Goal: Task Accomplishment & Management: Complete application form

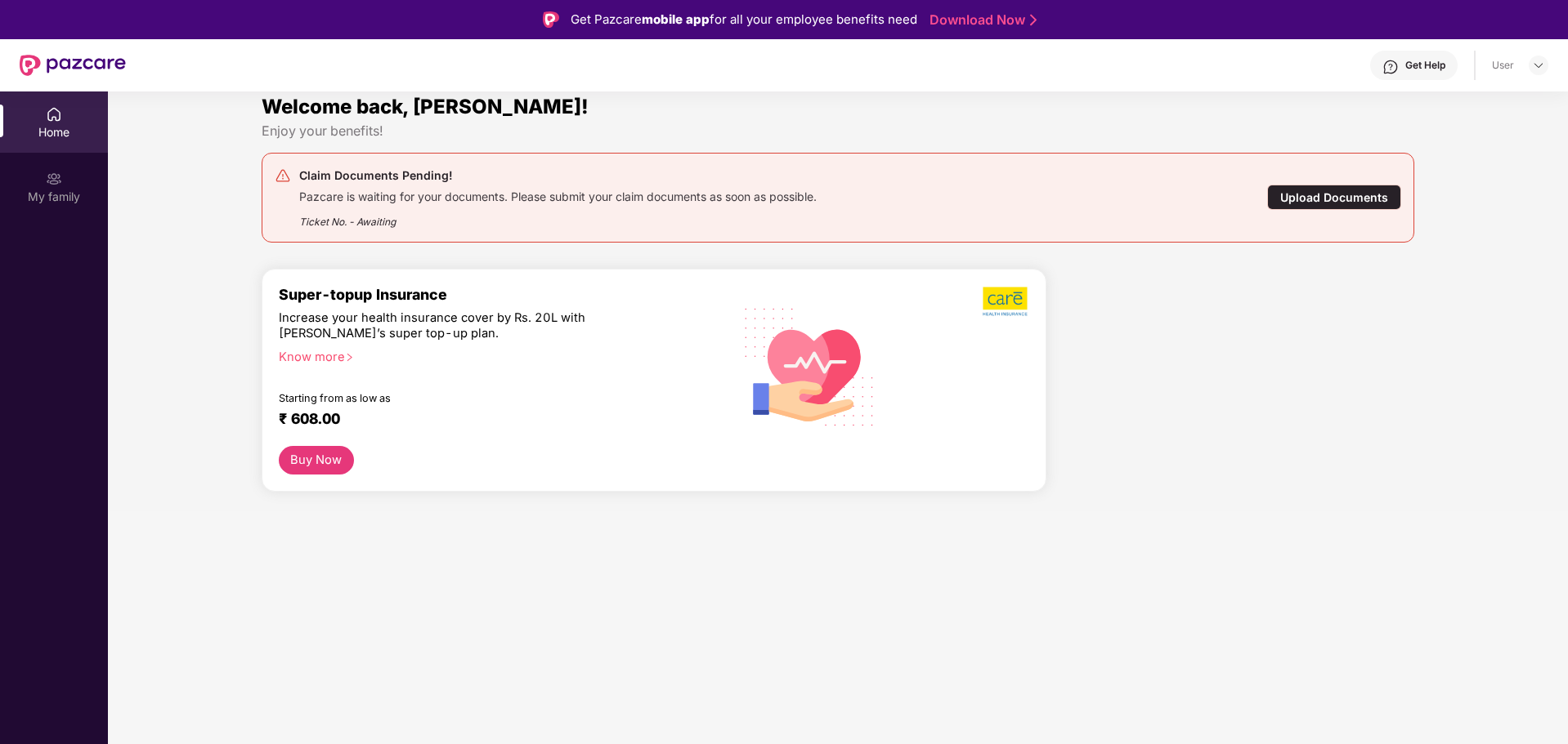
scroll to position [92, 0]
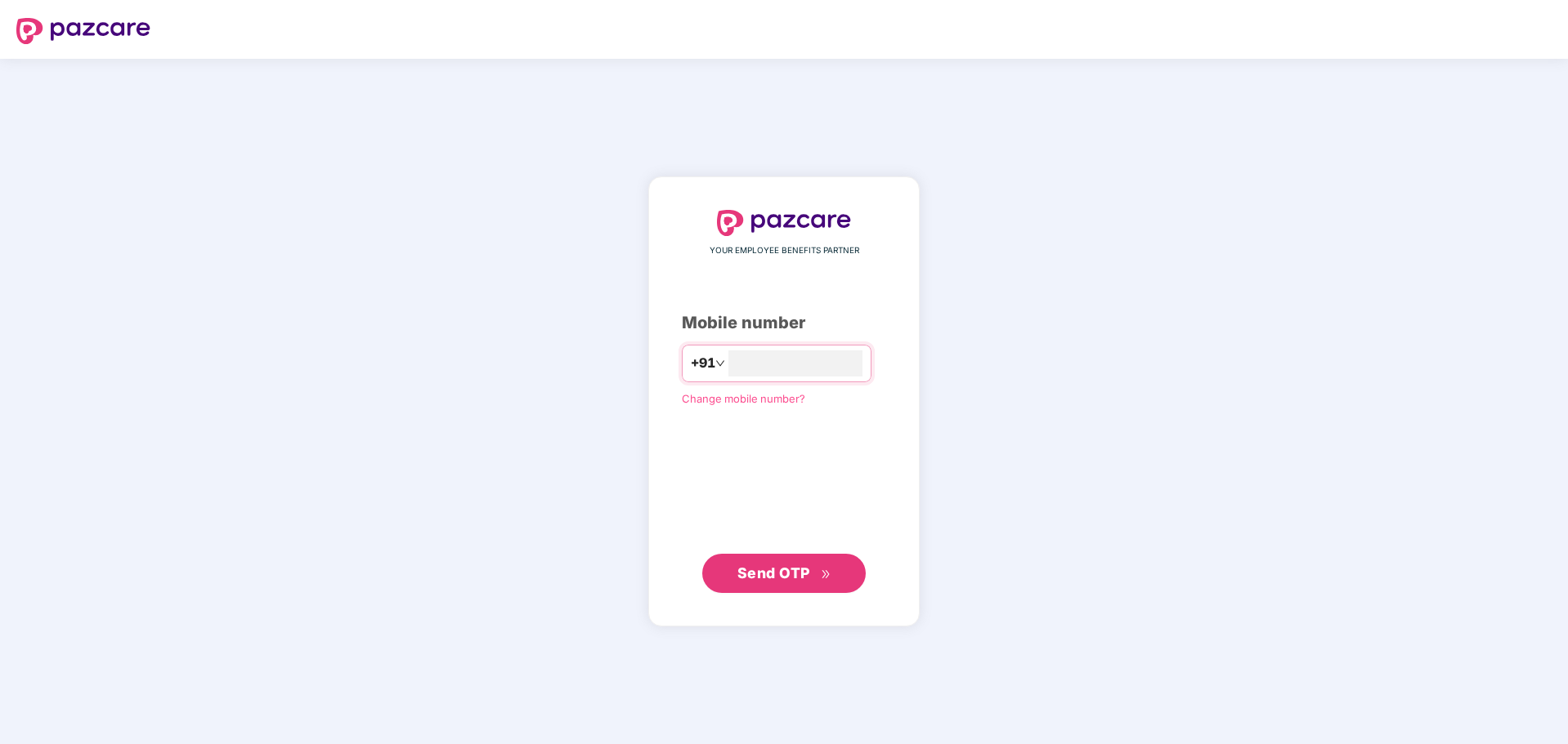
type input "**********"
click at [759, 562] on span "Send OTP" at bounding box center [784, 573] width 94 height 23
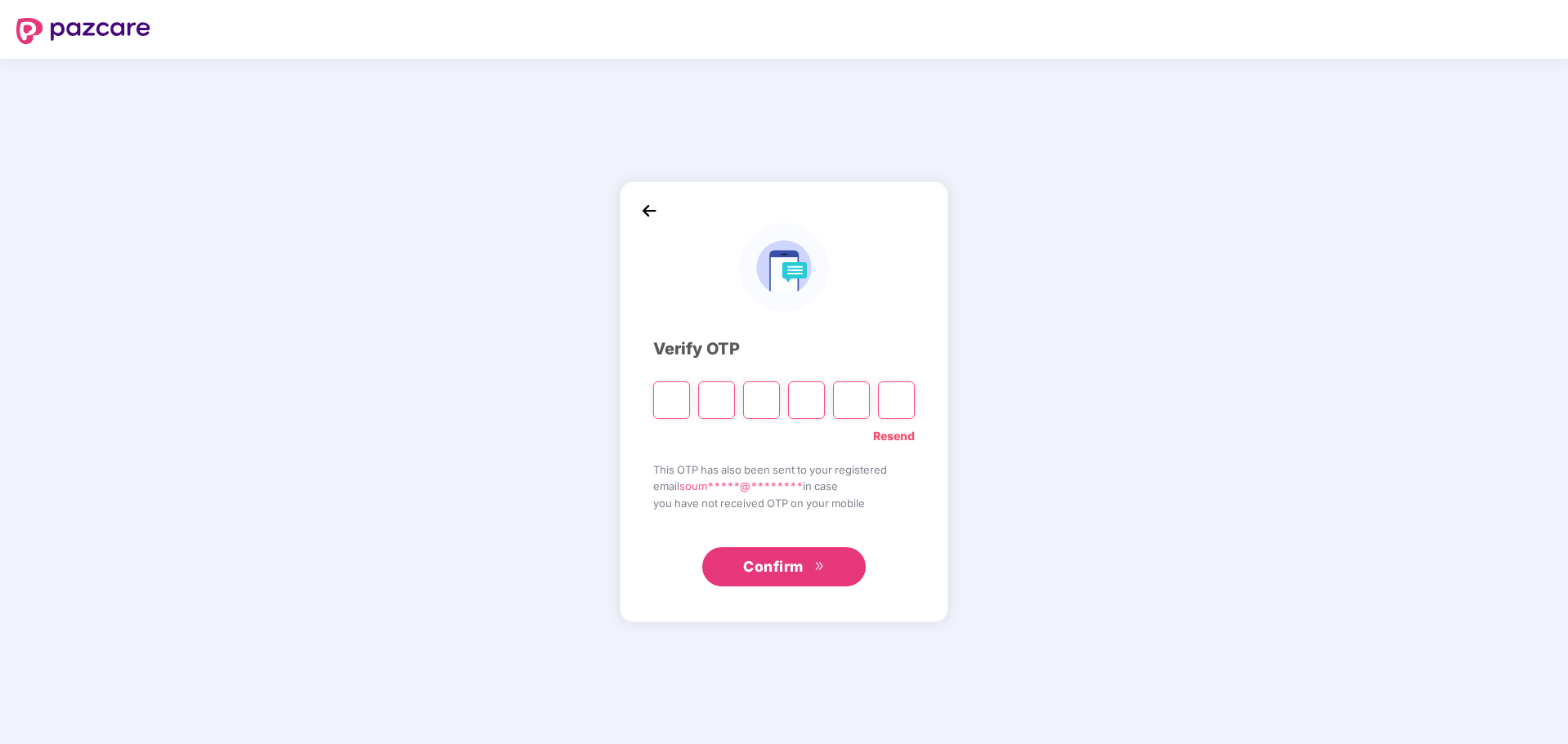
type input "*"
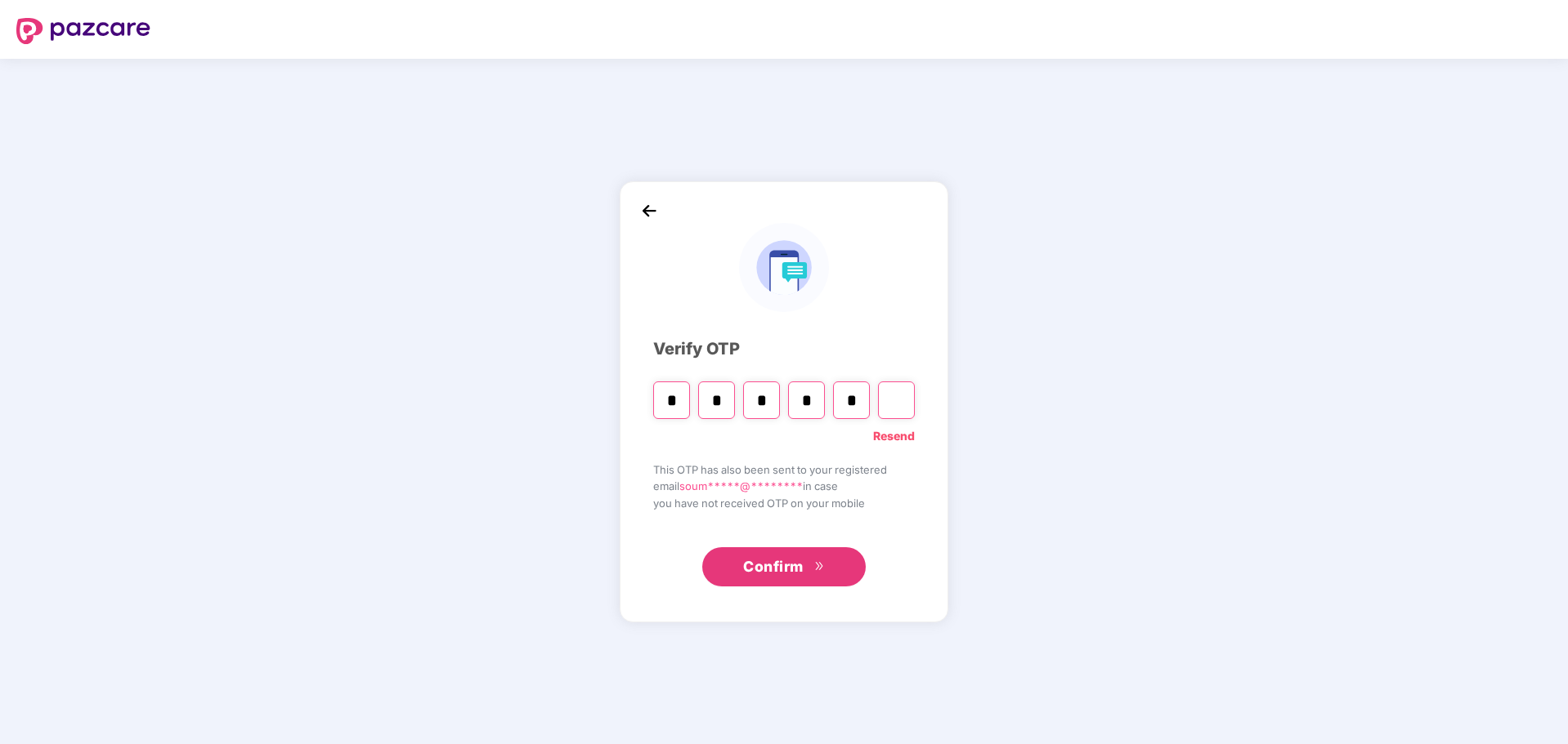
type input "*"
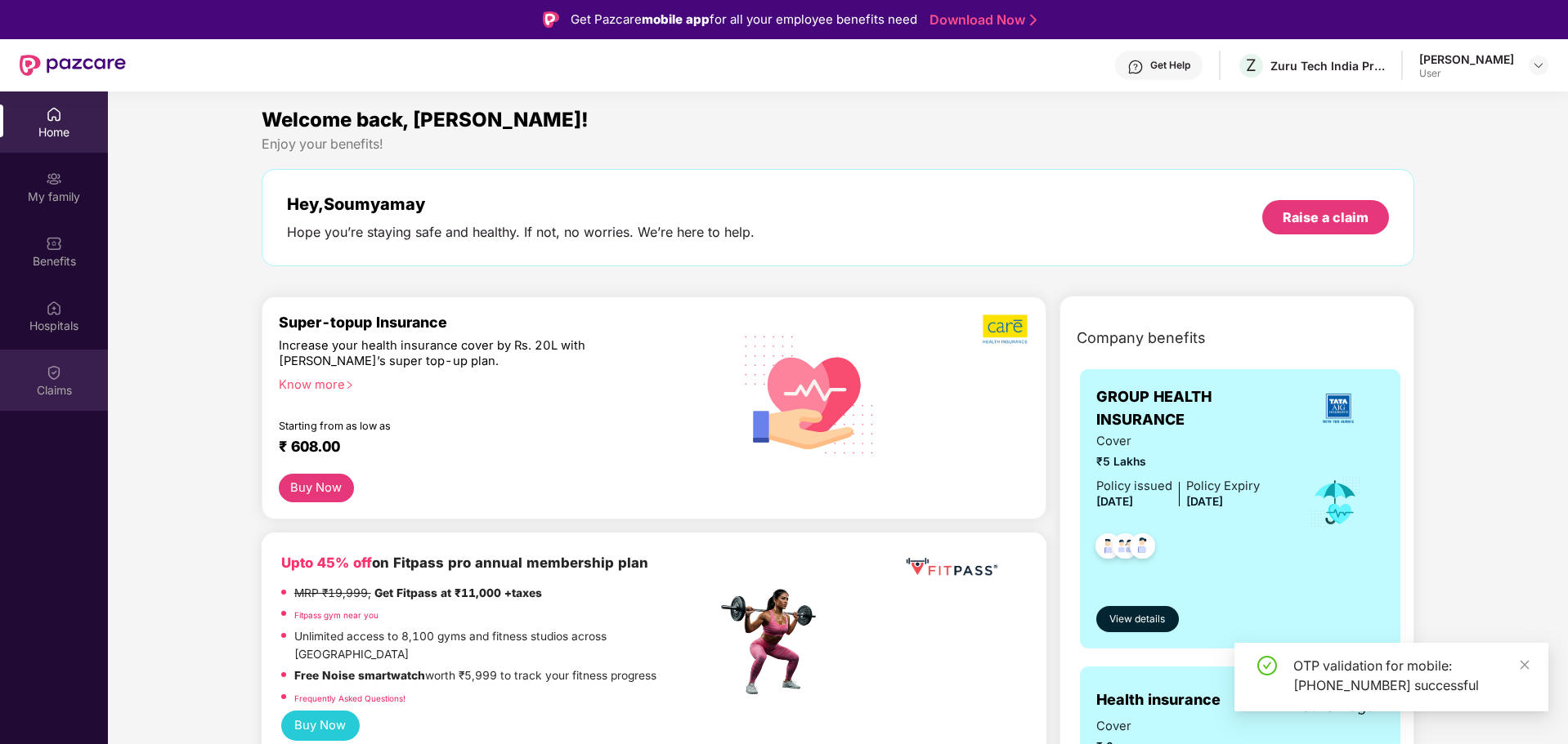
click at [52, 373] on img at bounding box center [53, 372] width 16 height 16
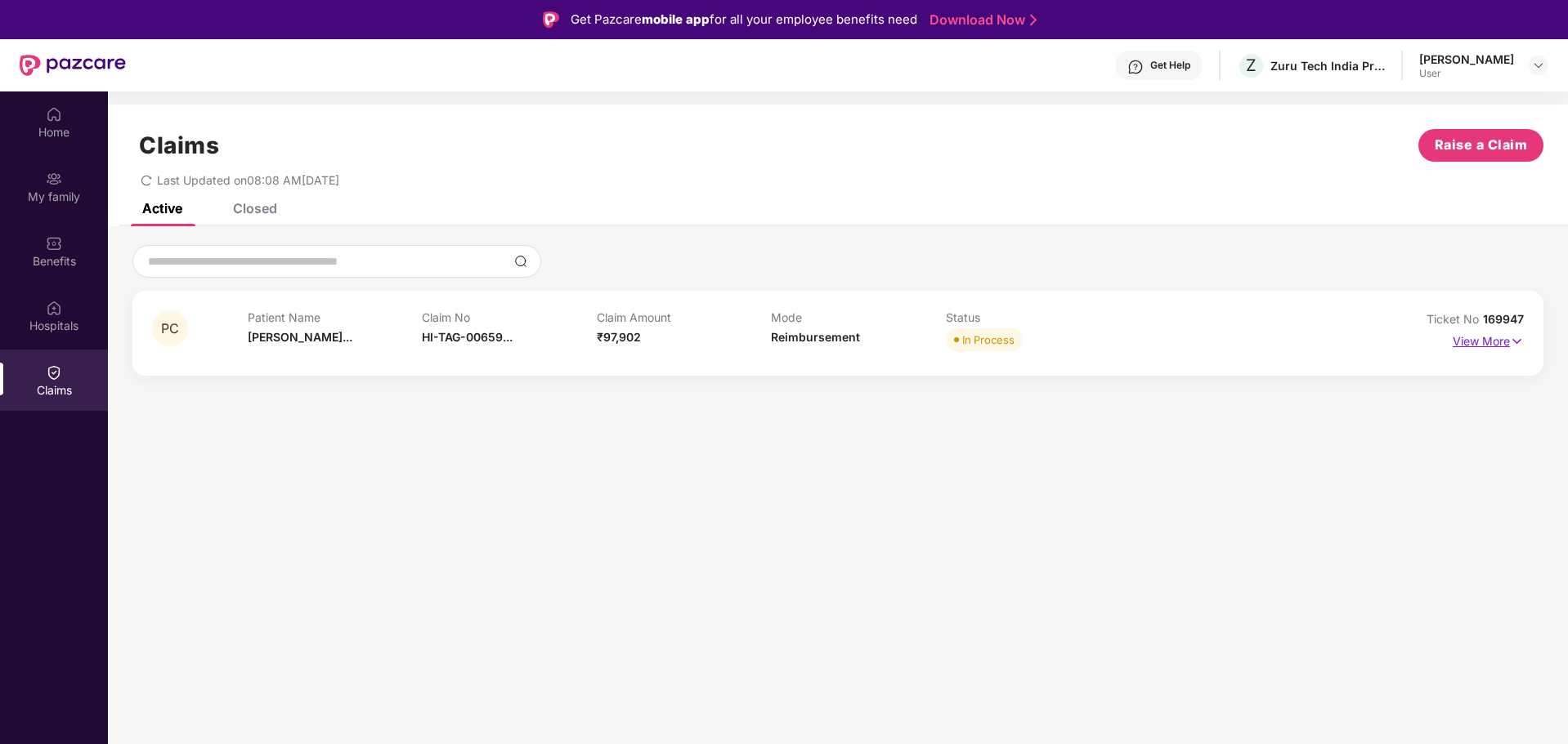
click at [1488, 345] on p "View More" at bounding box center [1488, 339] width 71 height 22
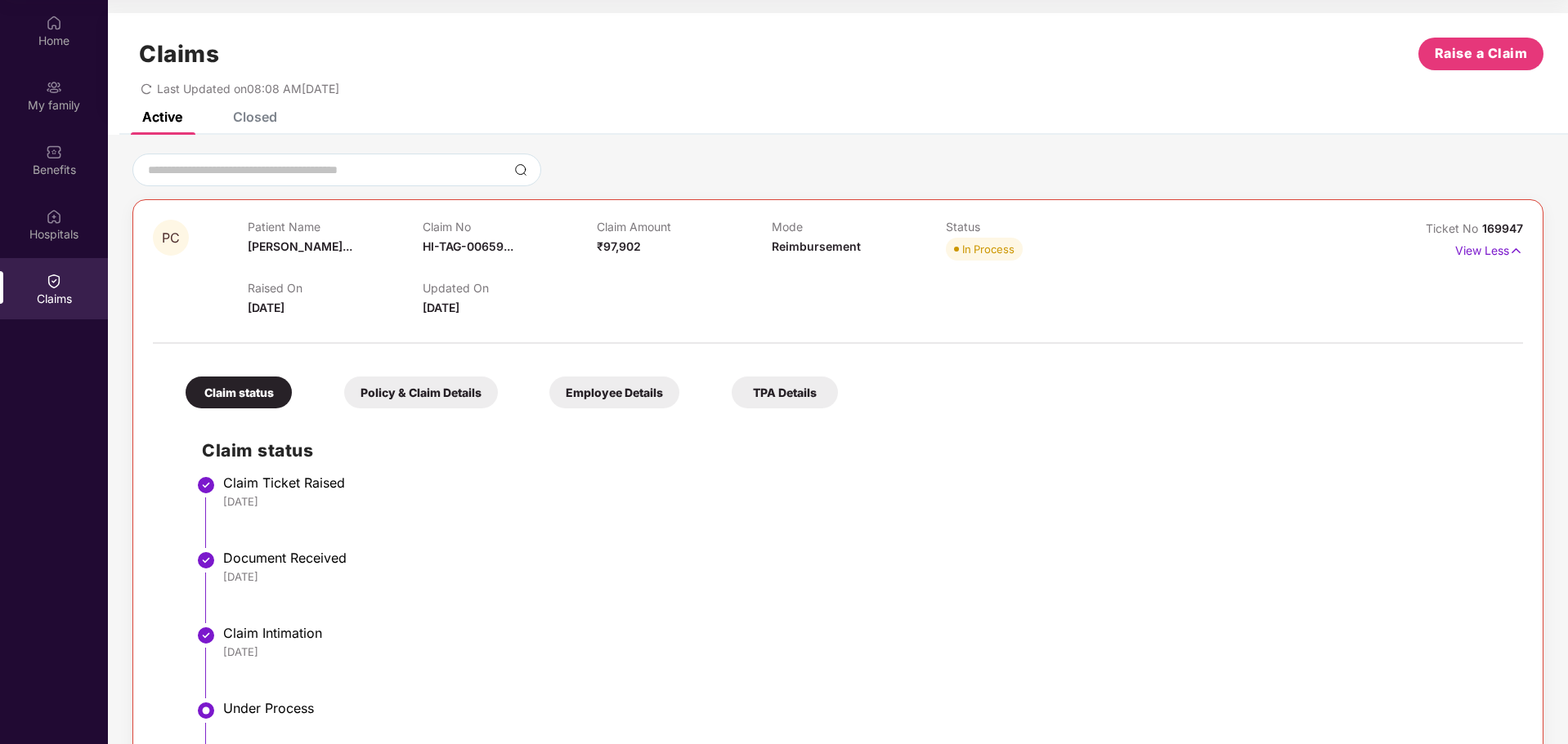
click at [249, 110] on div "Claims Raise a Claim Last Updated on 08:08 AM, 22 Sep 2025" at bounding box center [837, 62] width 1459 height 99
click at [249, 112] on div "Closed" at bounding box center [256, 117] width 45 height 16
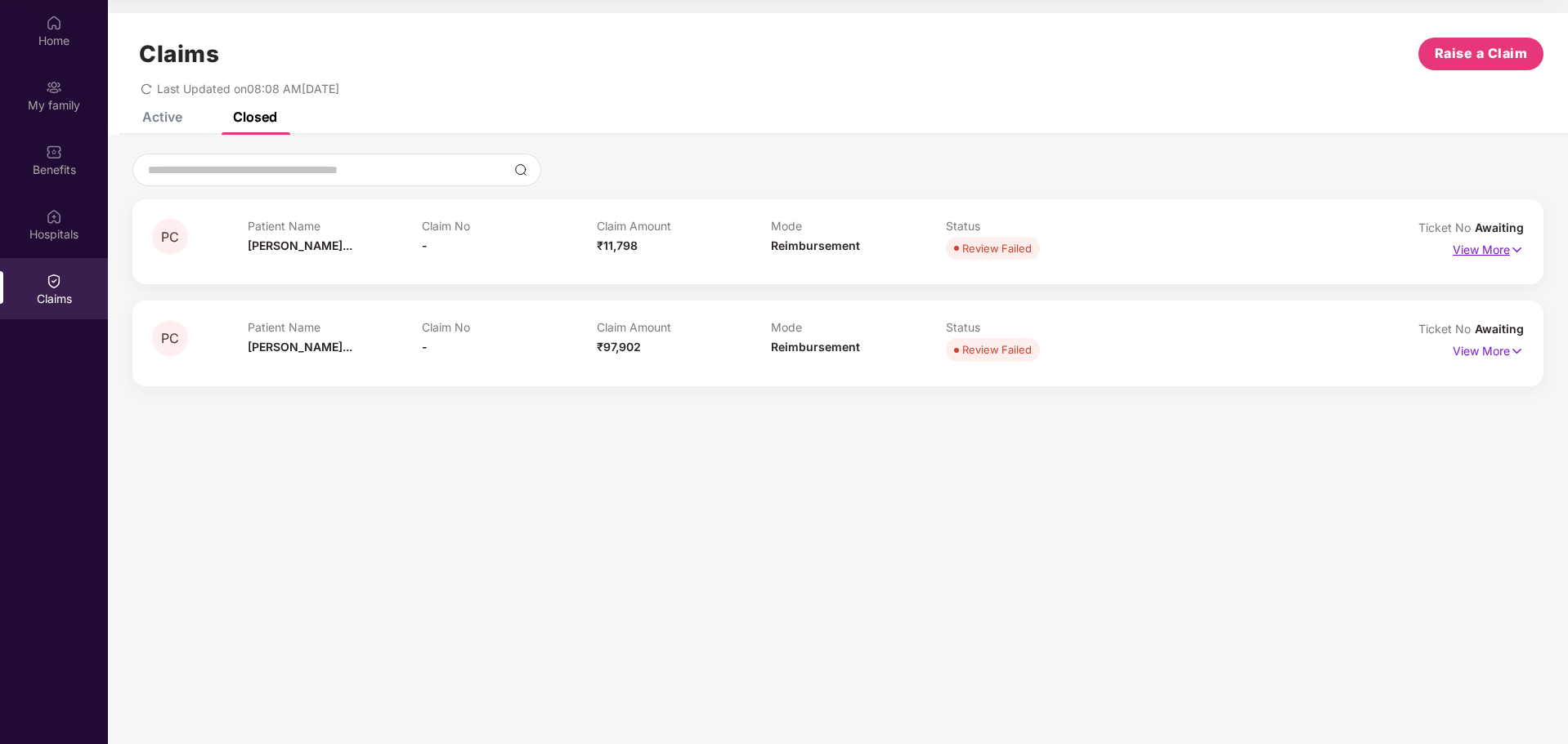
click at [1478, 250] on p "View More" at bounding box center [1488, 247] width 71 height 22
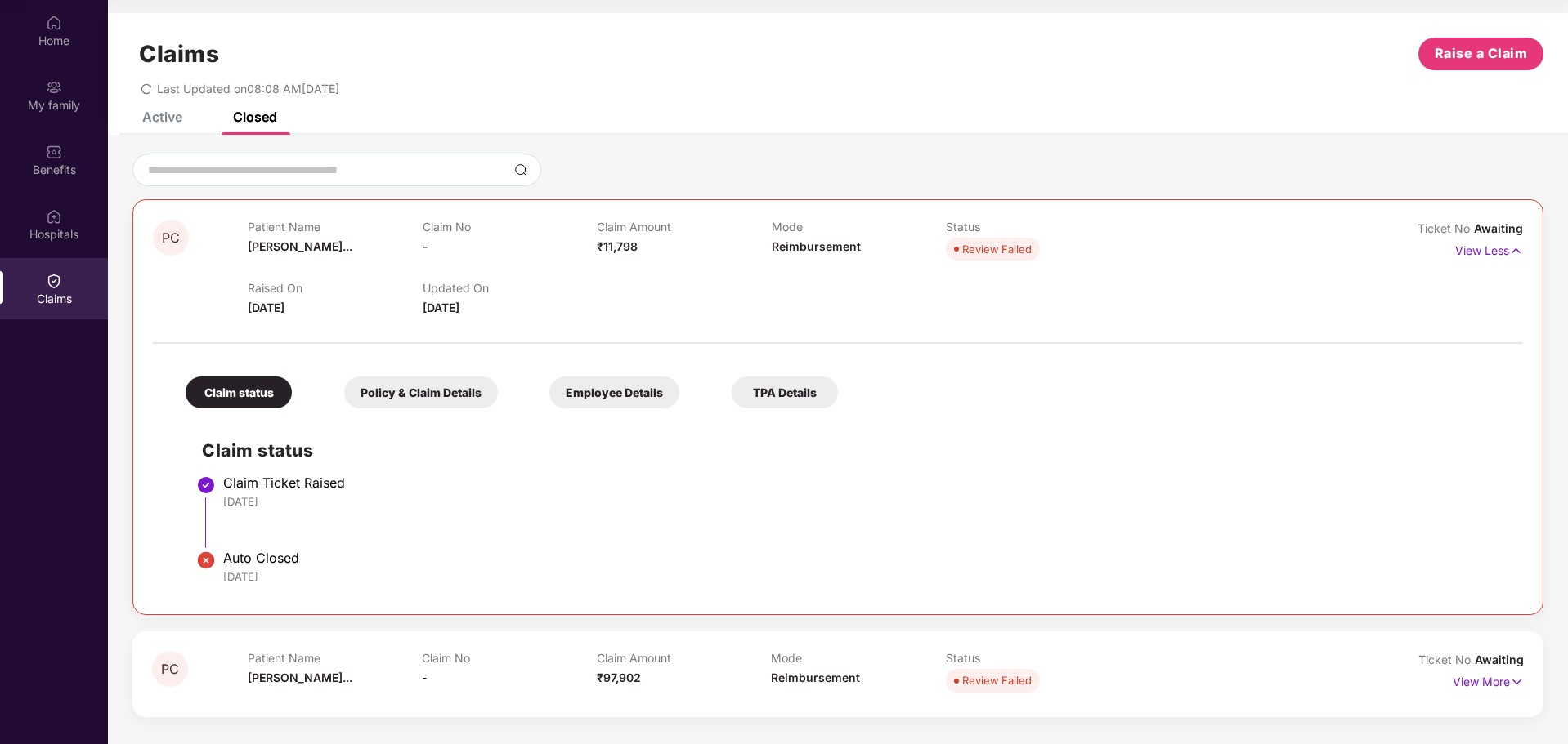
click at [171, 117] on div "Active" at bounding box center [162, 117] width 40 height 16
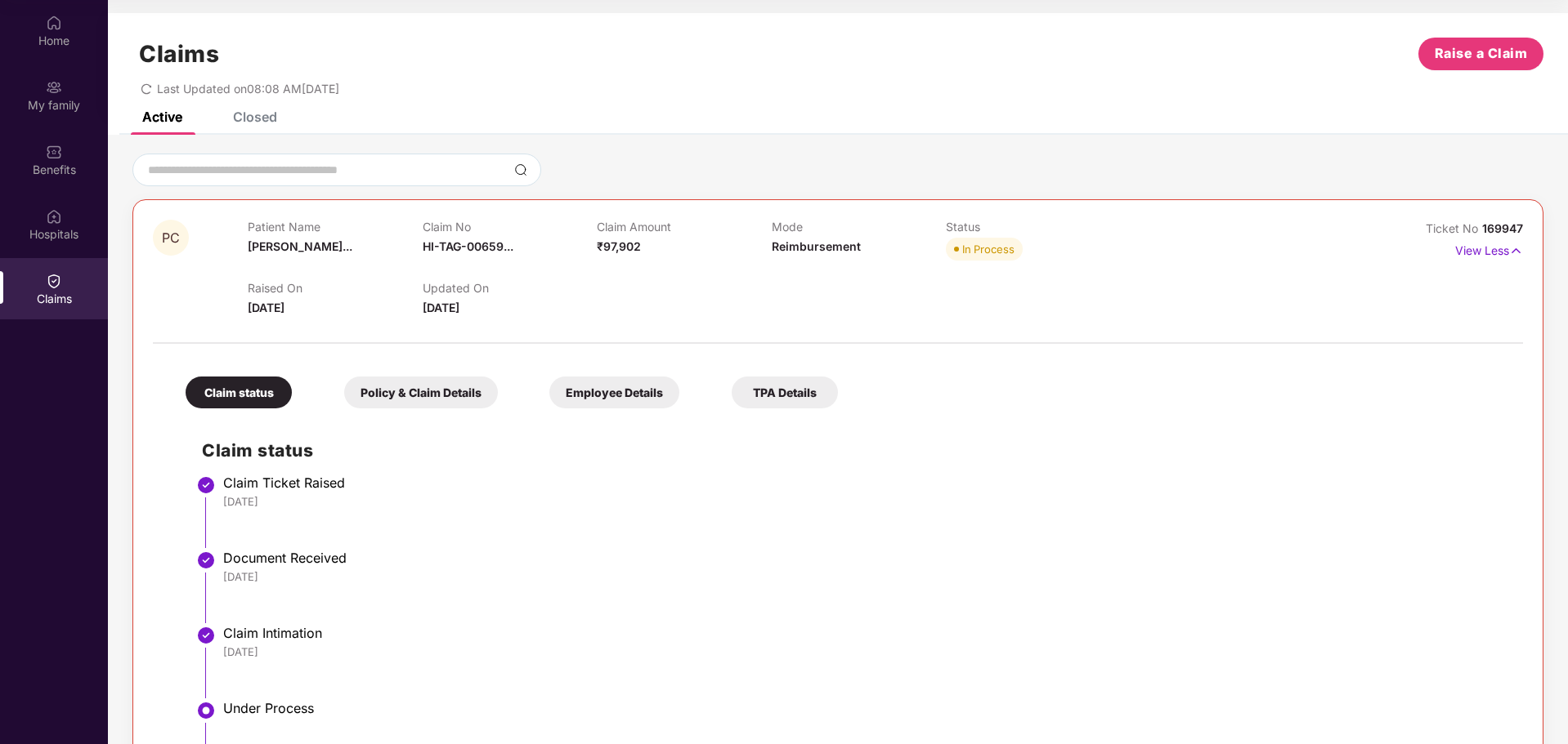
click at [164, 118] on div "Active" at bounding box center [162, 117] width 40 height 16
click at [1473, 55] on span "Raise a Claim" at bounding box center [1481, 53] width 93 height 20
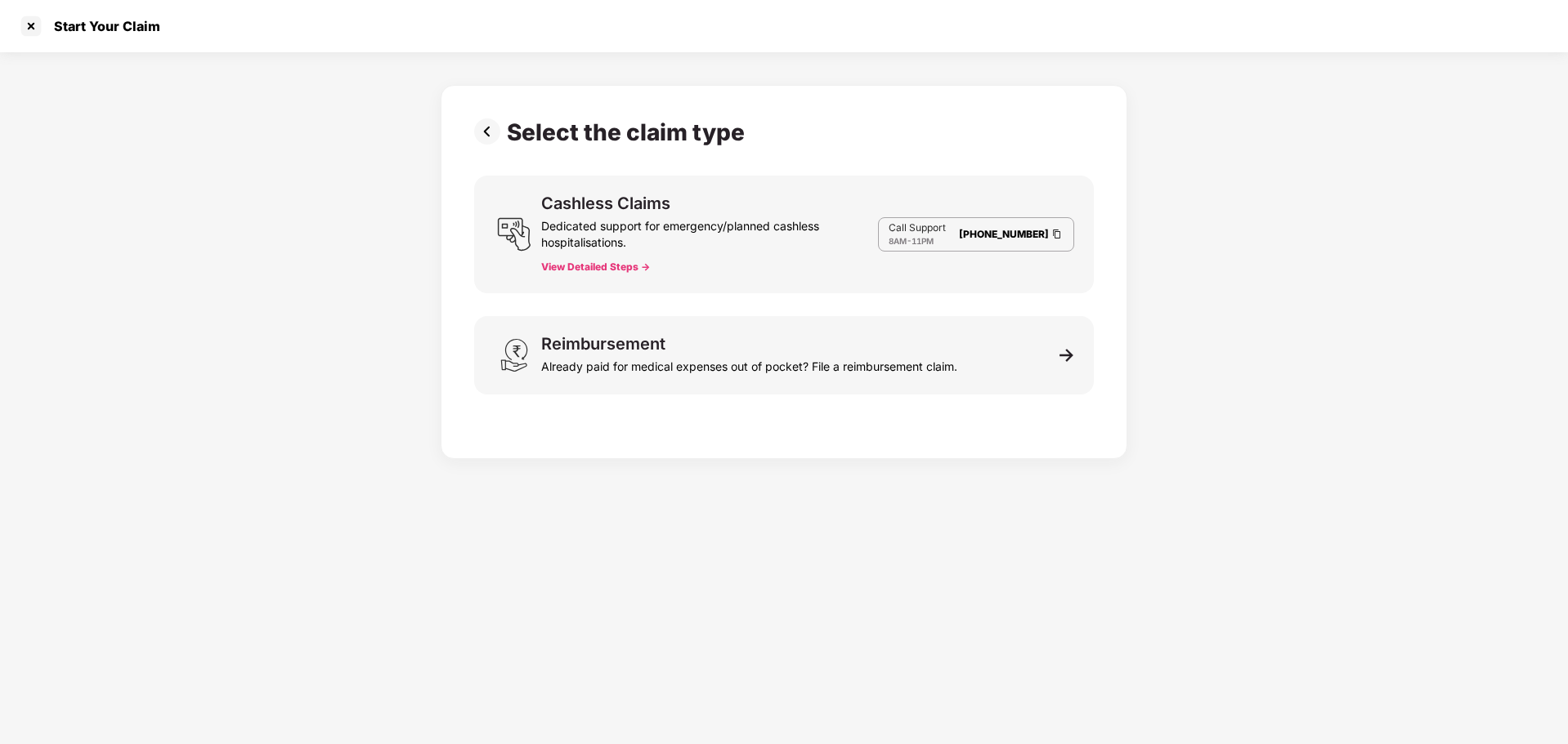
scroll to position [39, 0]
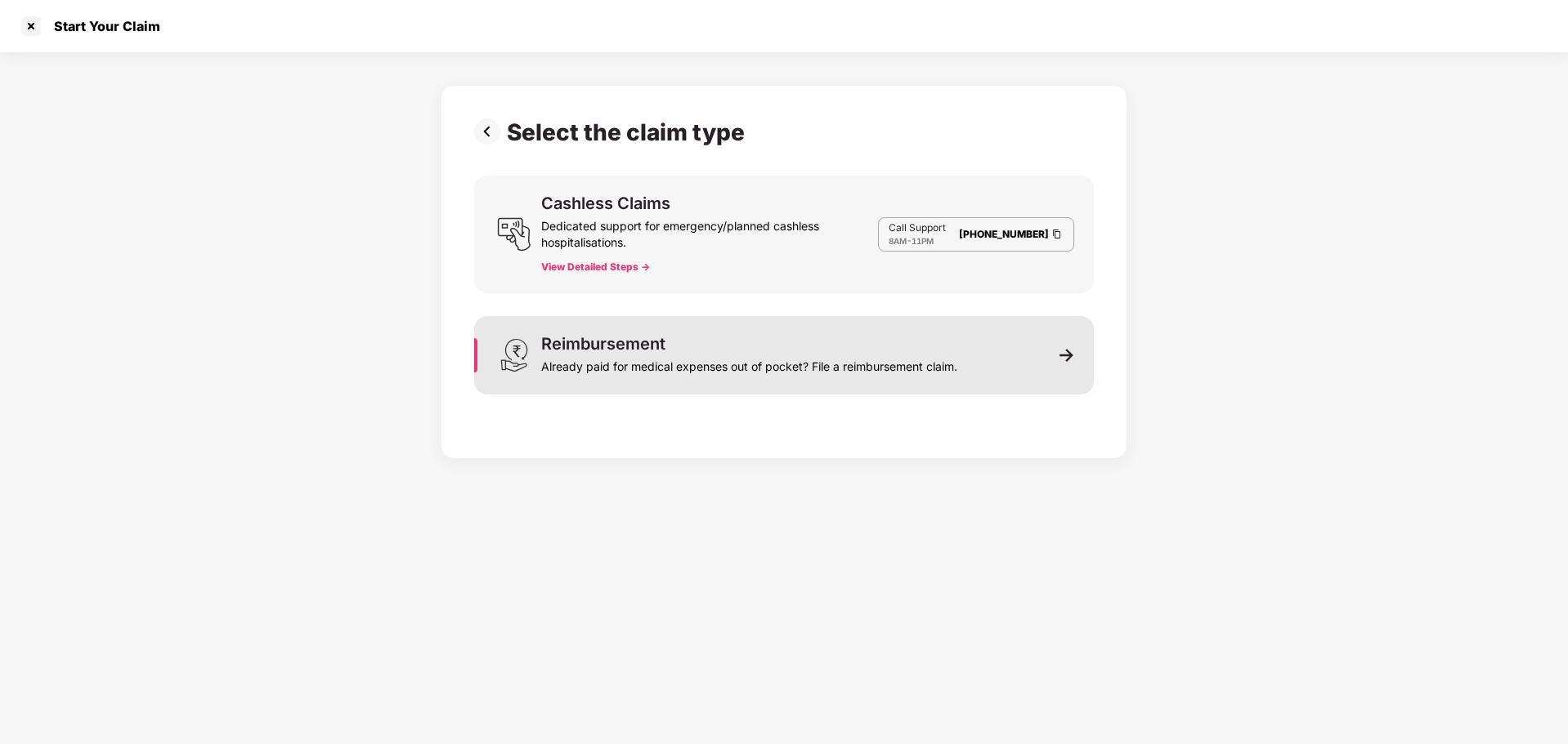
click at [690, 352] on div "Already paid for medical expenses out of pocket? File a reimbursement claim." at bounding box center [749, 364] width 416 height 23
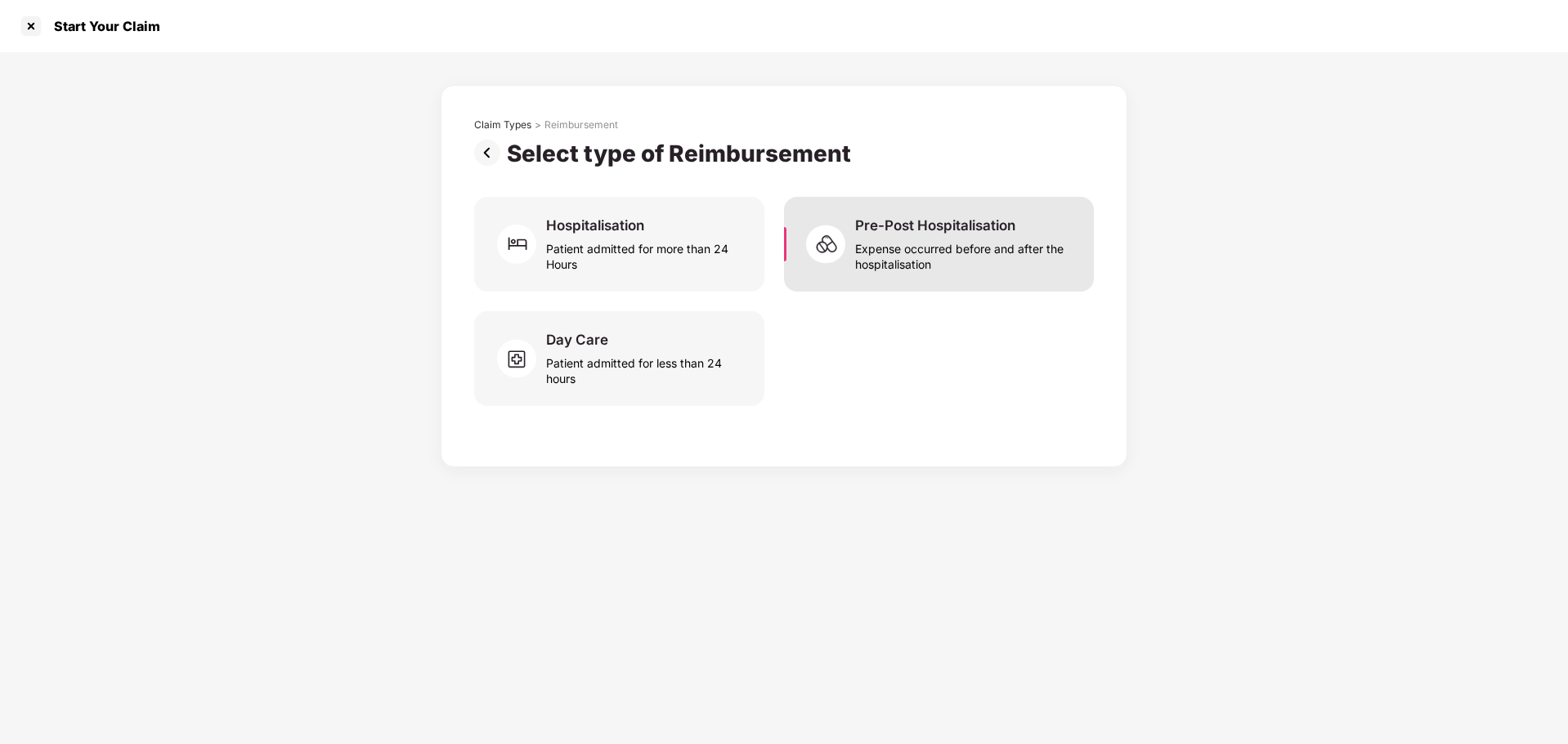
click at [916, 235] on div "Expense occurred before and after the hospitalisation" at bounding box center [964, 253] width 219 height 37
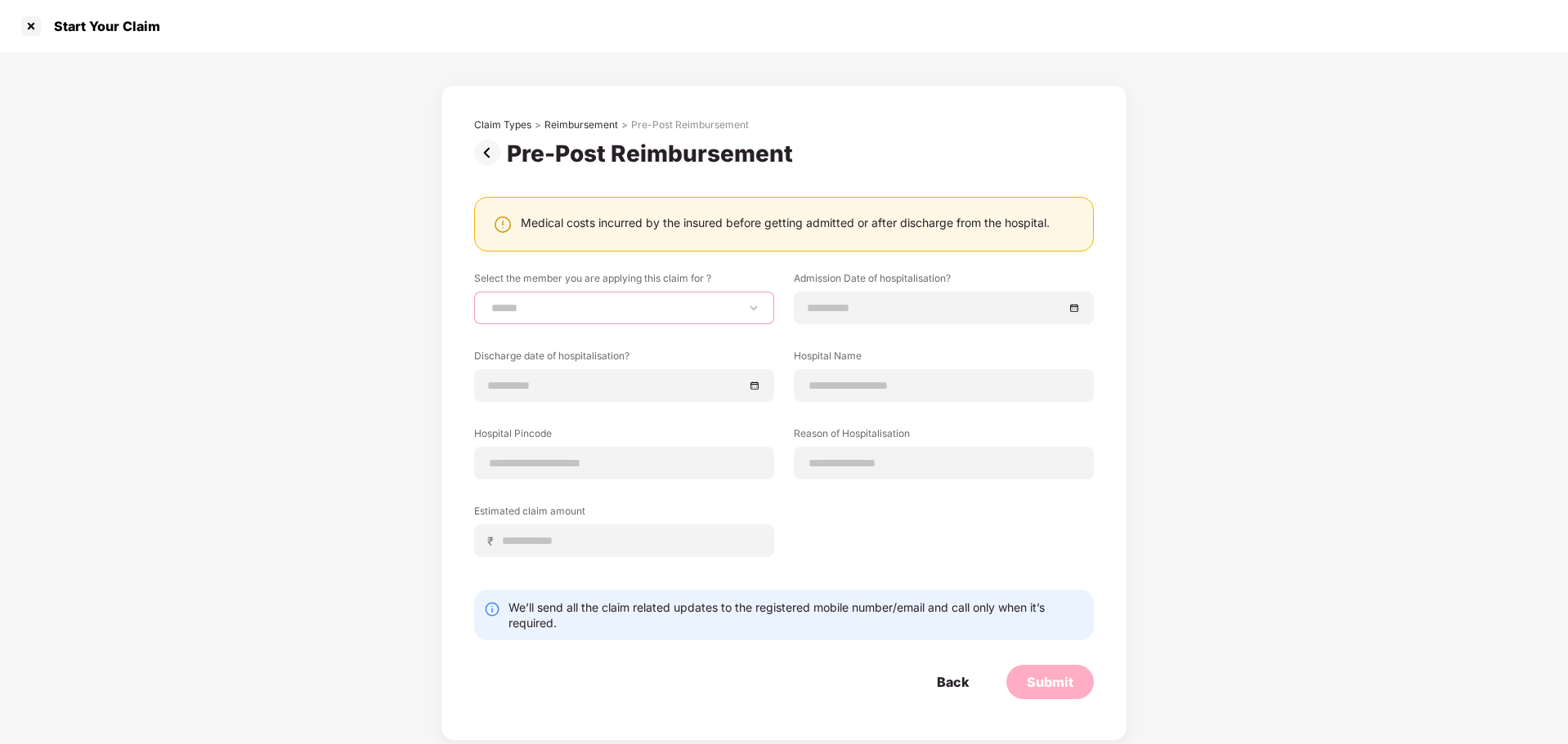
click at [738, 304] on select "**********" at bounding box center [624, 308] width 272 height 13
select select "**********"
click at [488, 302] on select "**********" at bounding box center [624, 308] width 272 height 13
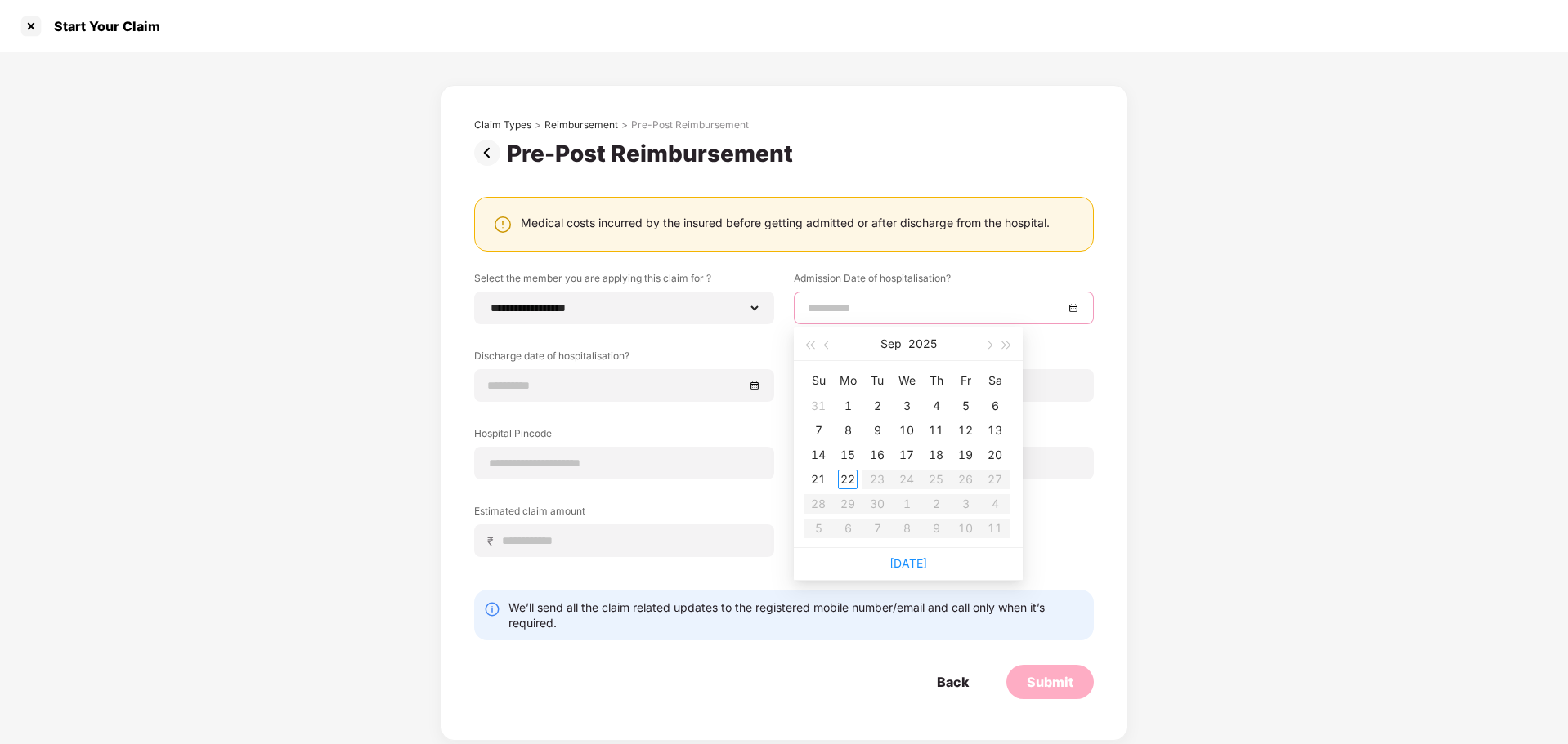
click at [914, 311] on input at bounding box center [935, 308] width 256 height 18
click at [822, 344] on button "button" at bounding box center [827, 344] width 18 height 33
type input "**********"
click at [909, 503] on div "27" at bounding box center [906, 504] width 20 height 20
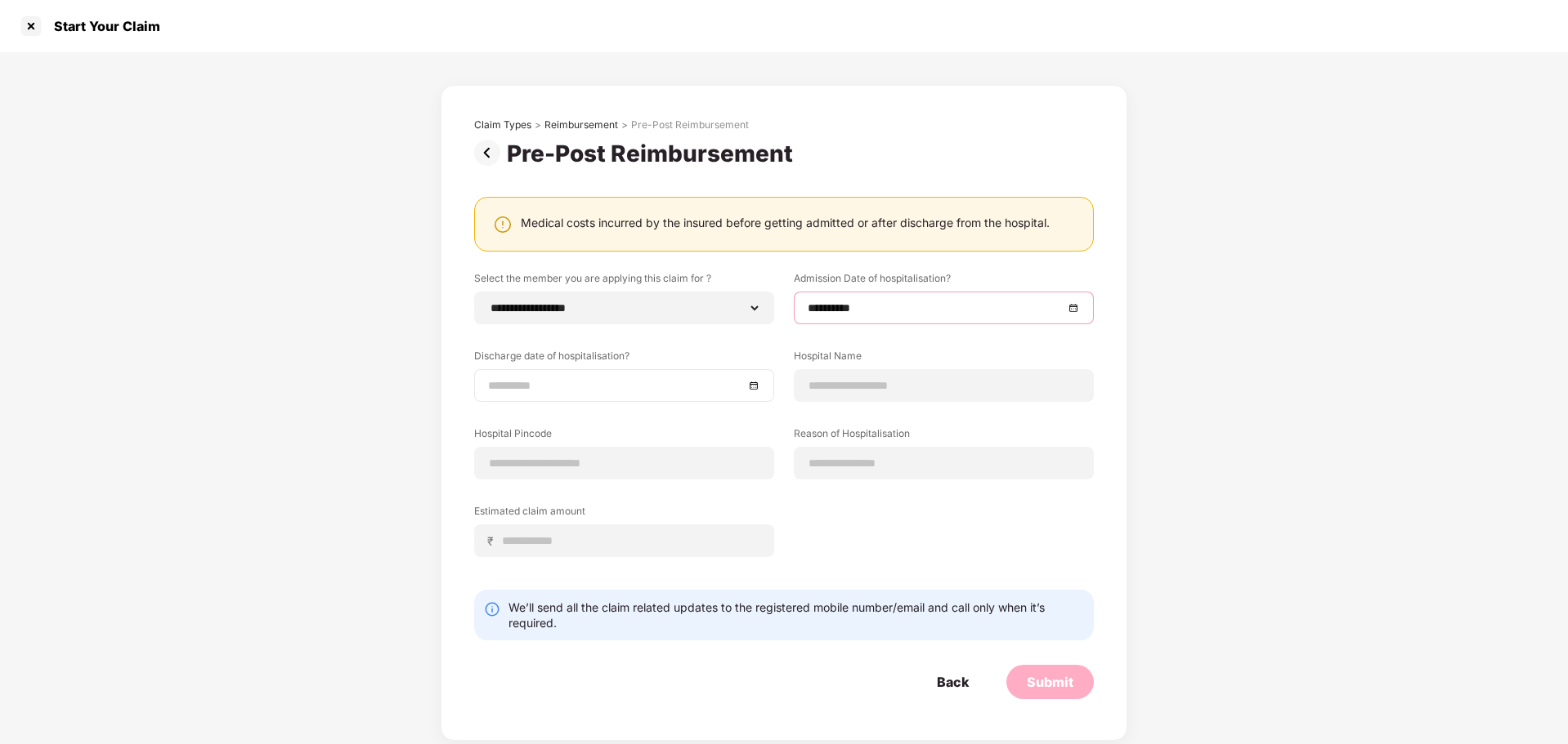
click at [754, 389] on div at bounding box center [624, 385] width 272 height 18
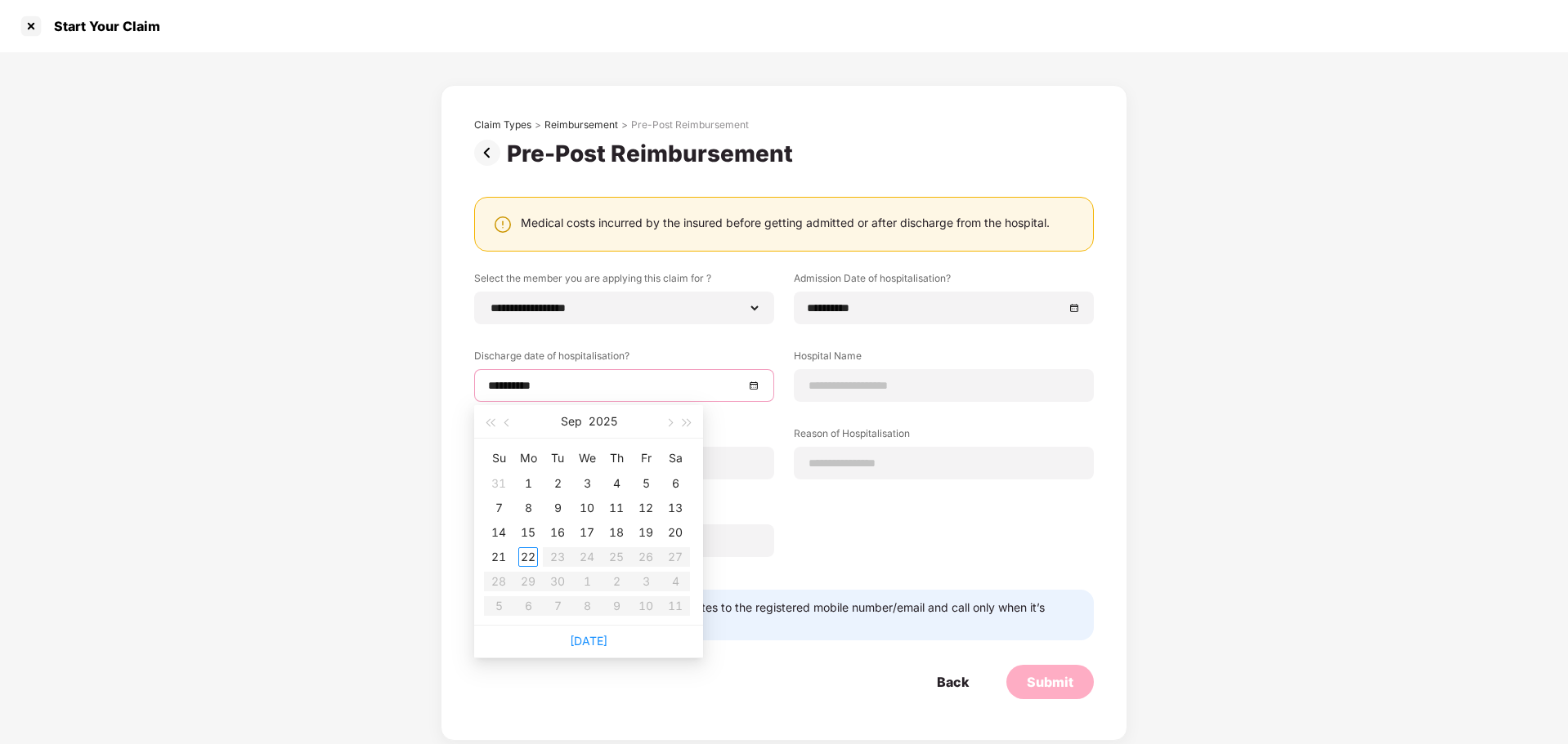
type input "**********"
click at [615, 512] on div "11" at bounding box center [616, 508] width 20 height 20
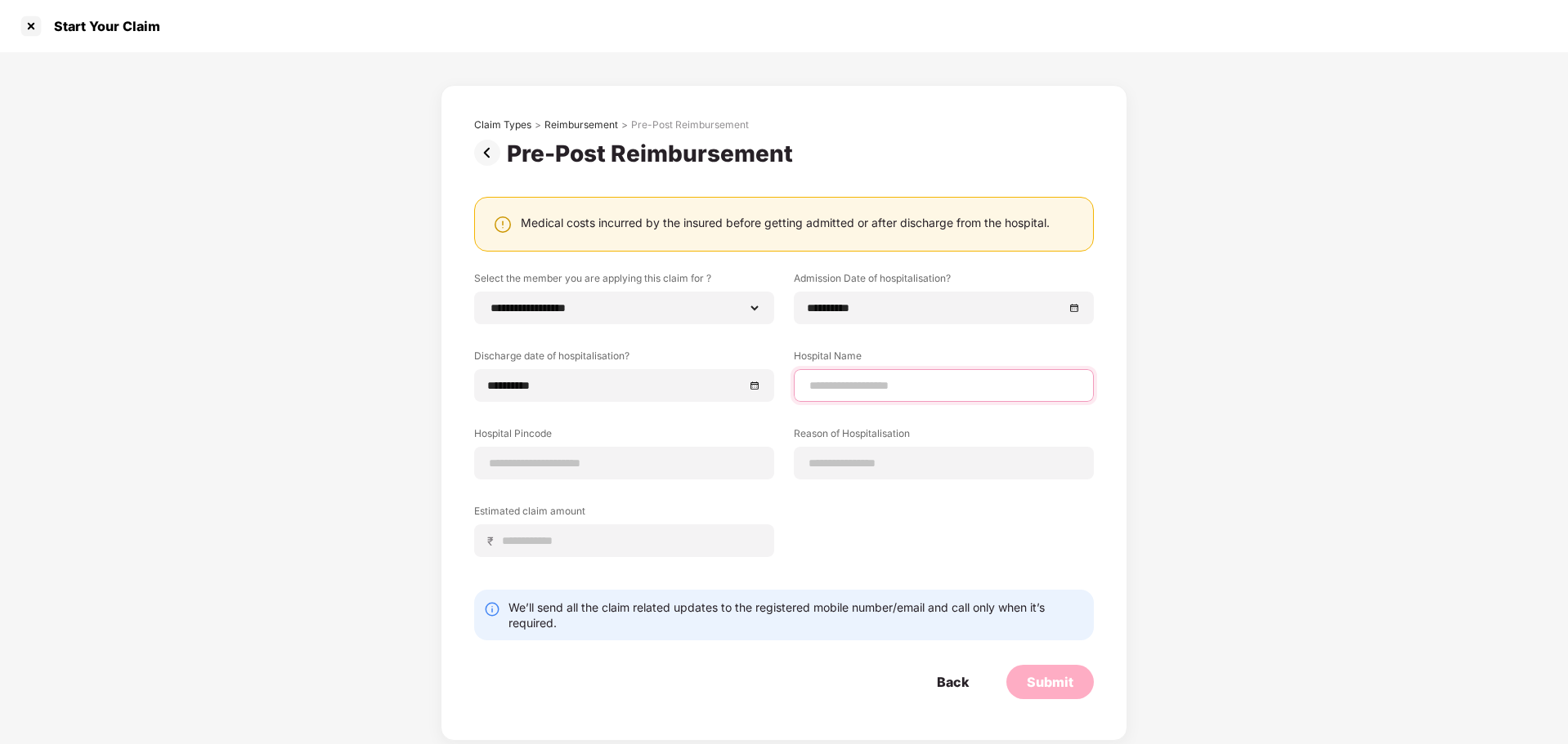
click at [849, 387] on input at bounding box center [944, 385] width 272 height 17
type input "**********"
click at [642, 469] on input at bounding box center [624, 463] width 272 height 17
type input "******"
select select "*******"
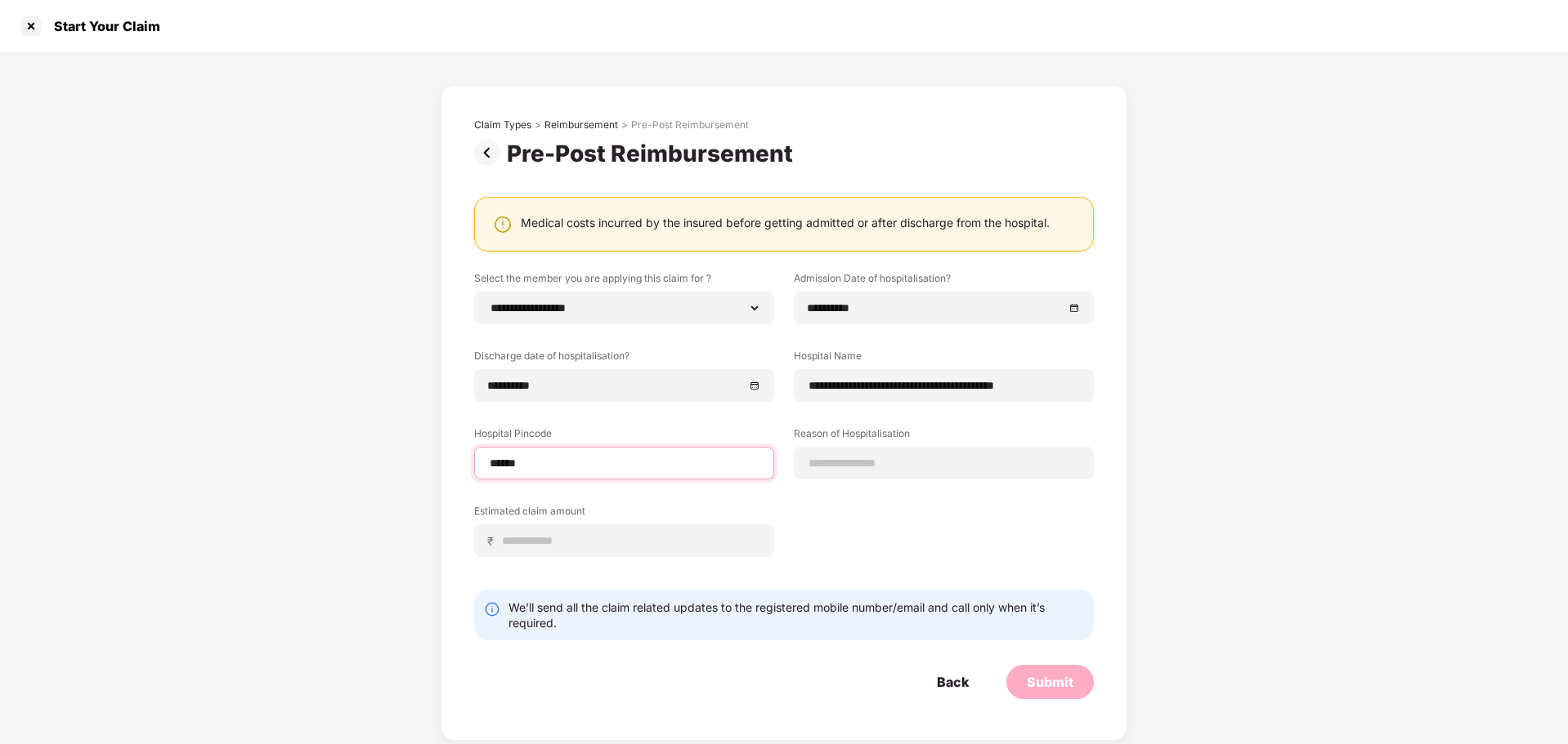
select select "**********"
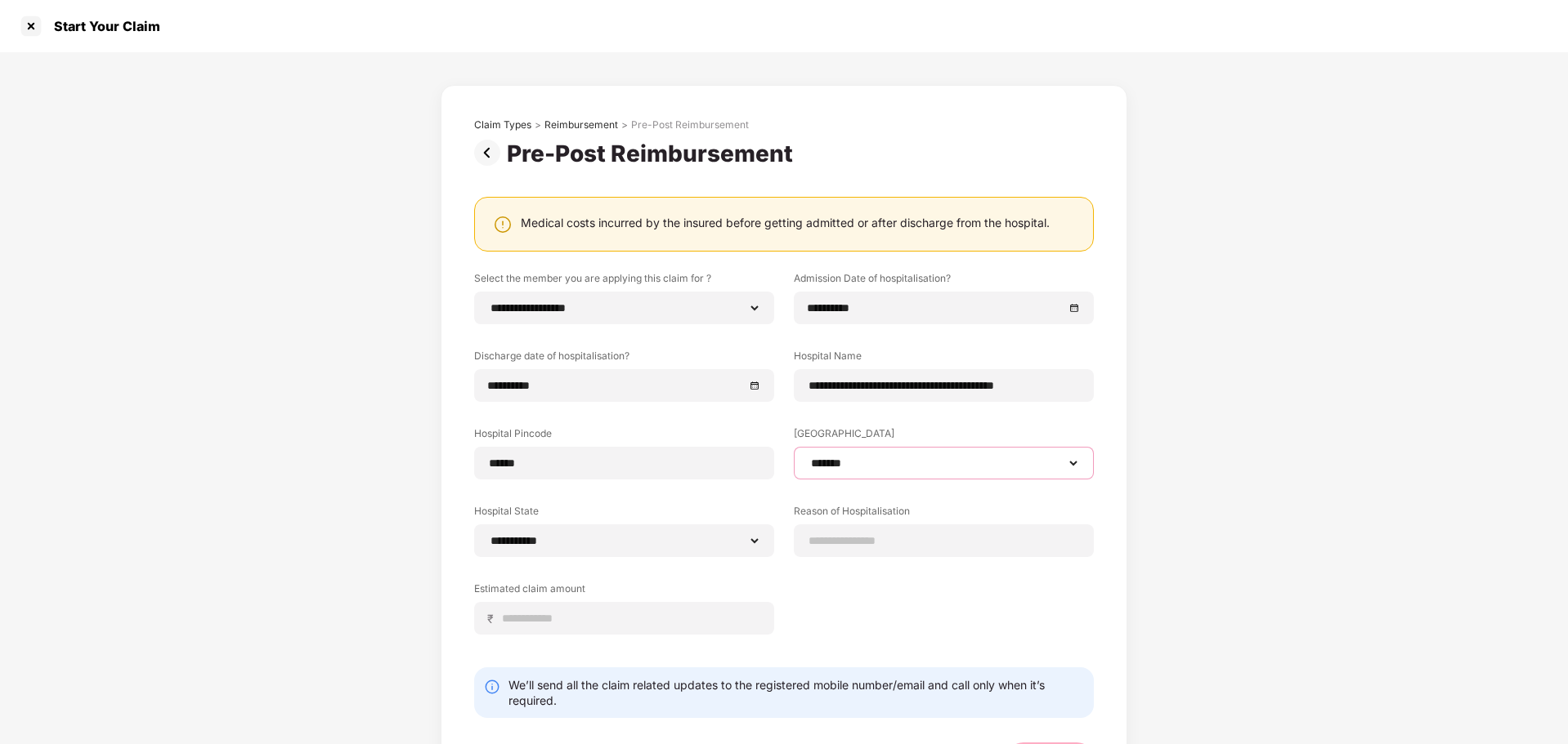
drag, startPoint x: 792, startPoint y: 463, endPoint x: 840, endPoint y: 455, distance: 48.7
click at [840, 457] on select "**********" at bounding box center [944, 463] width 272 height 13
click at [808, 457] on select "**********" at bounding box center [944, 463] width 272 height 13
click at [838, 532] on input at bounding box center [944, 540] width 272 height 17
type input "**********"
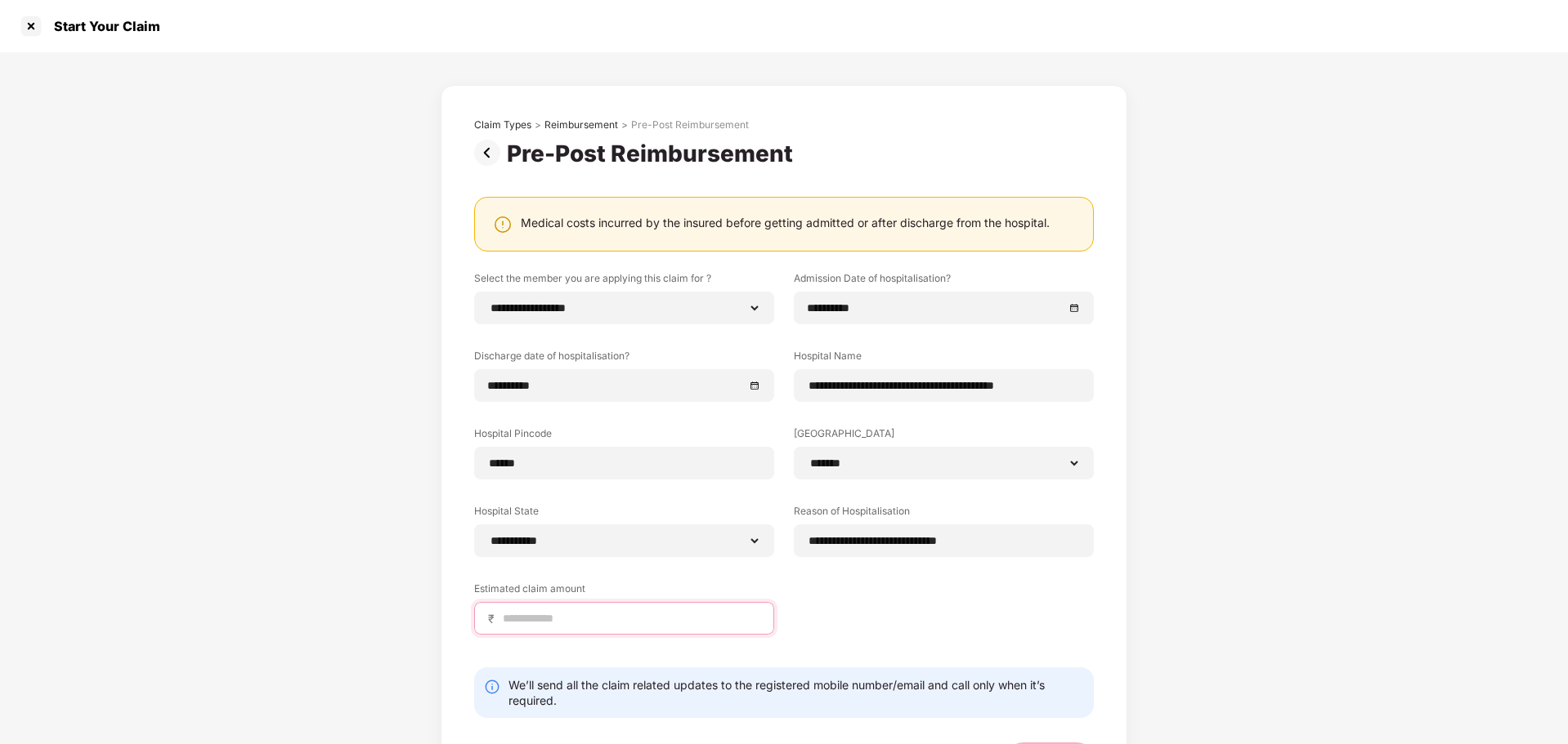
click at [523, 615] on input at bounding box center [630, 619] width 259 height 17
type input "*****"
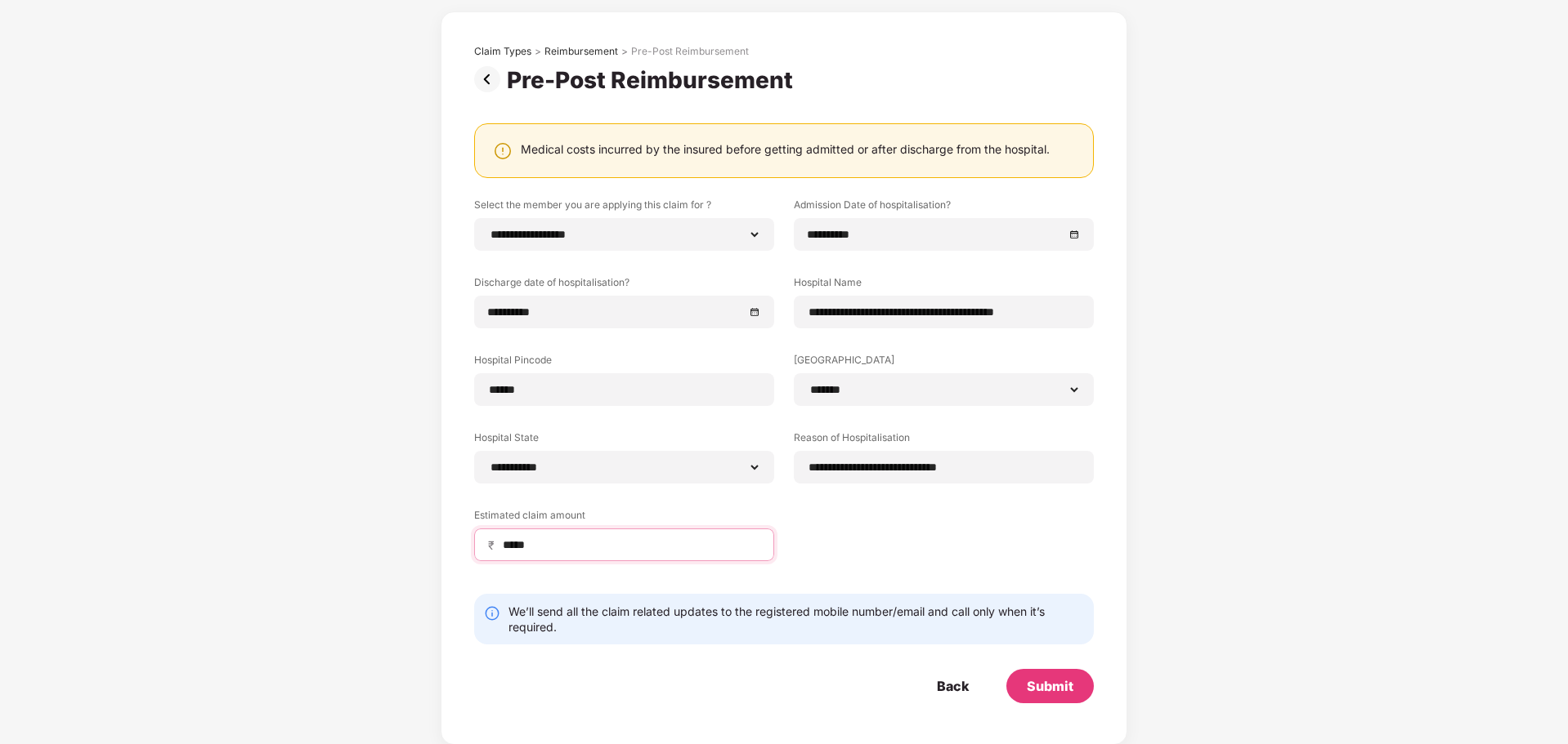
scroll to position [75, 0]
click at [1054, 693] on div "Submit" at bounding box center [1050, 685] width 46 height 18
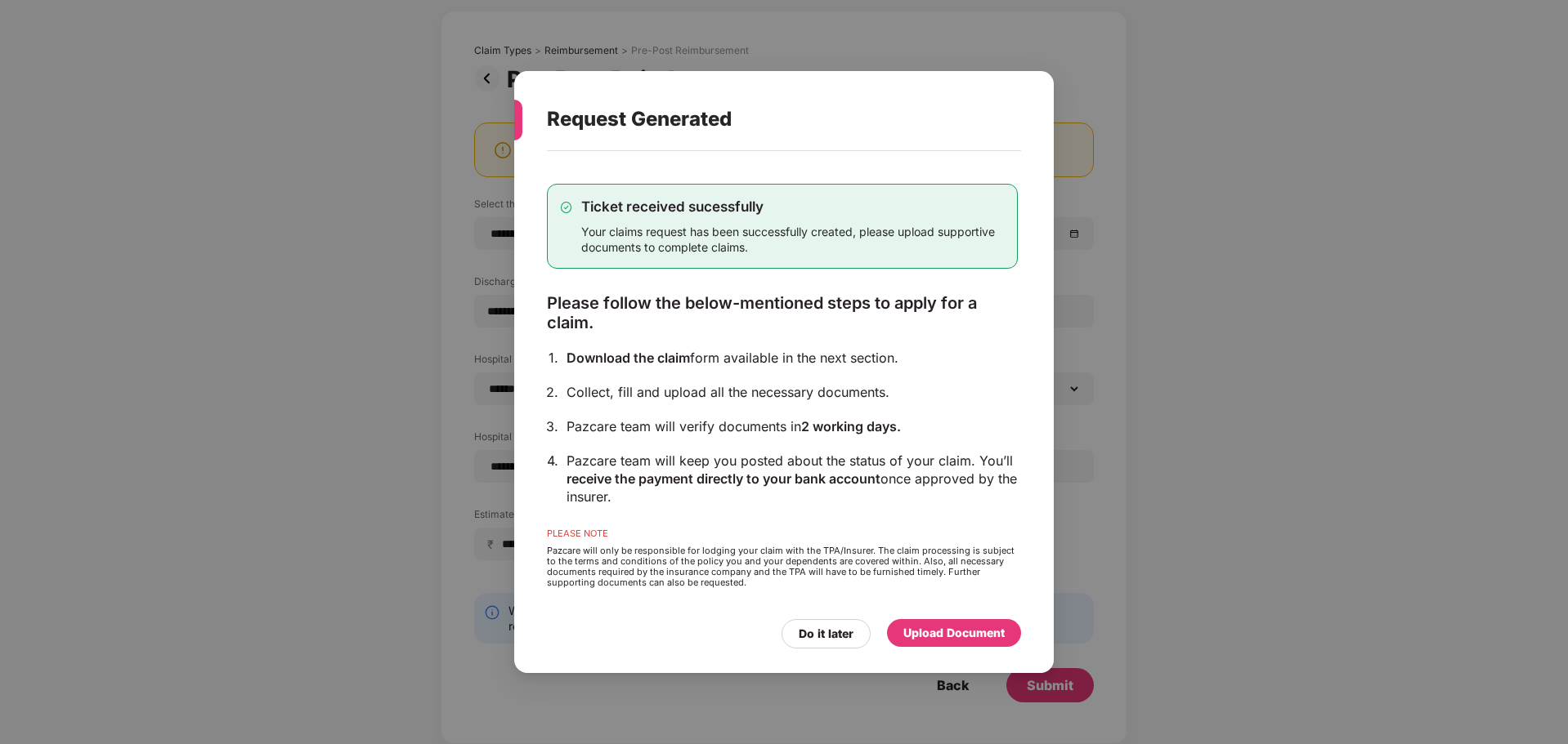
click at [951, 635] on div "Upload Document" at bounding box center [954, 633] width 102 height 18
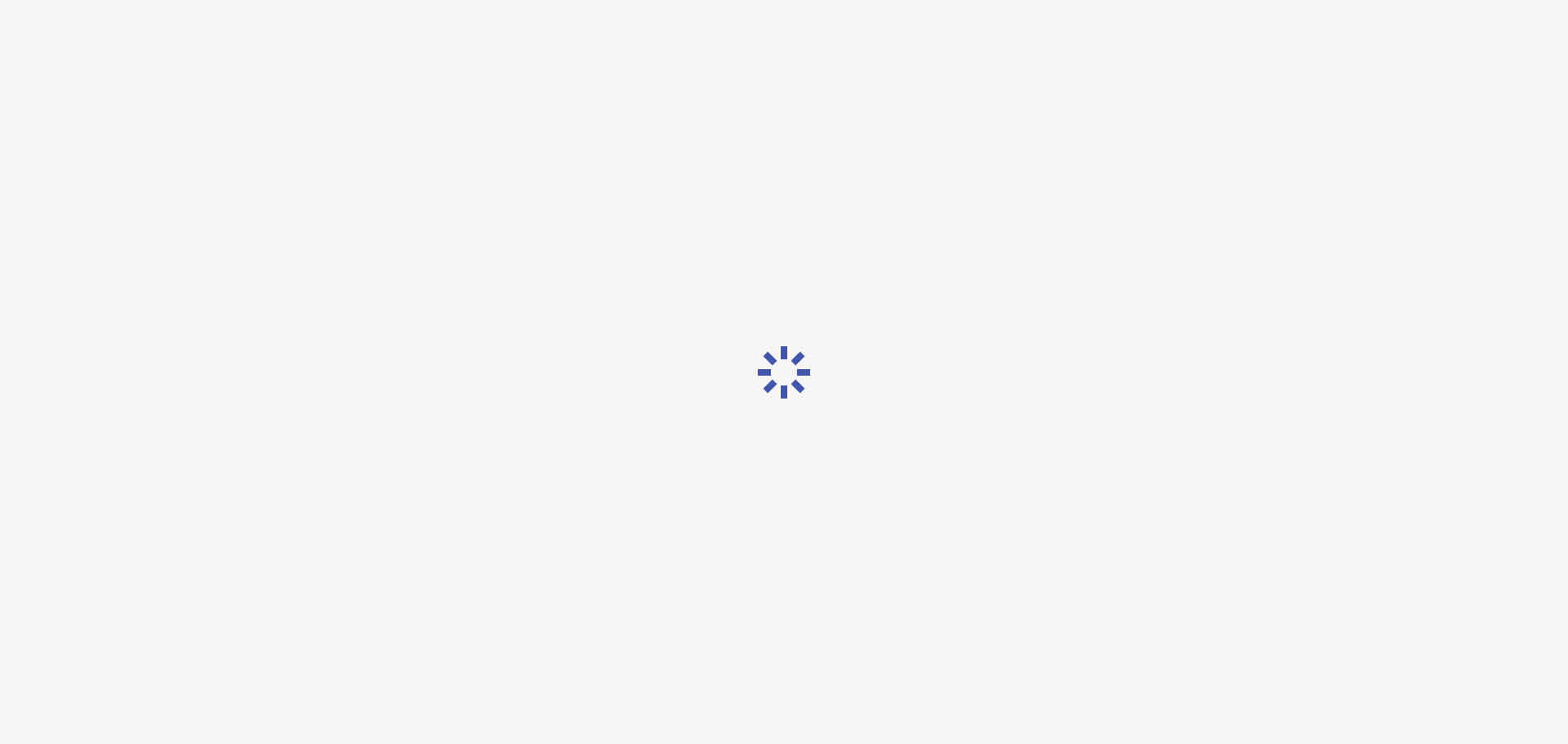
scroll to position [0, 0]
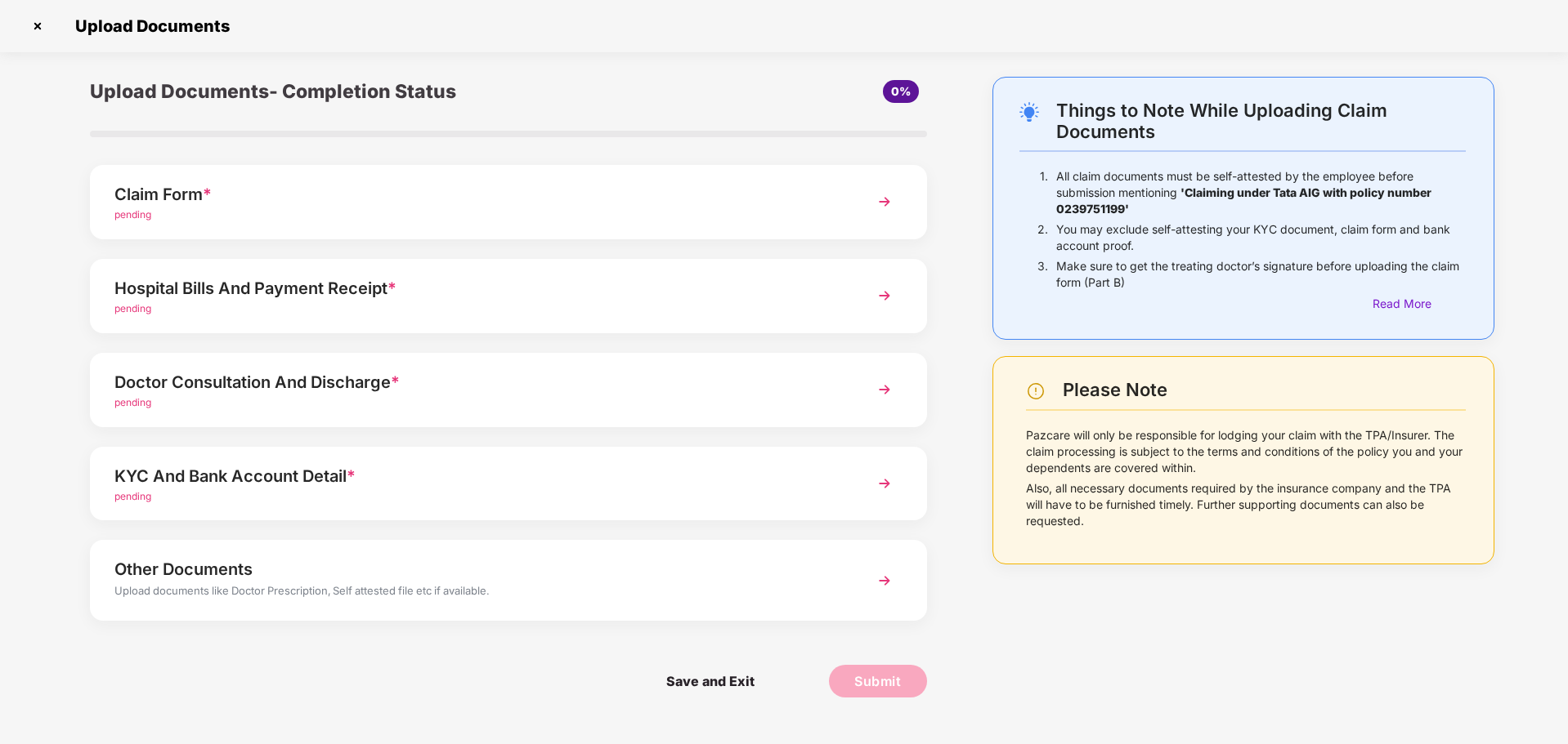
click at [881, 204] on img at bounding box center [884, 201] width 29 height 29
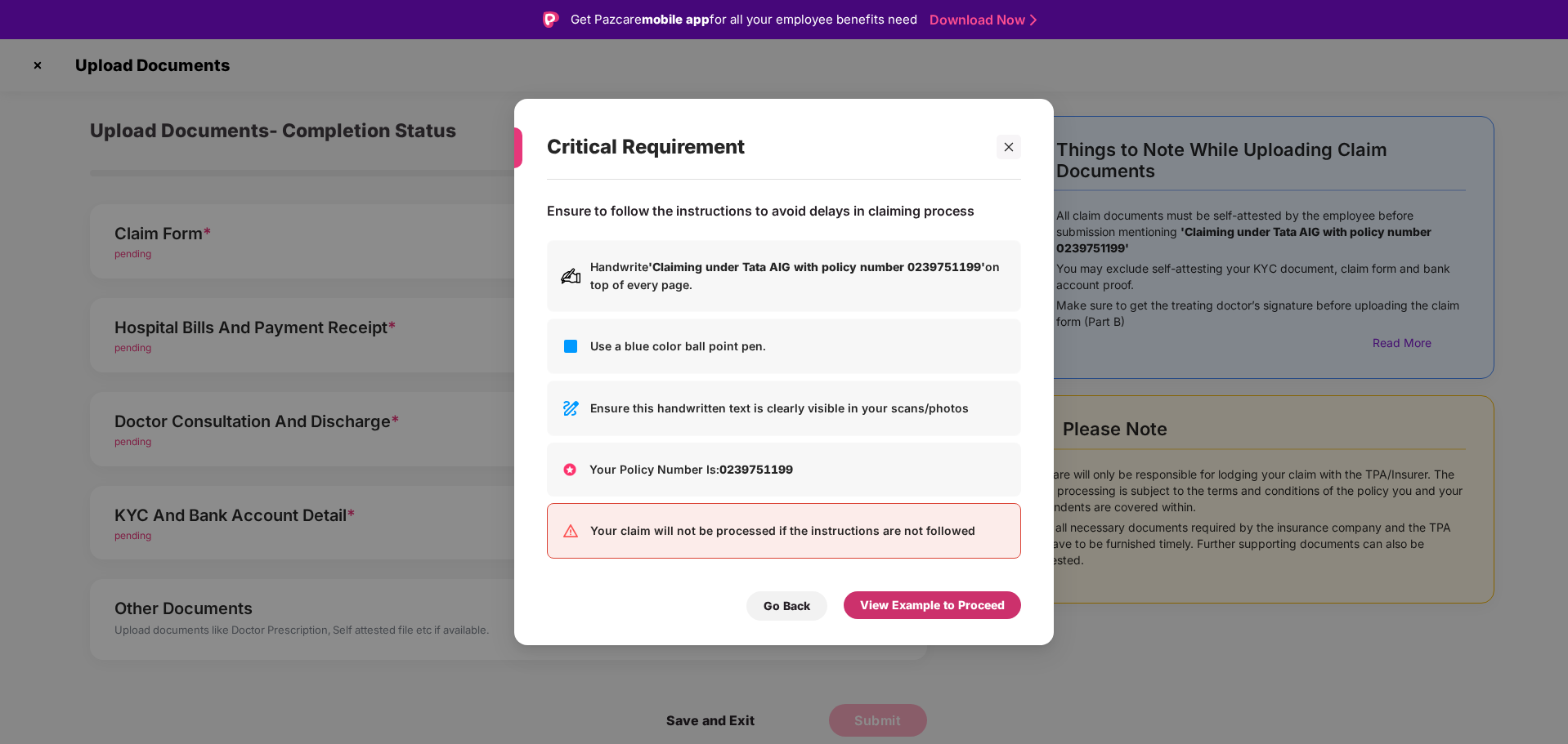
click at [937, 601] on div "View Example to Proceed" at bounding box center [932, 605] width 144 height 18
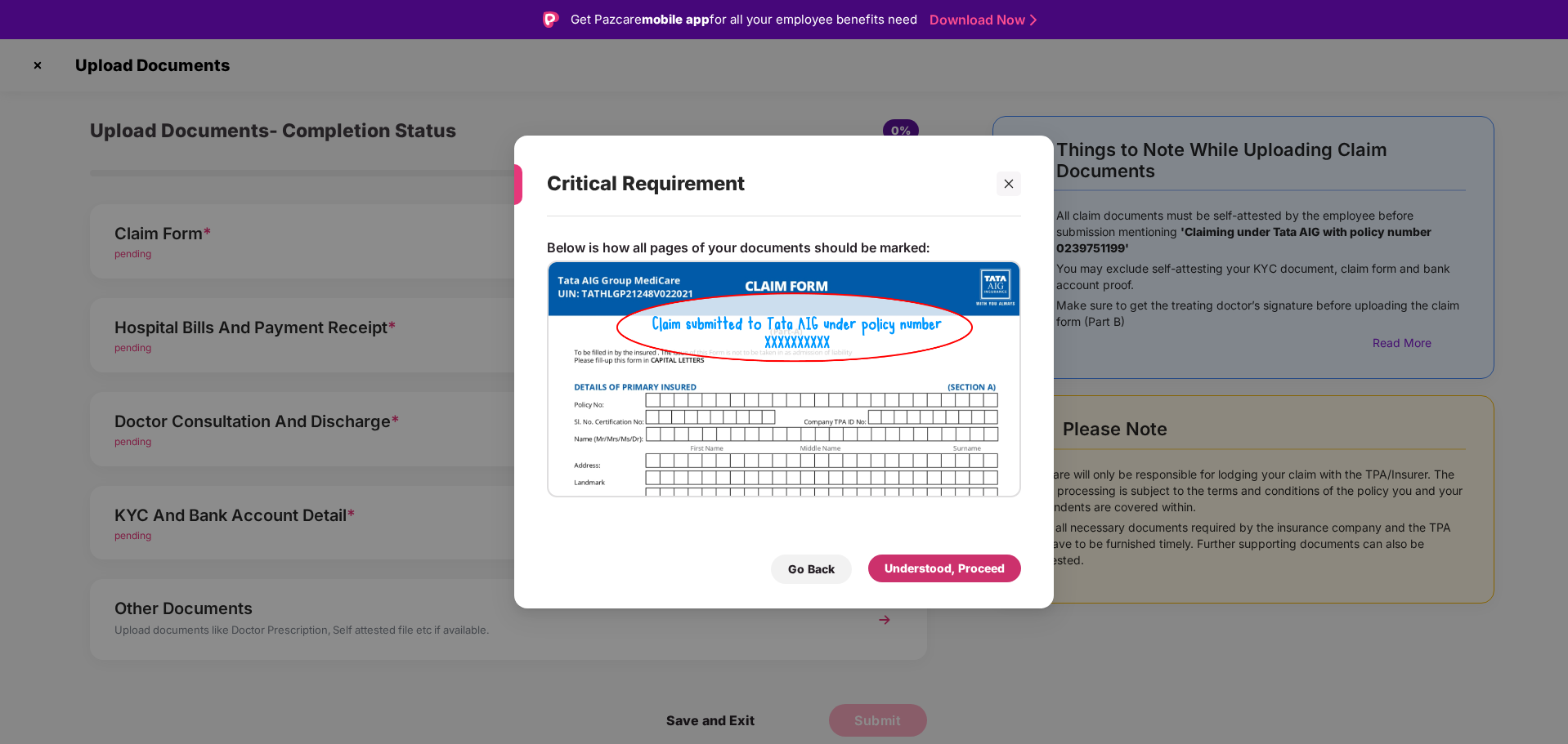
click at [935, 570] on div "Understood, Proceed" at bounding box center [944, 569] width 120 height 18
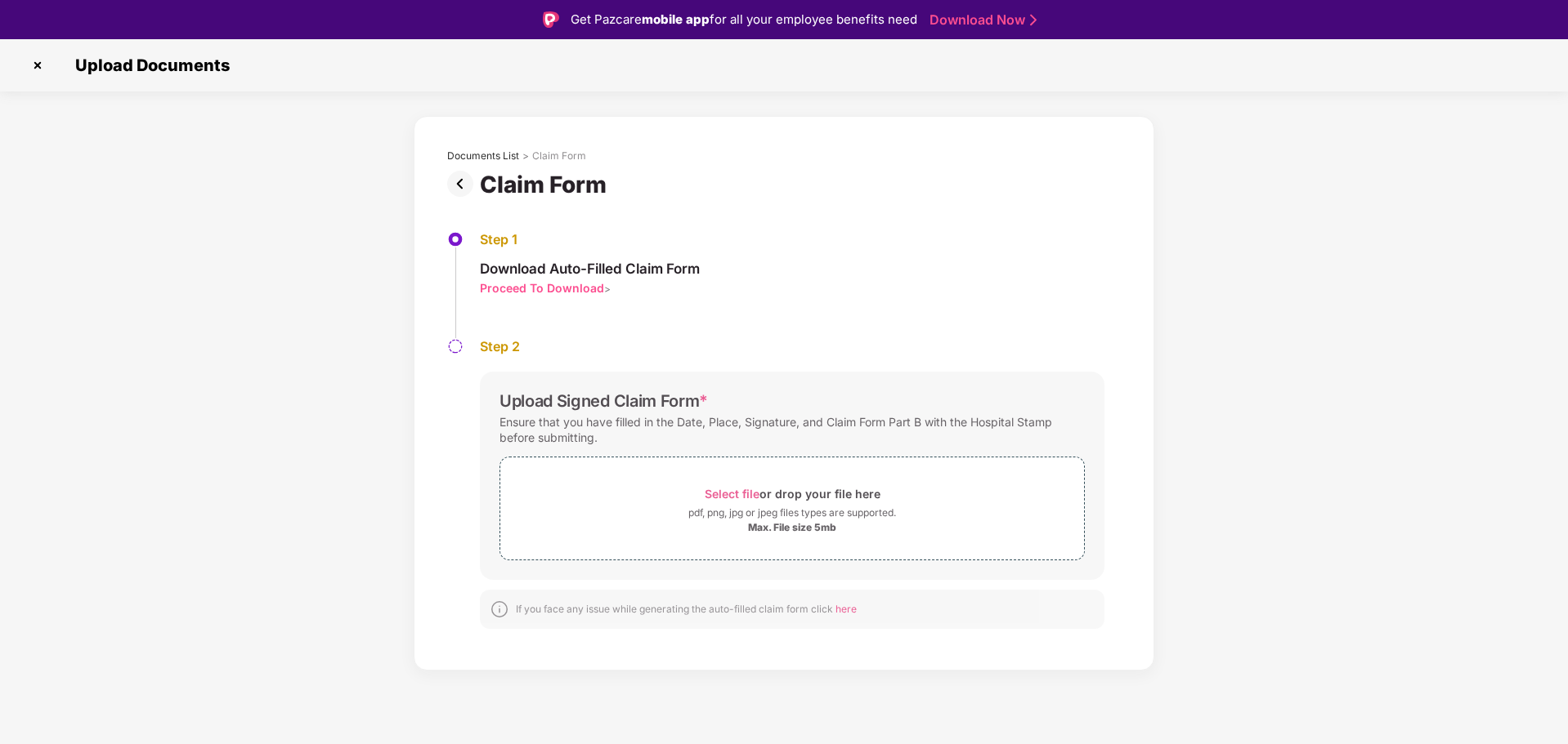
click at [548, 289] on div "Proceed To Download" at bounding box center [542, 287] width 125 height 15
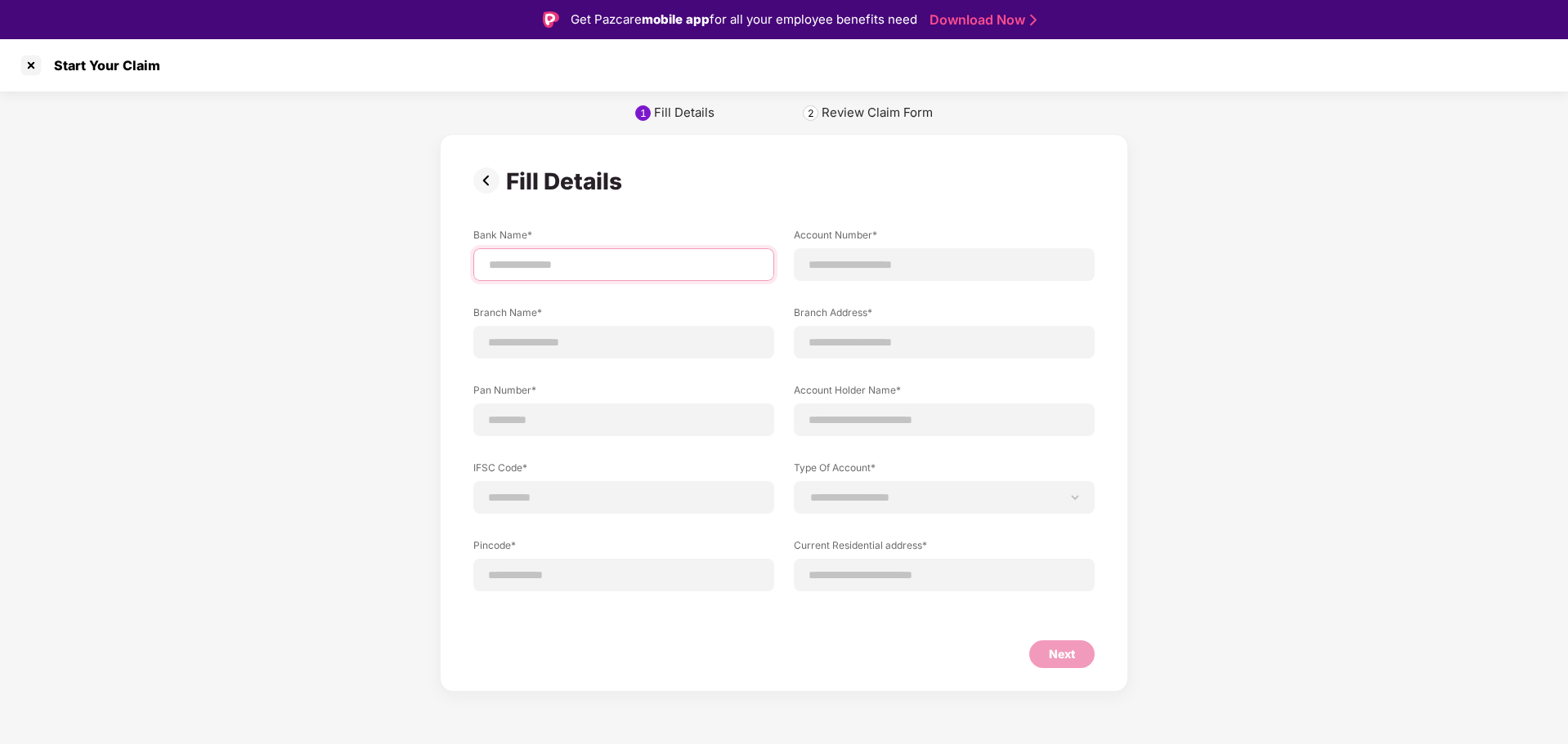
click at [595, 263] on input at bounding box center [623, 264] width 273 height 17
type input "**********"
click at [832, 266] on input at bounding box center [944, 264] width 273 height 17
type input "**********"
click at [603, 334] on input at bounding box center [623, 342] width 273 height 17
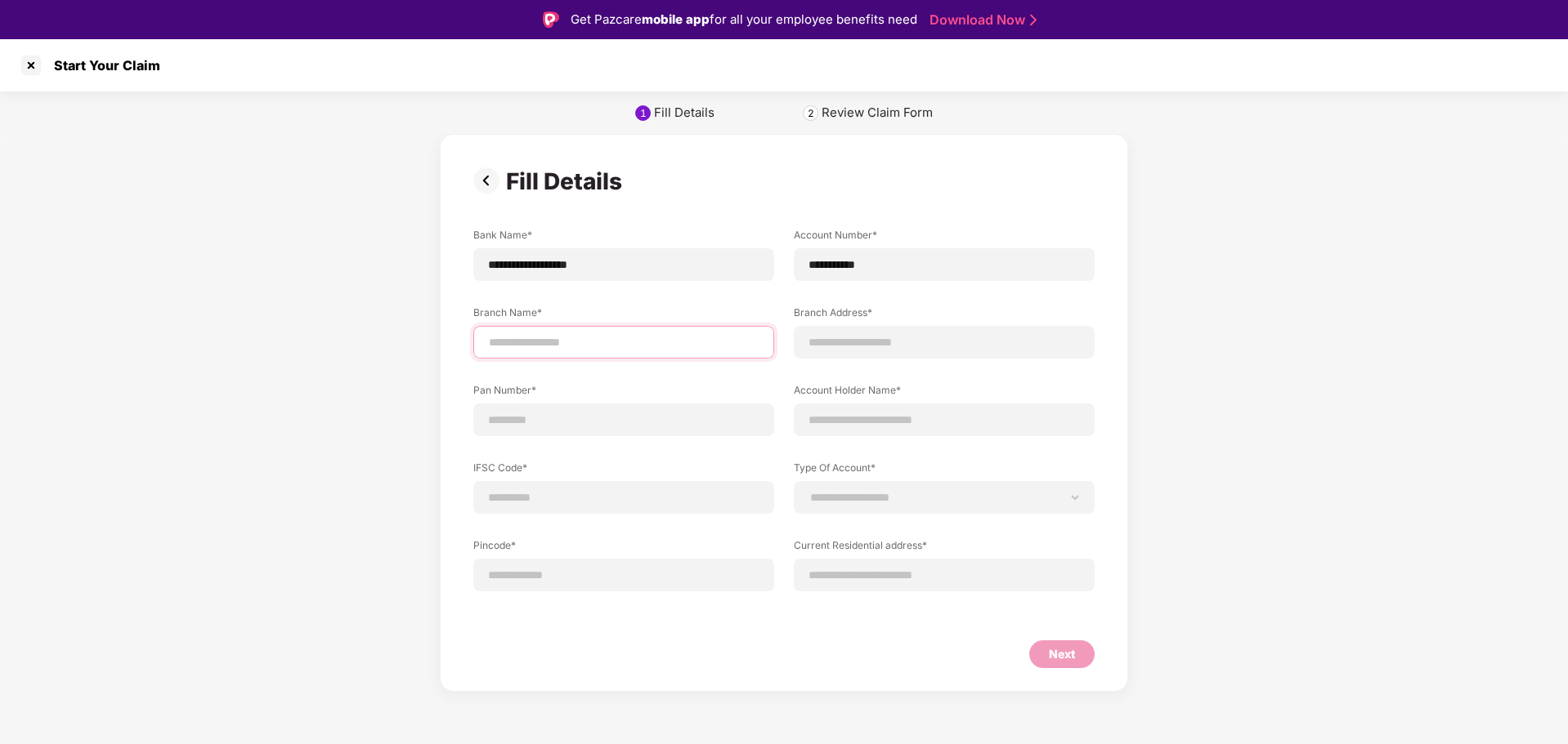
type input "*******"
click at [842, 343] on input at bounding box center [944, 342] width 273 height 17
type input "**********"
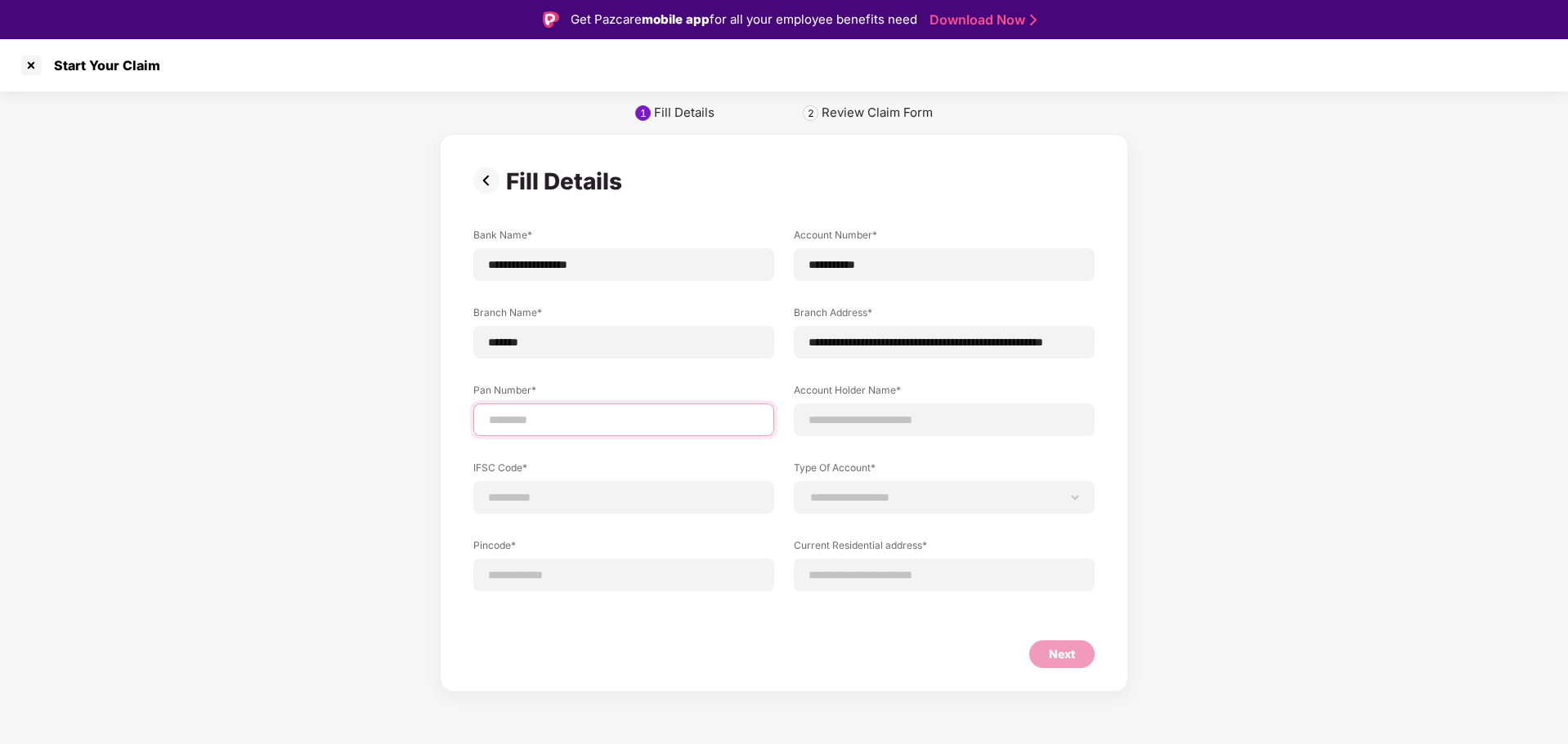
click at [561, 418] on input at bounding box center [623, 420] width 273 height 17
type input "**********"
click at [932, 421] on input at bounding box center [944, 420] width 273 height 17
type input "**********"
click at [633, 487] on div at bounding box center [623, 497] width 301 height 33
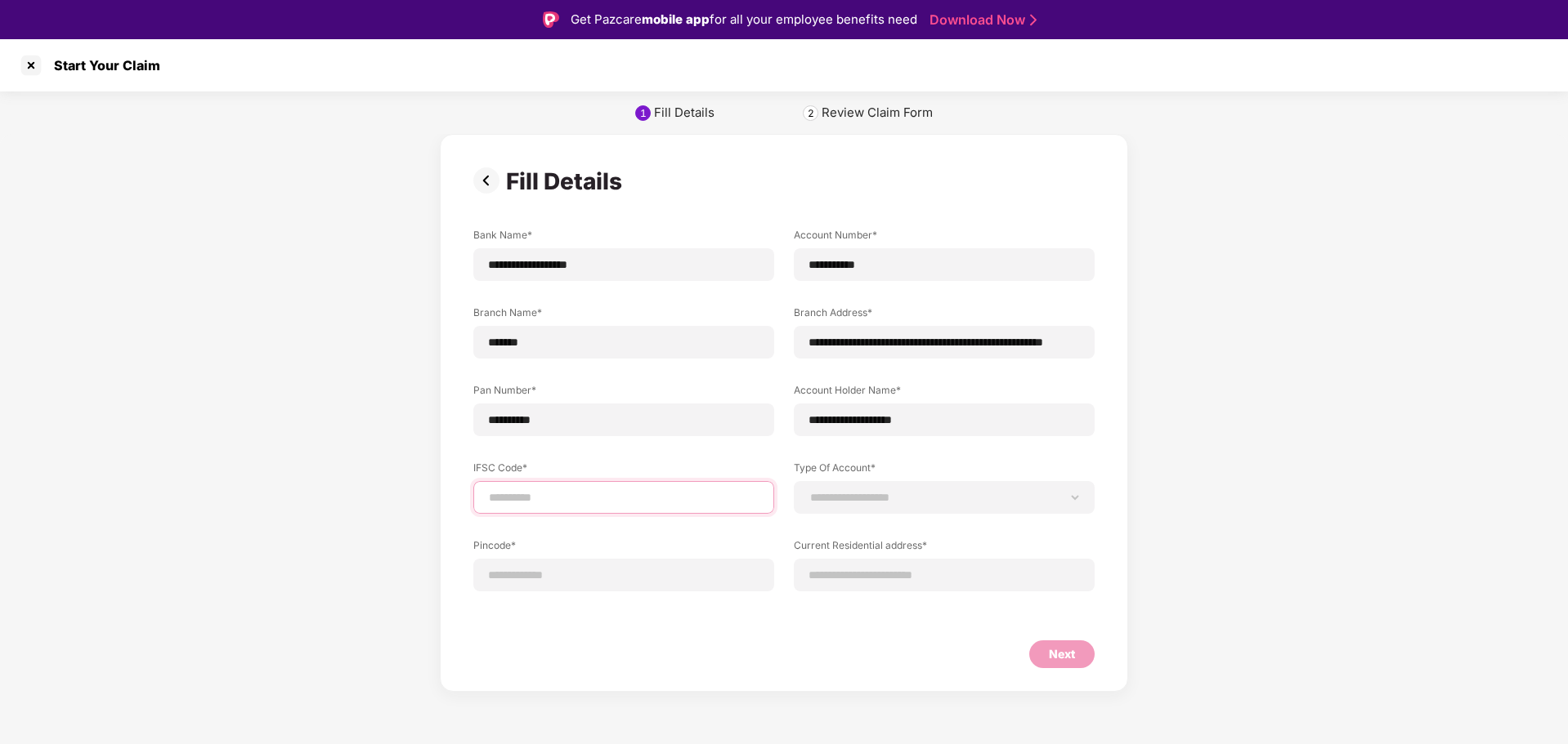
click at [556, 497] on input at bounding box center [623, 497] width 273 height 17
type input "**********"
click at [878, 491] on select "**********" at bounding box center [944, 497] width 273 height 13
select select "*******"
click at [808, 491] on select "**********" at bounding box center [944, 497] width 273 height 13
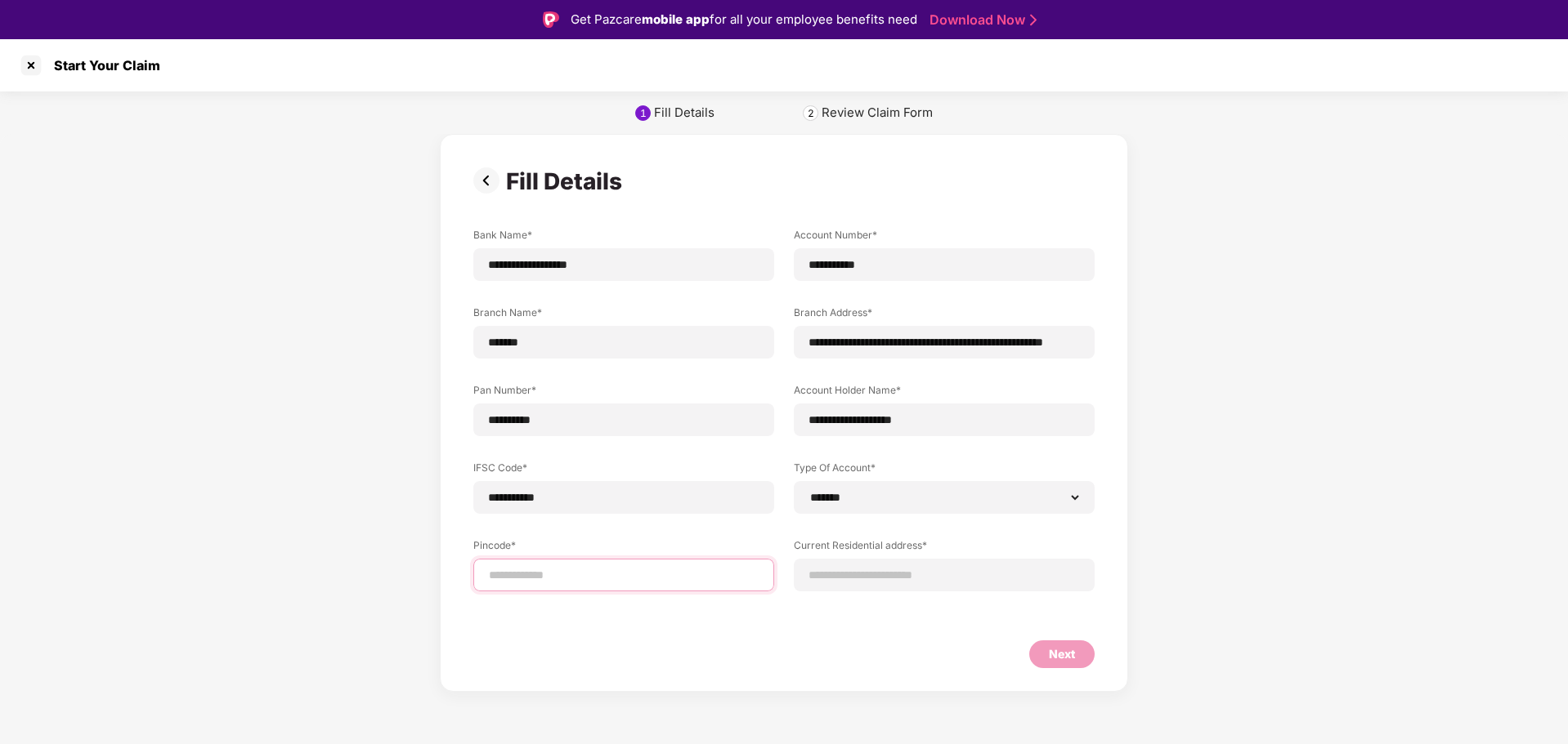
click at [550, 577] on input at bounding box center [623, 575] width 273 height 17
select select "*******"
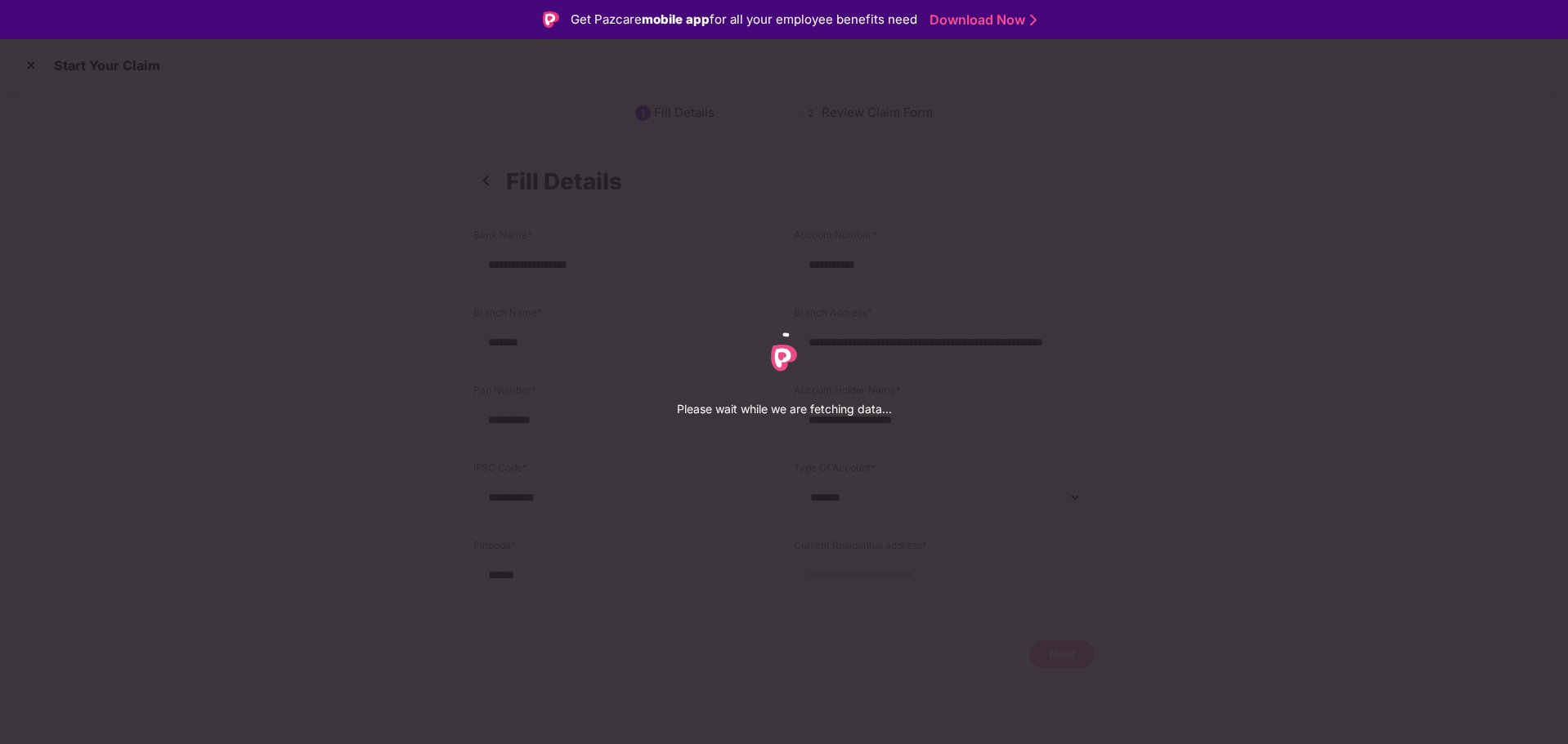
select select "*******"
select select "******"
select select "**********"
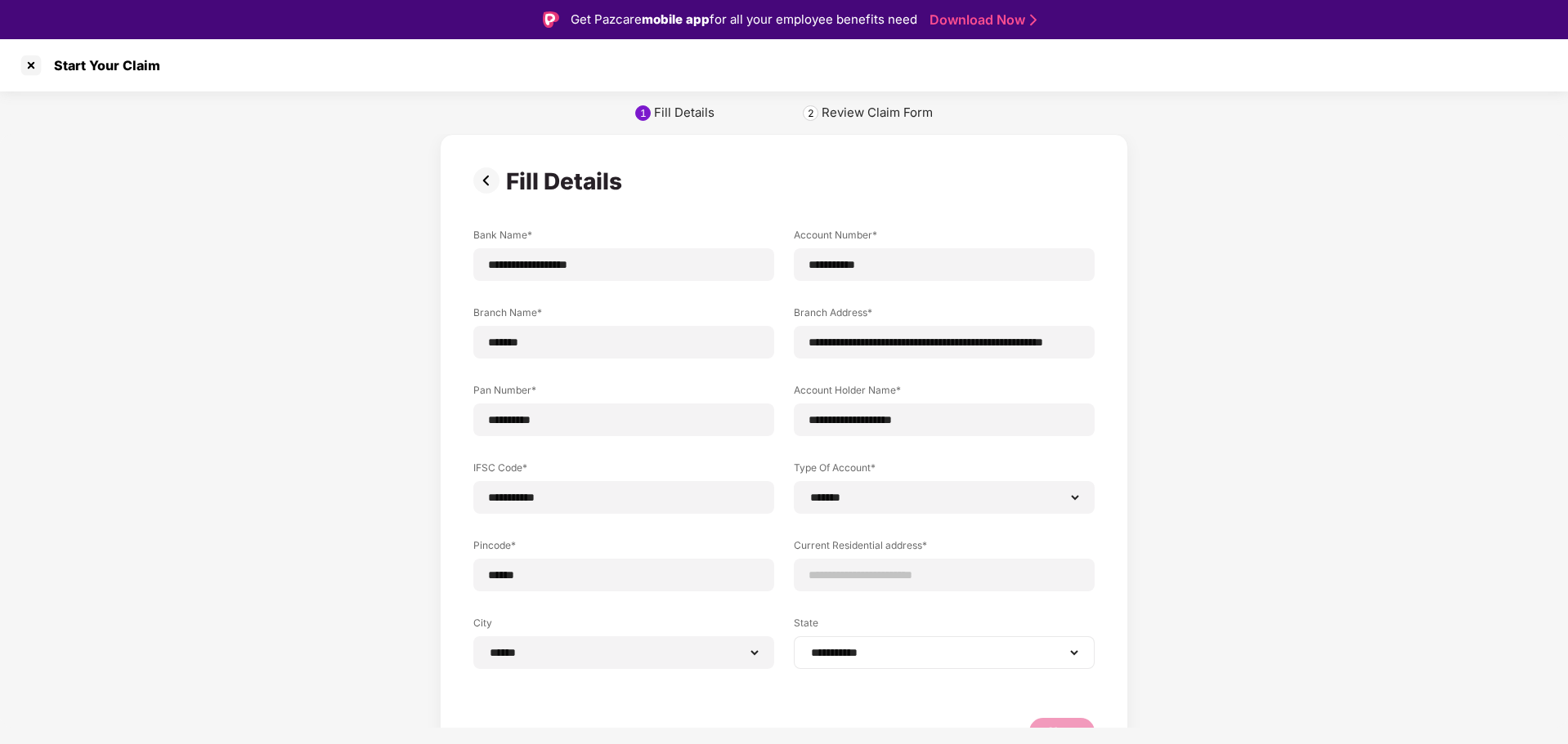
scroll to position [42, 0]
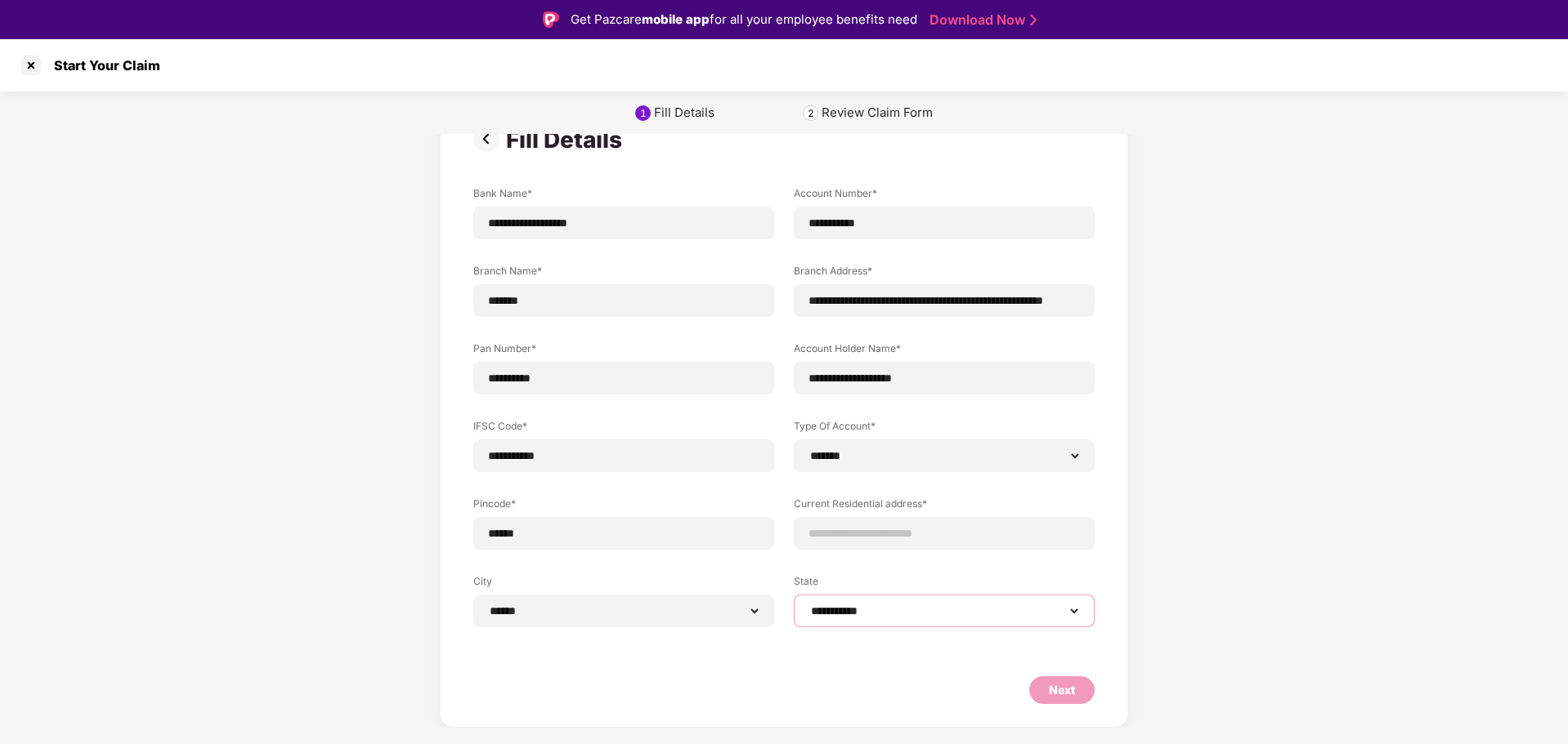
click at [1020, 608] on select "**********" at bounding box center [944, 611] width 273 height 13
click at [1021, 608] on select "**********" at bounding box center [944, 611] width 273 height 13
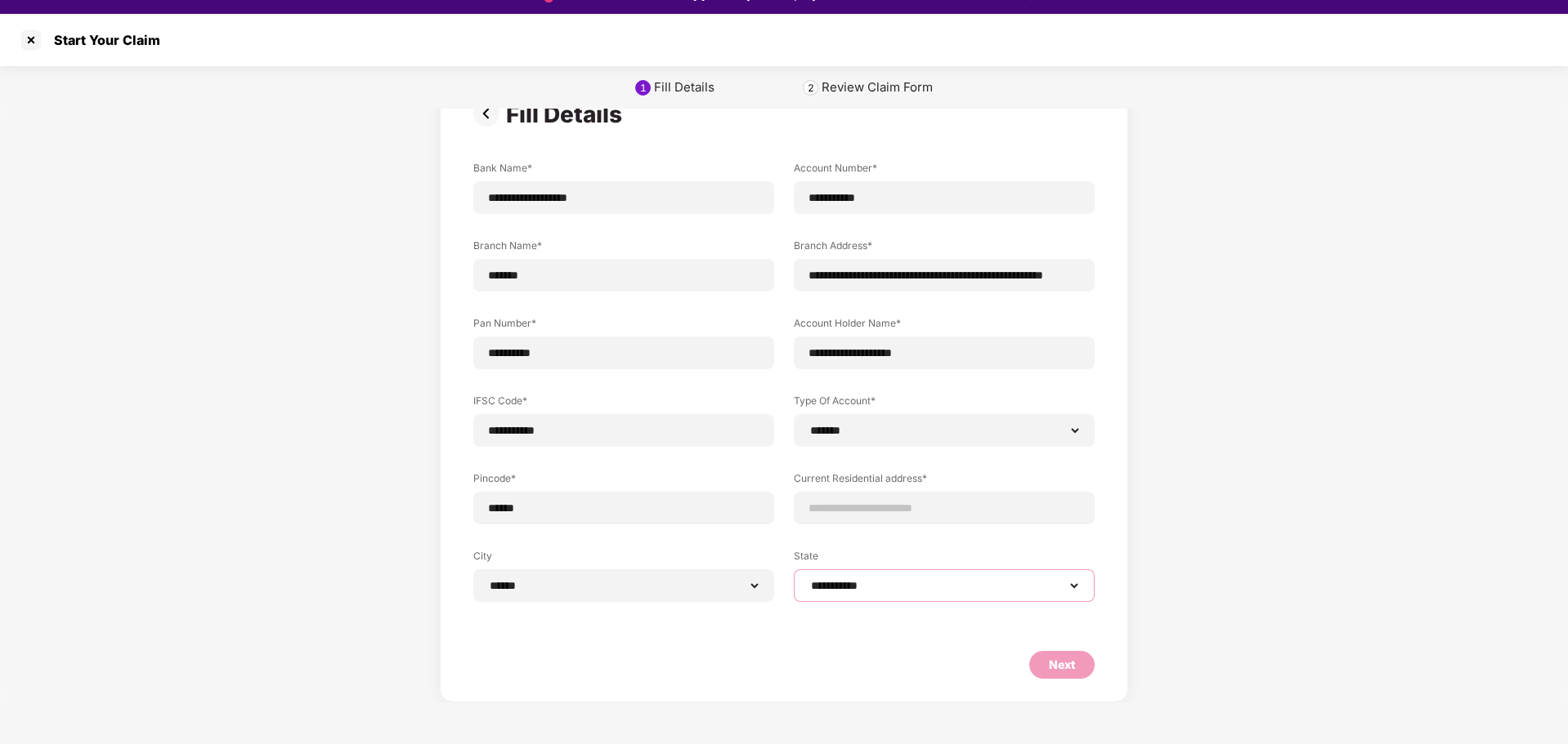
scroll to position [39, 0]
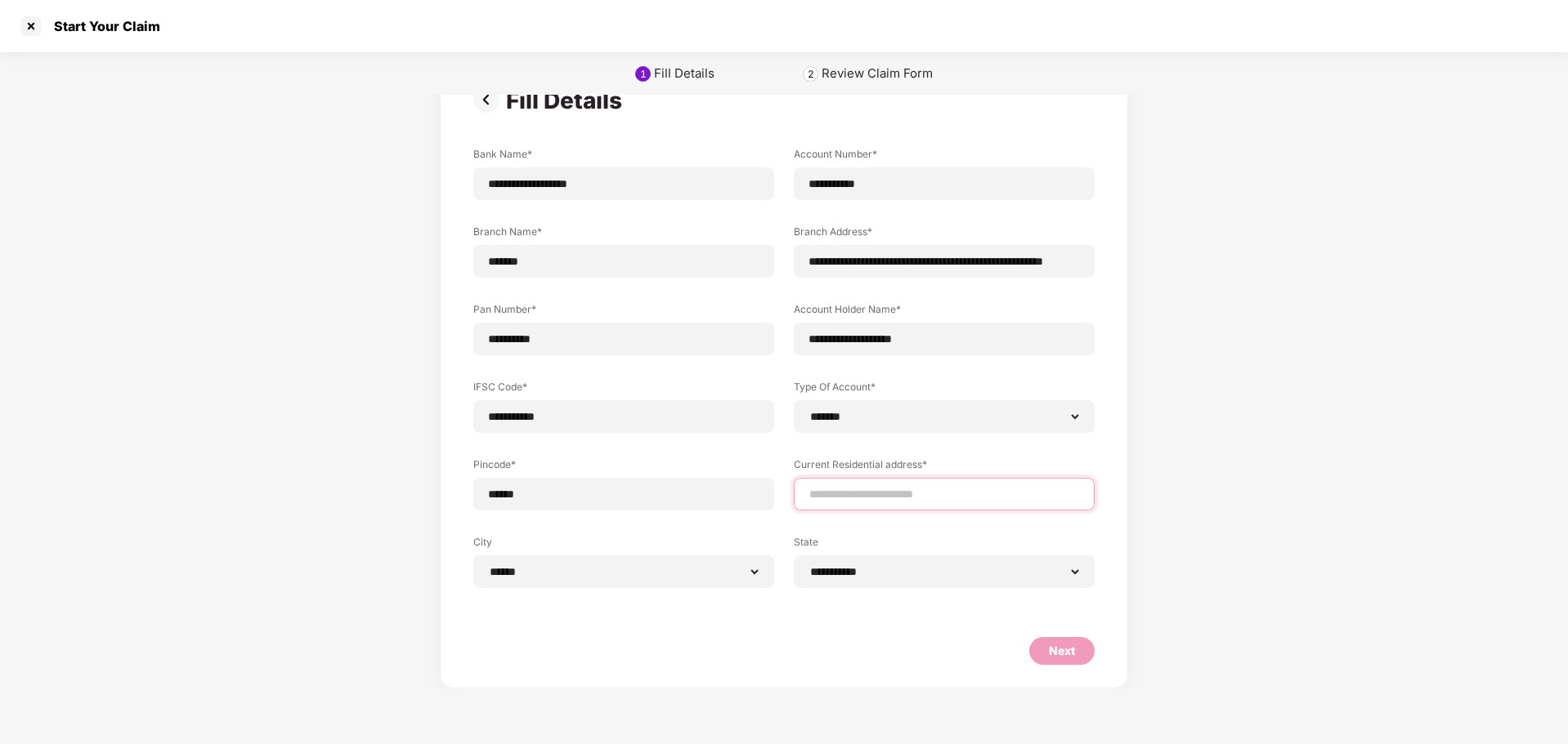
click at [903, 489] on input at bounding box center [944, 494] width 273 height 17
type input "**********"
click at [1054, 651] on div "Next" at bounding box center [1061, 651] width 26 height 18
select select "*******"
select select "******"
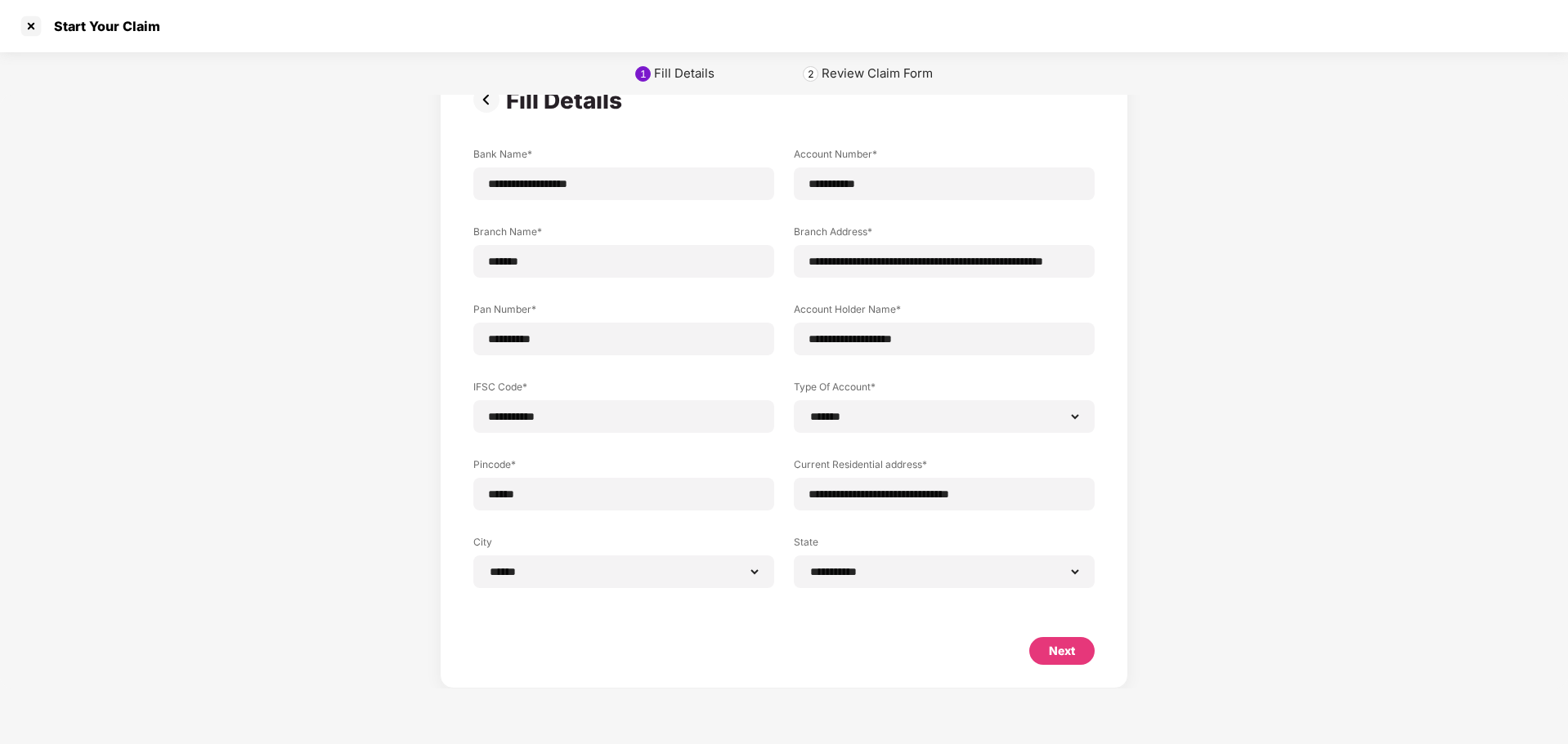
select select "**********"
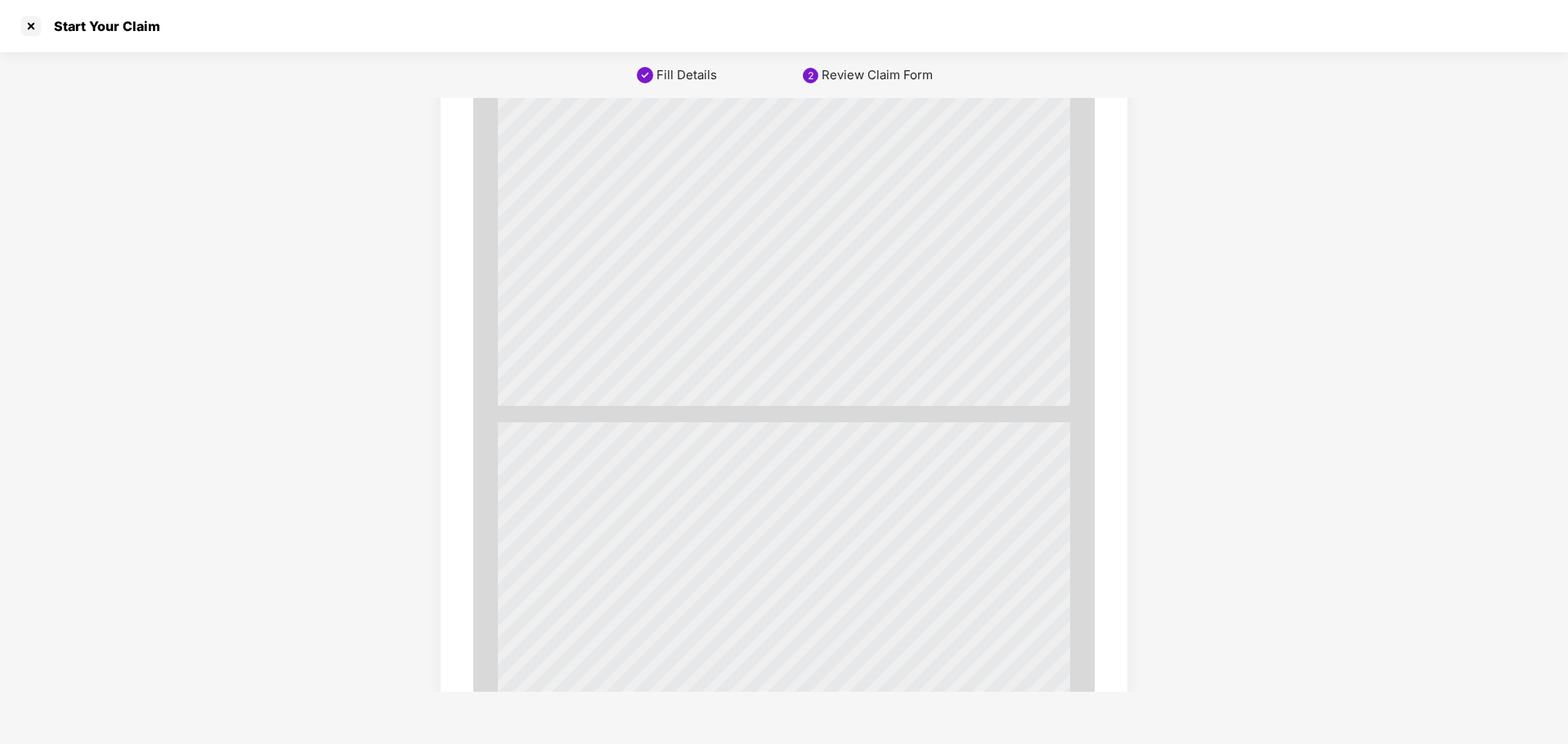
scroll to position [5447, 0]
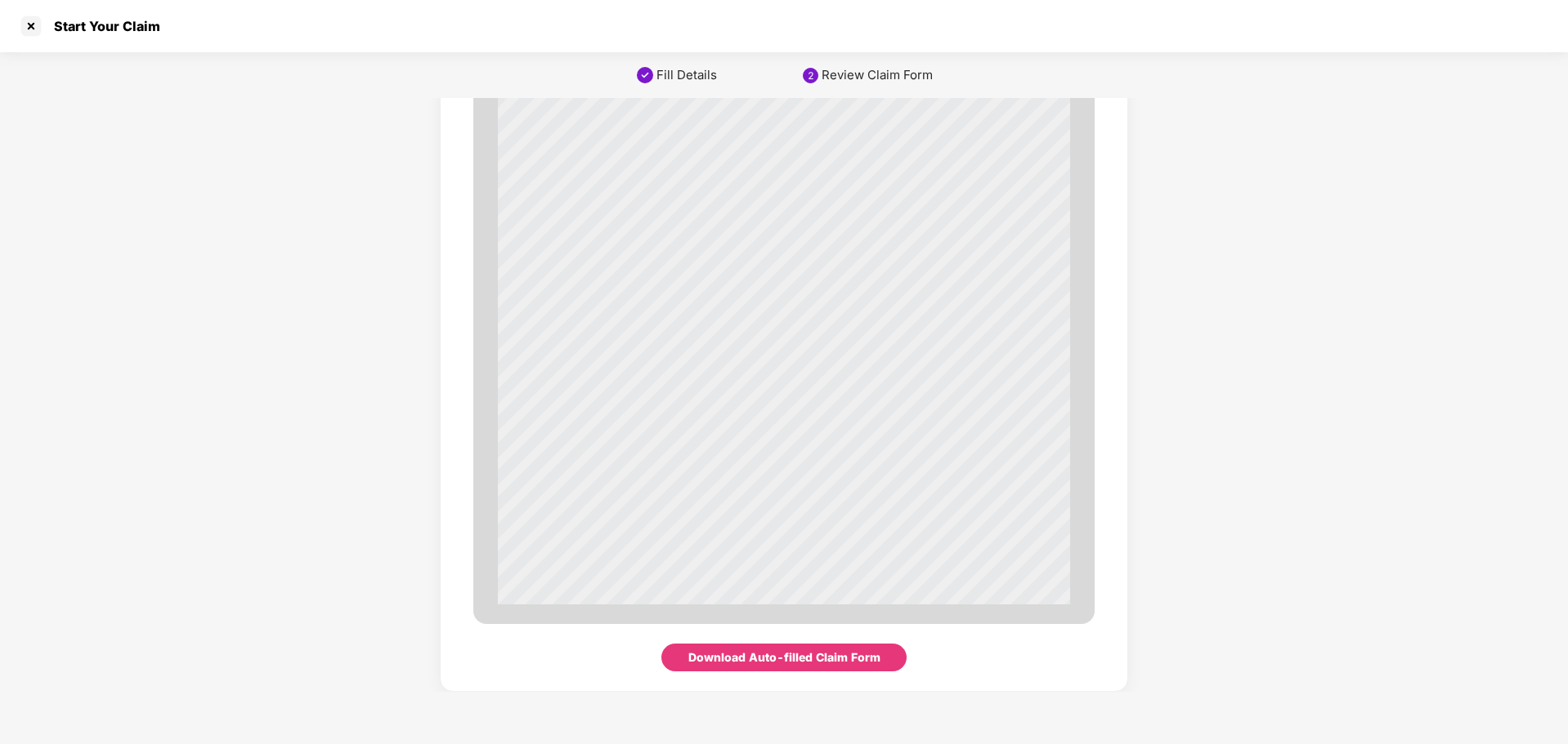
click at [811, 651] on div "Download Auto-filled Claim Form" at bounding box center [784, 658] width 192 height 18
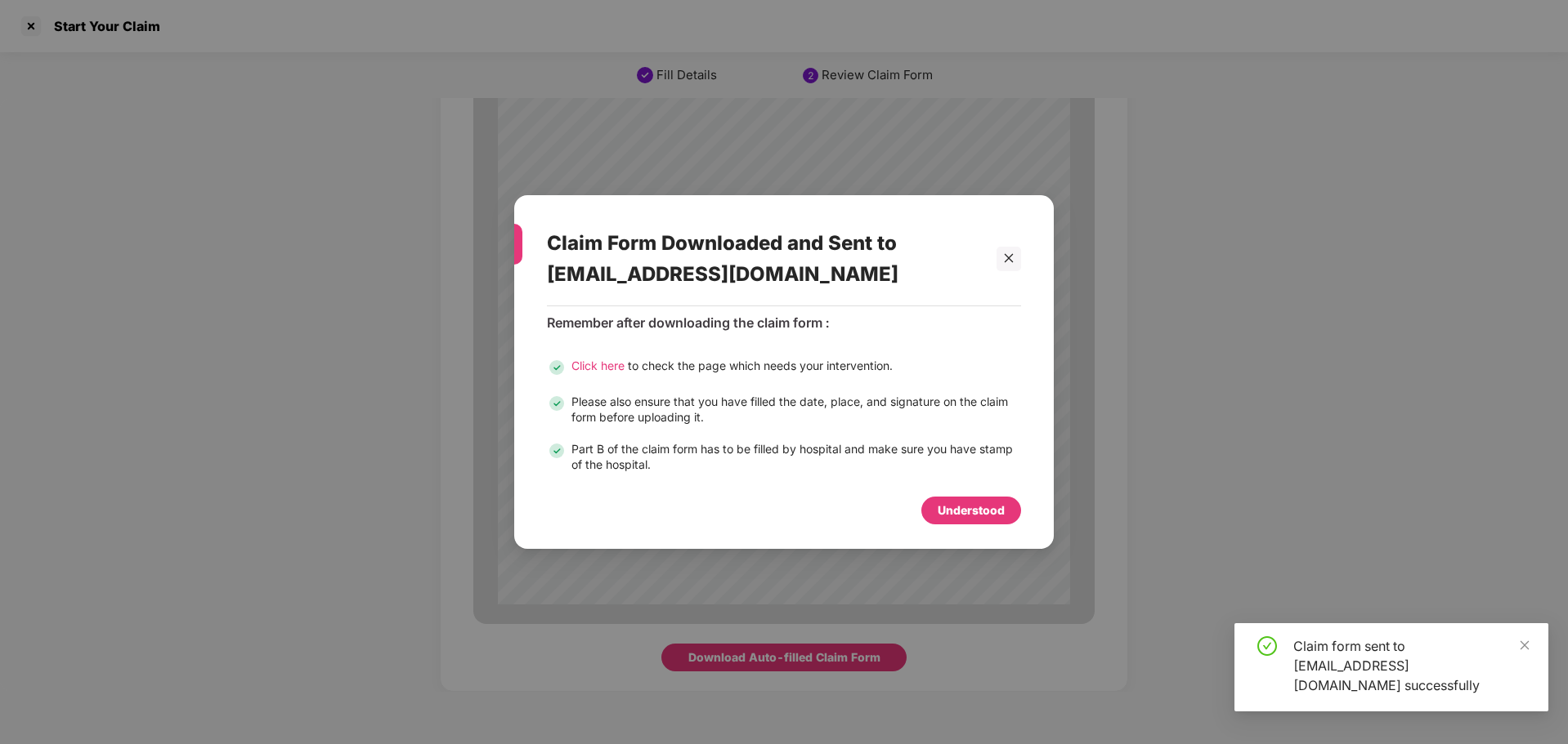
click at [965, 515] on div "Understood" at bounding box center [971, 511] width 67 height 18
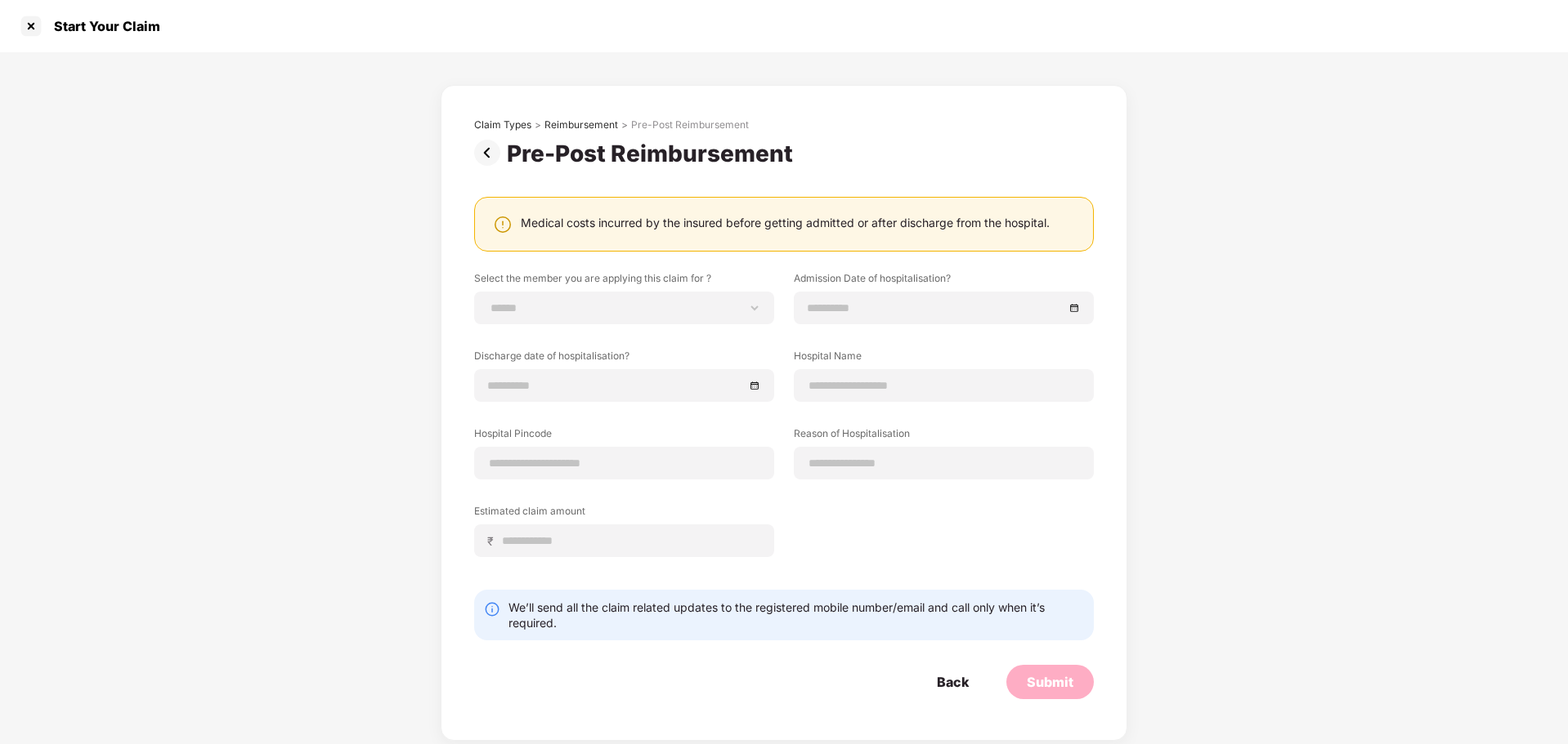
scroll to position [92, 0]
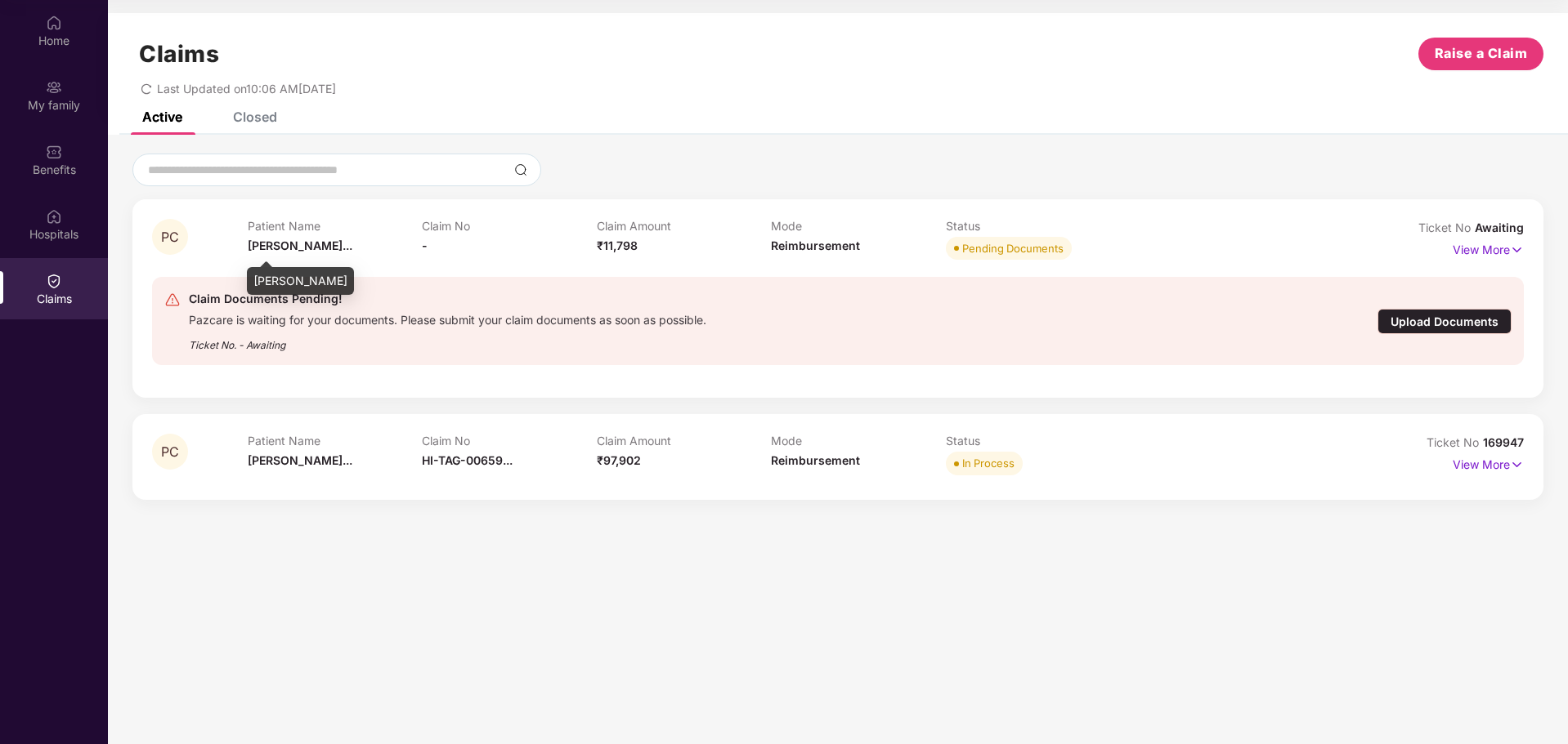
click at [316, 239] on span "[PERSON_NAME]..." at bounding box center [299, 246] width 104 height 14
click at [1478, 247] on p "View More" at bounding box center [1488, 247] width 71 height 22
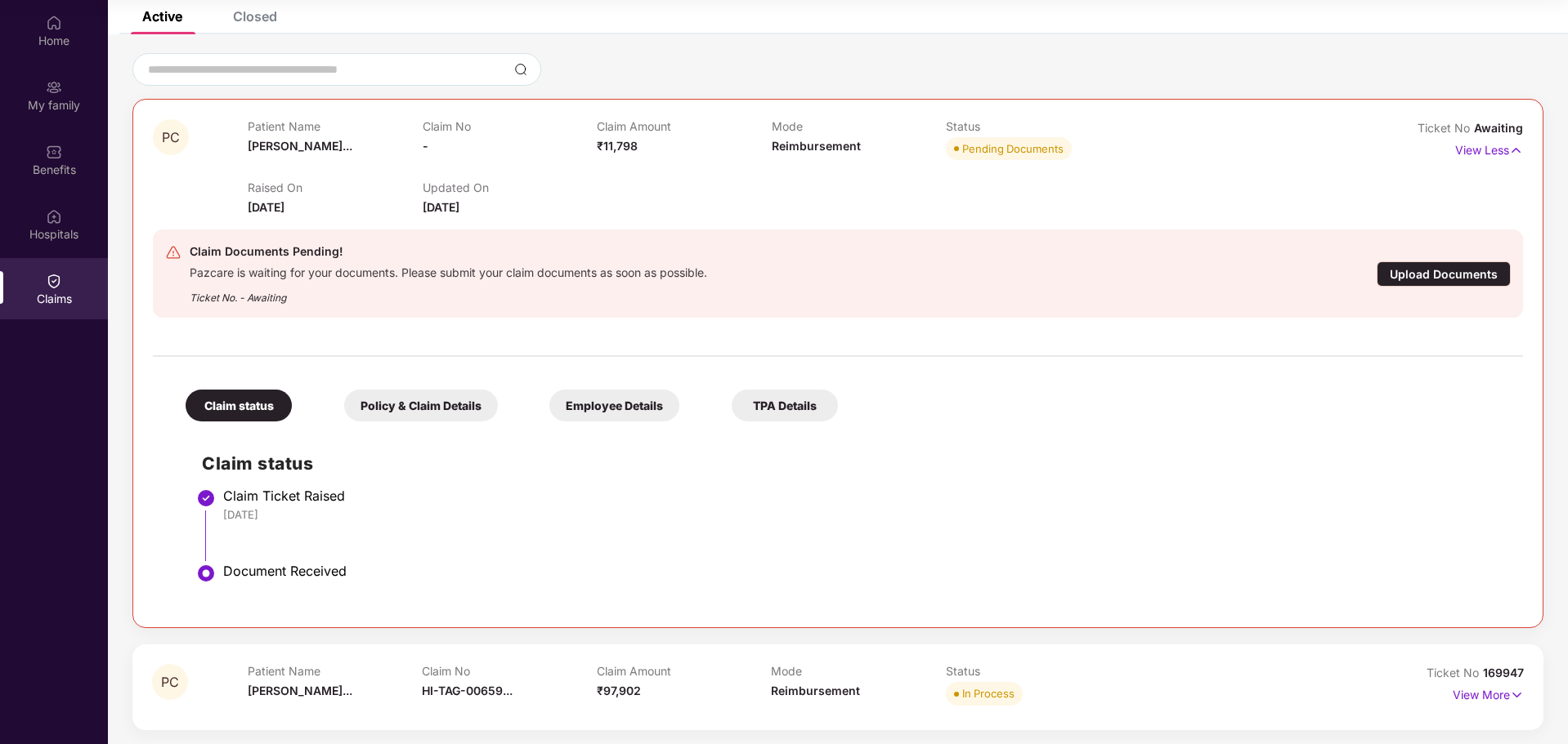
scroll to position [103, 0]
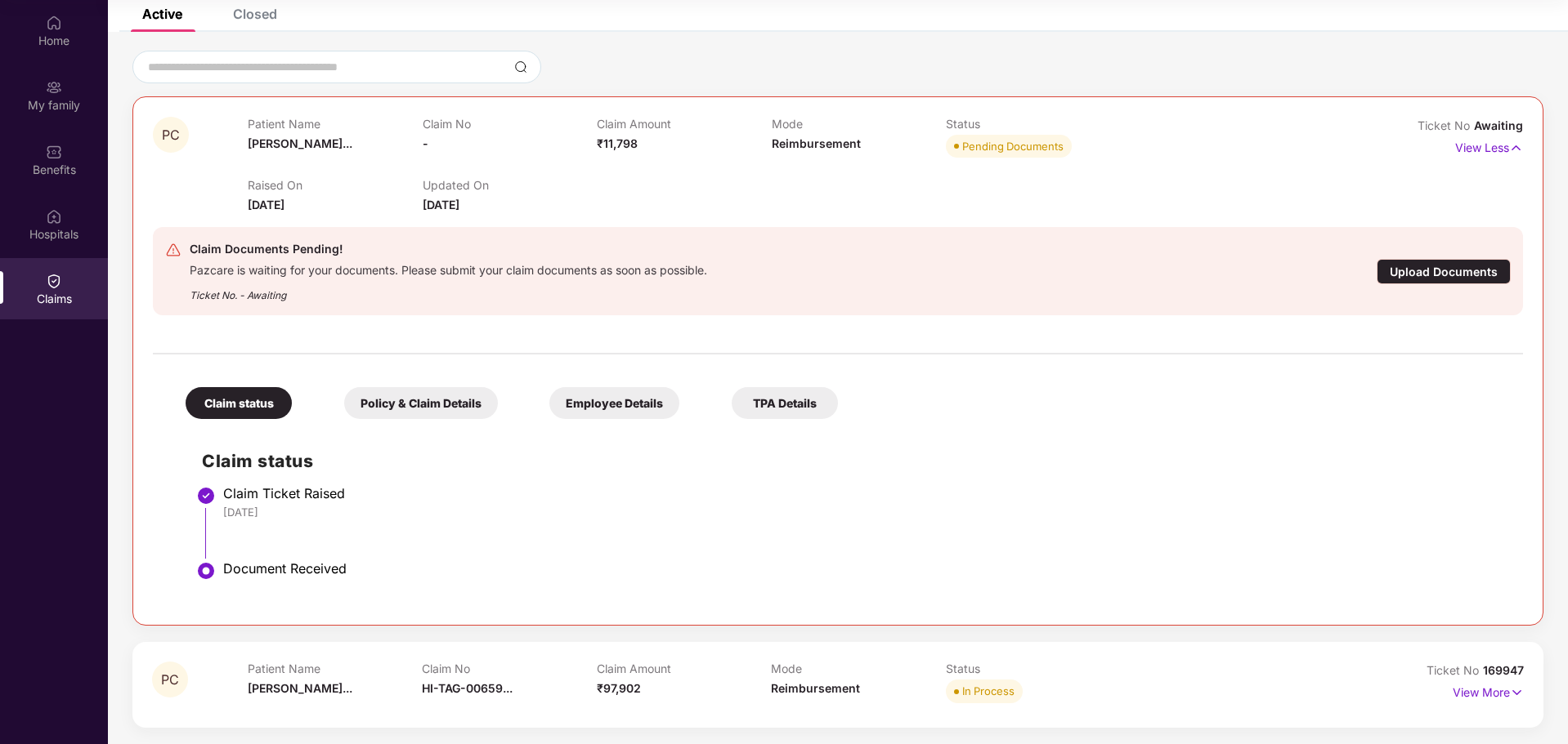
click at [1429, 265] on div "Upload Documents" at bounding box center [1443, 271] width 134 height 25
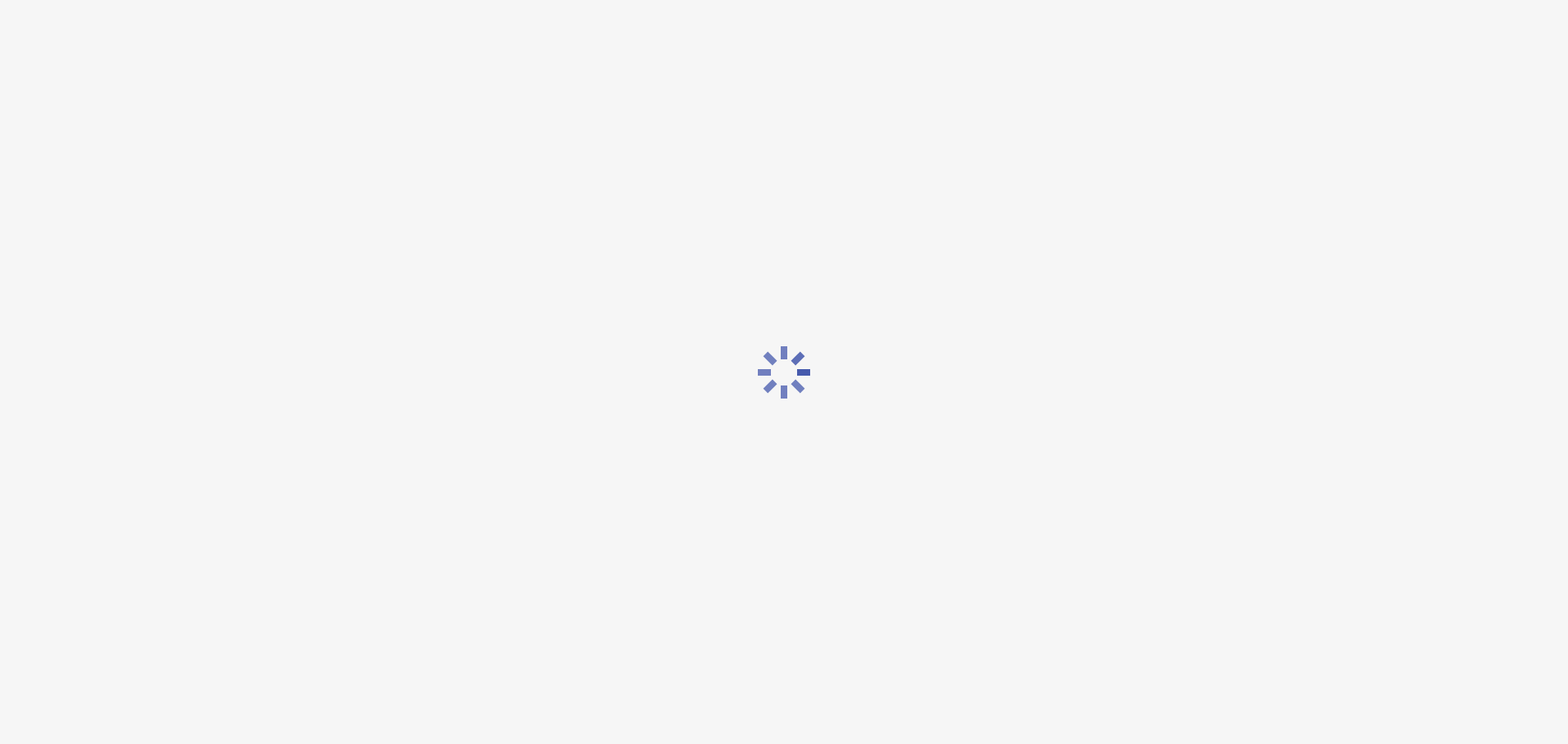
scroll to position [0, 0]
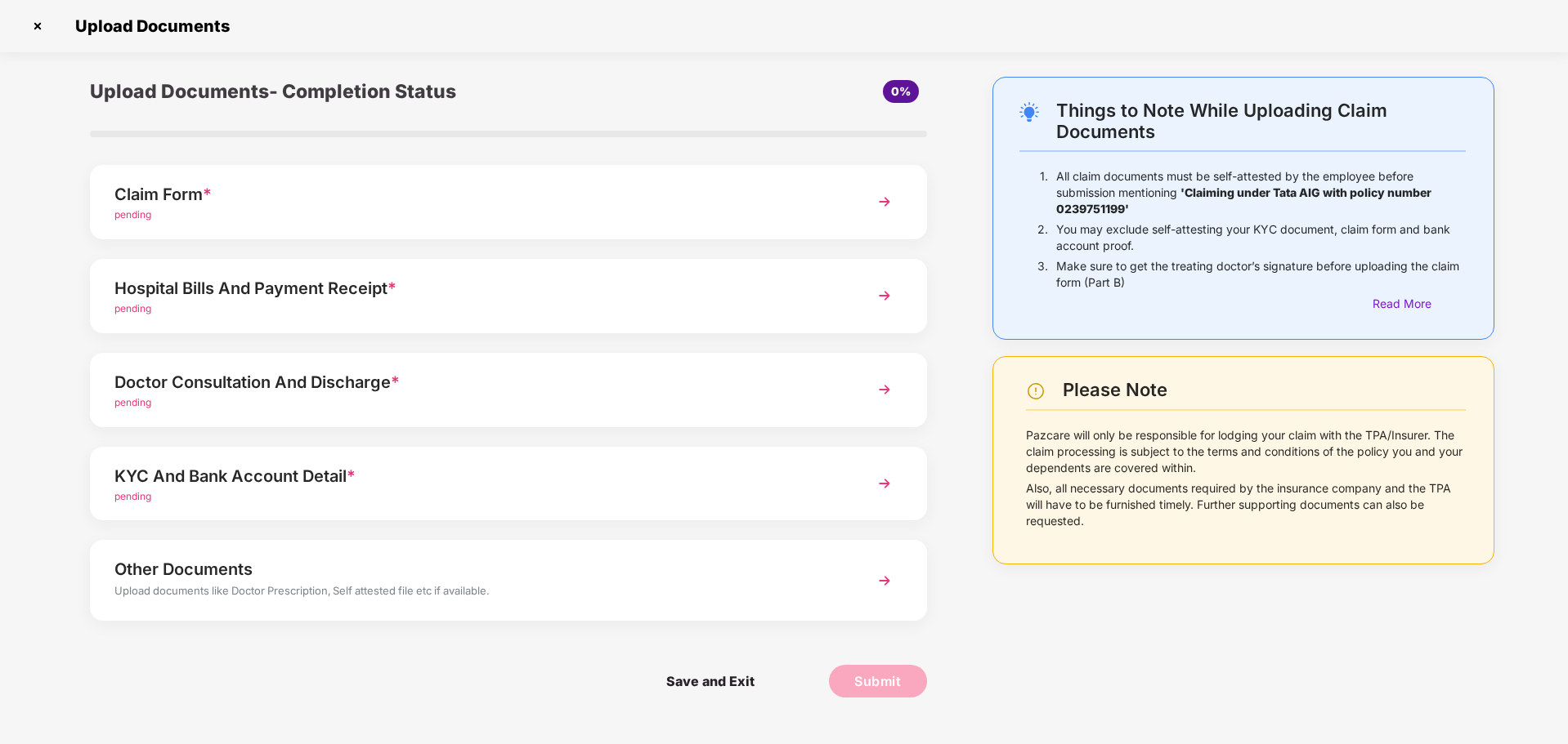
click at [890, 202] on img at bounding box center [884, 201] width 29 height 29
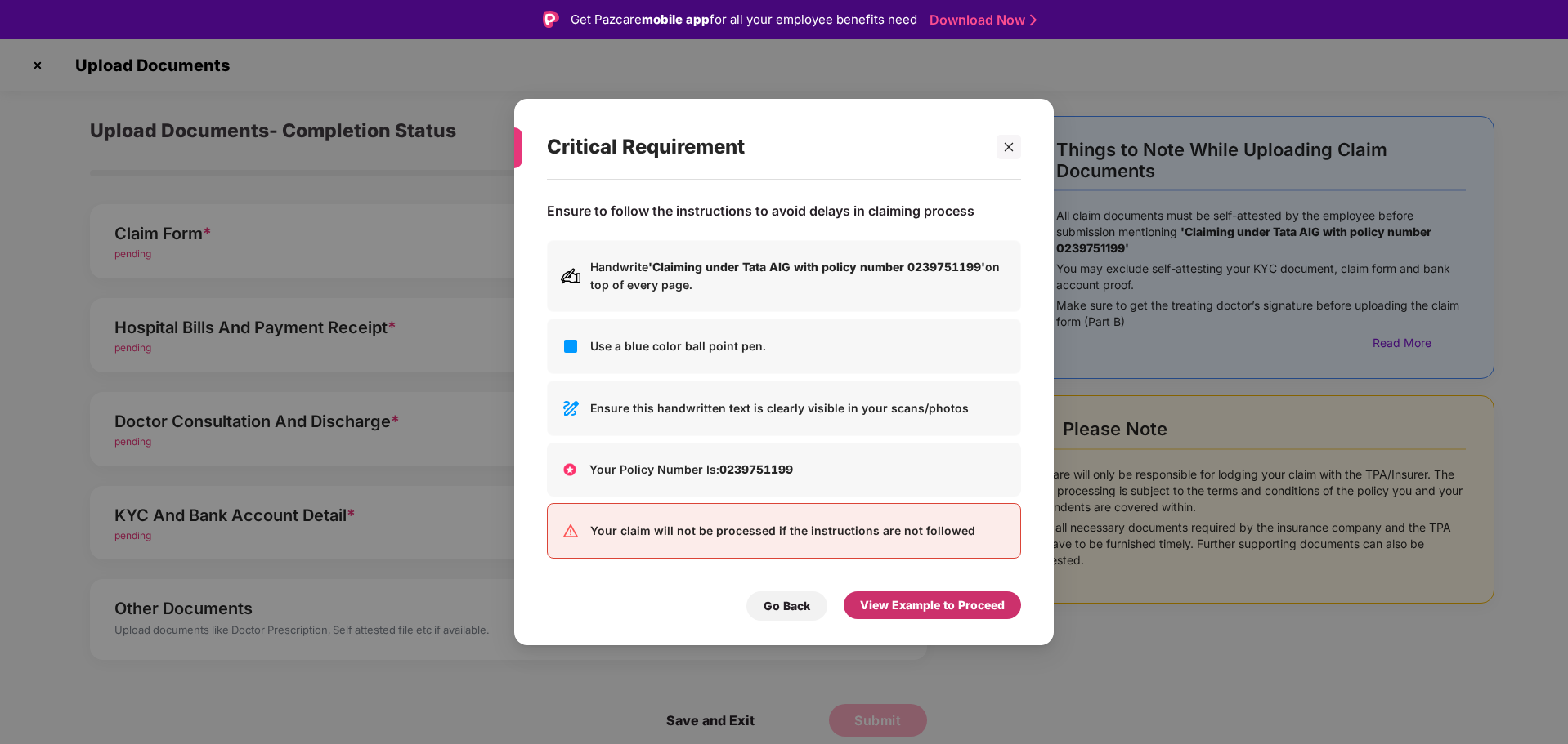
click at [916, 602] on div "View Example to Proceed" at bounding box center [932, 605] width 144 height 18
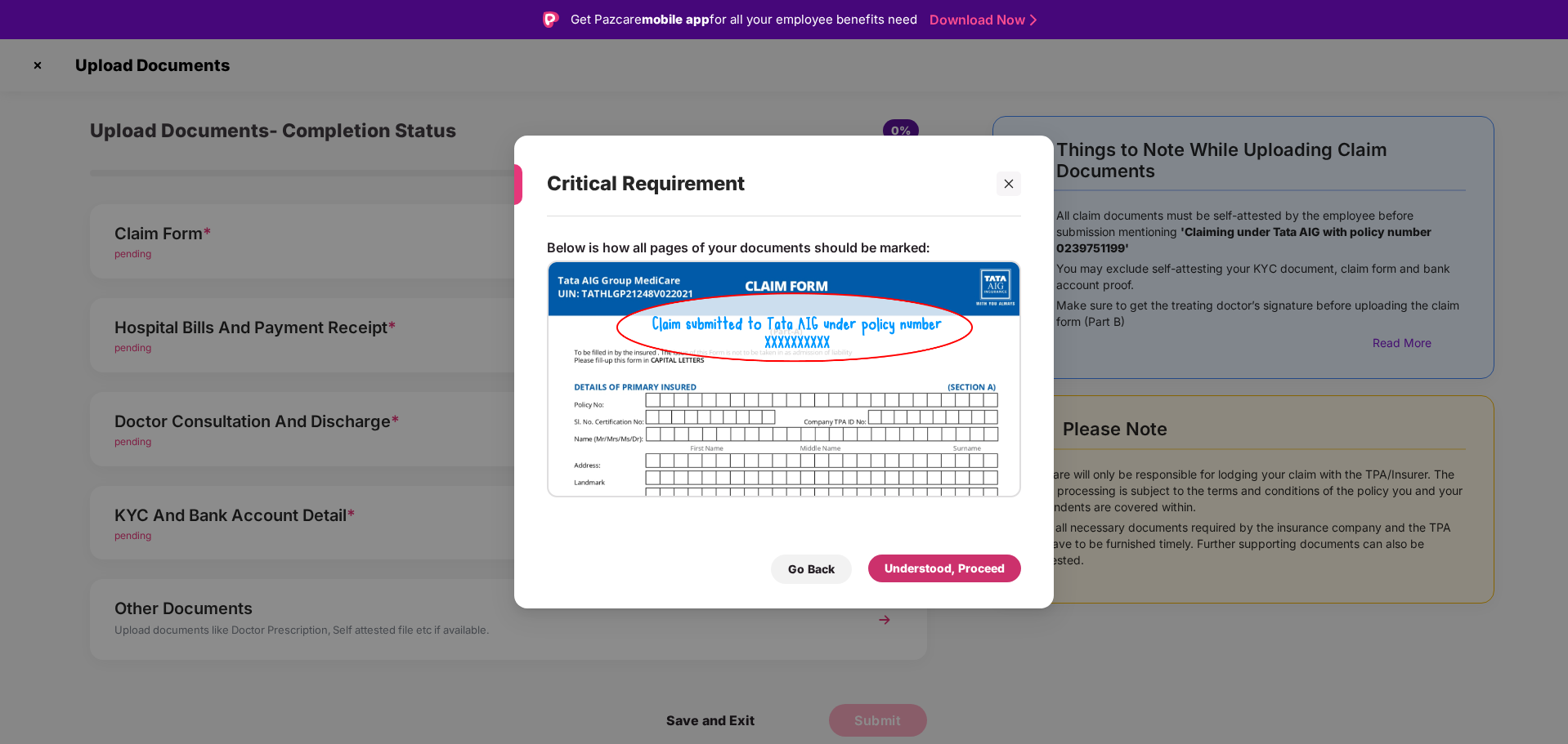
click at [923, 573] on div "Understood, Proceed" at bounding box center [944, 569] width 120 height 18
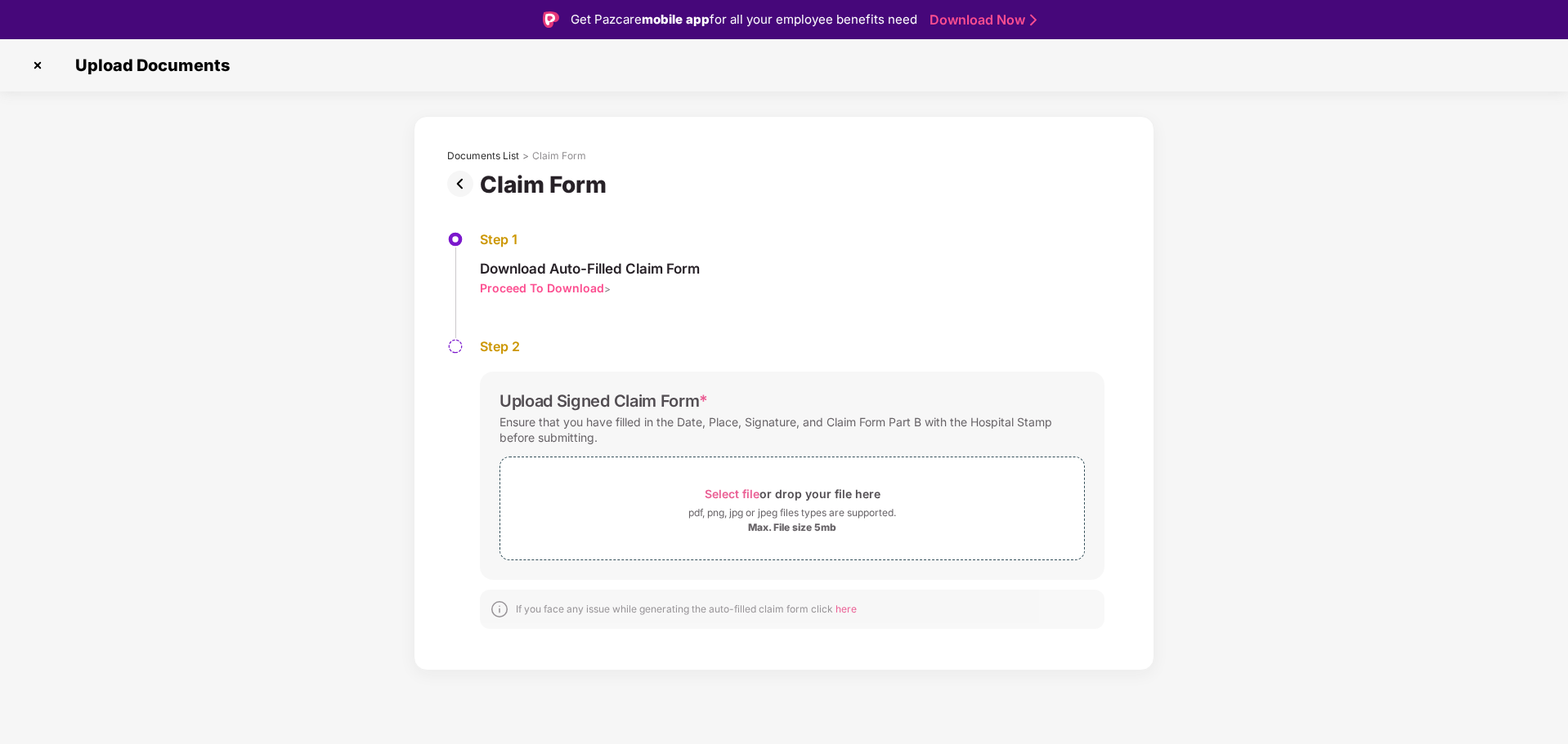
click at [39, 69] on img at bounding box center [37, 65] width 26 height 26
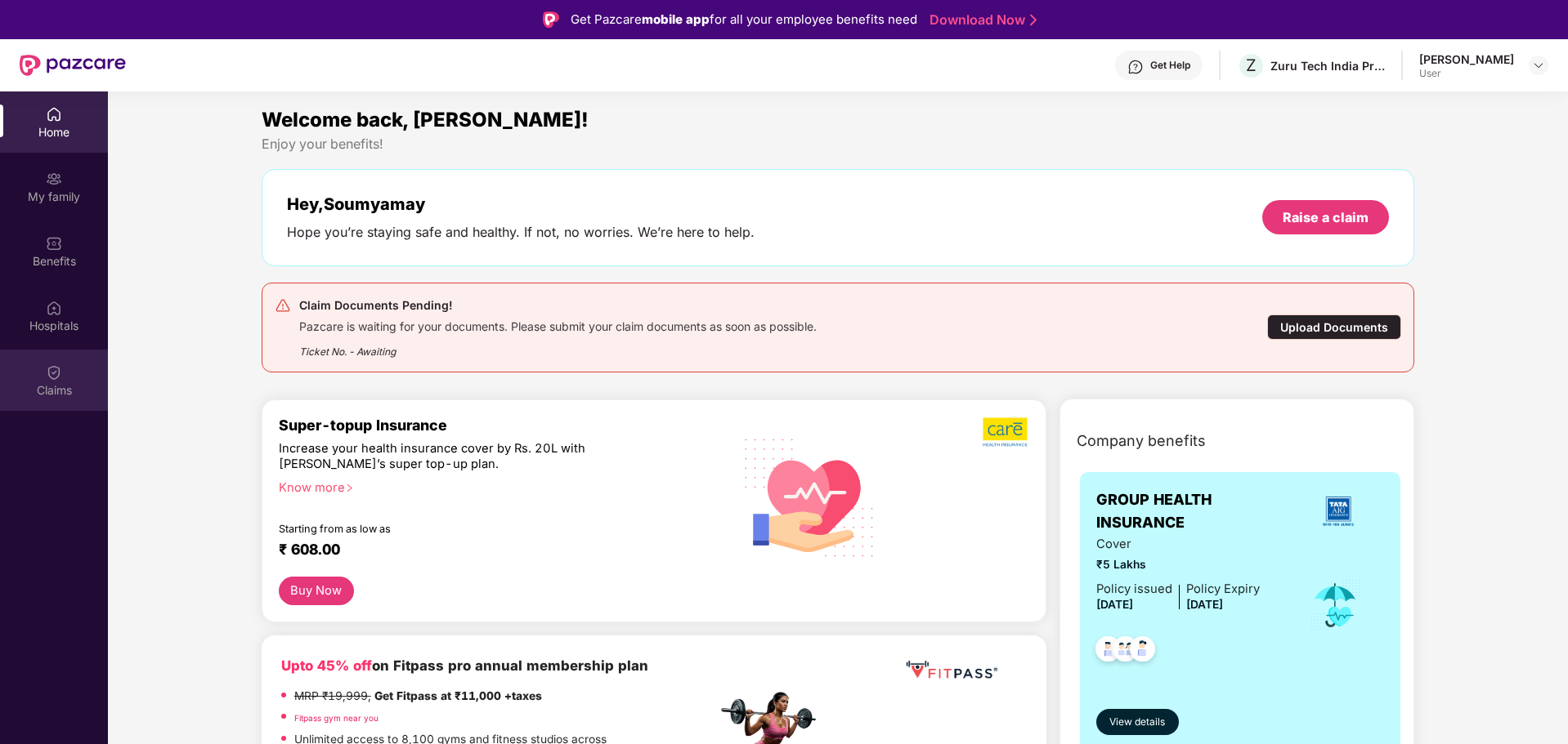
click at [45, 372] on img at bounding box center [53, 372] width 16 height 16
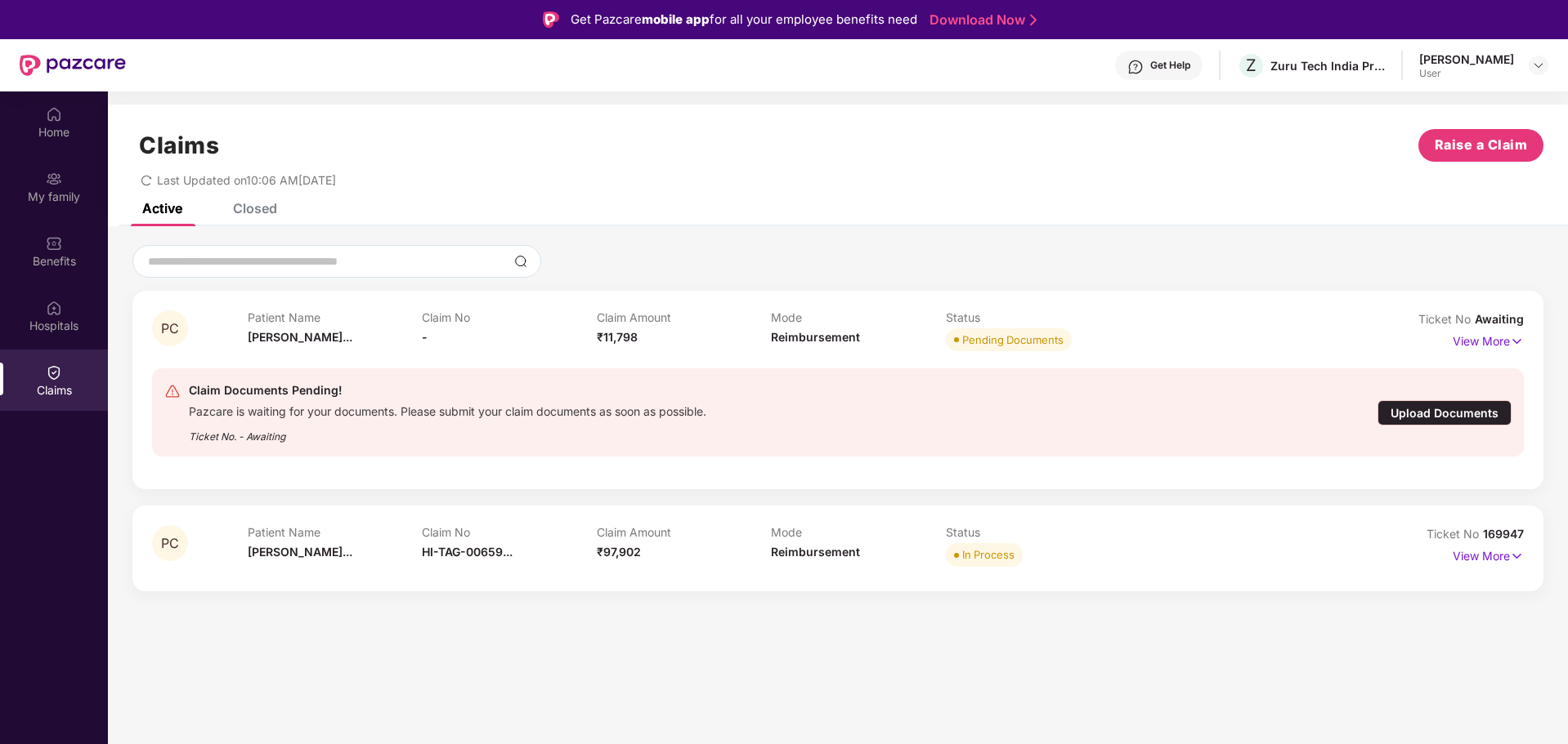
click at [1450, 413] on div "Upload Documents" at bounding box center [1444, 413] width 134 height 25
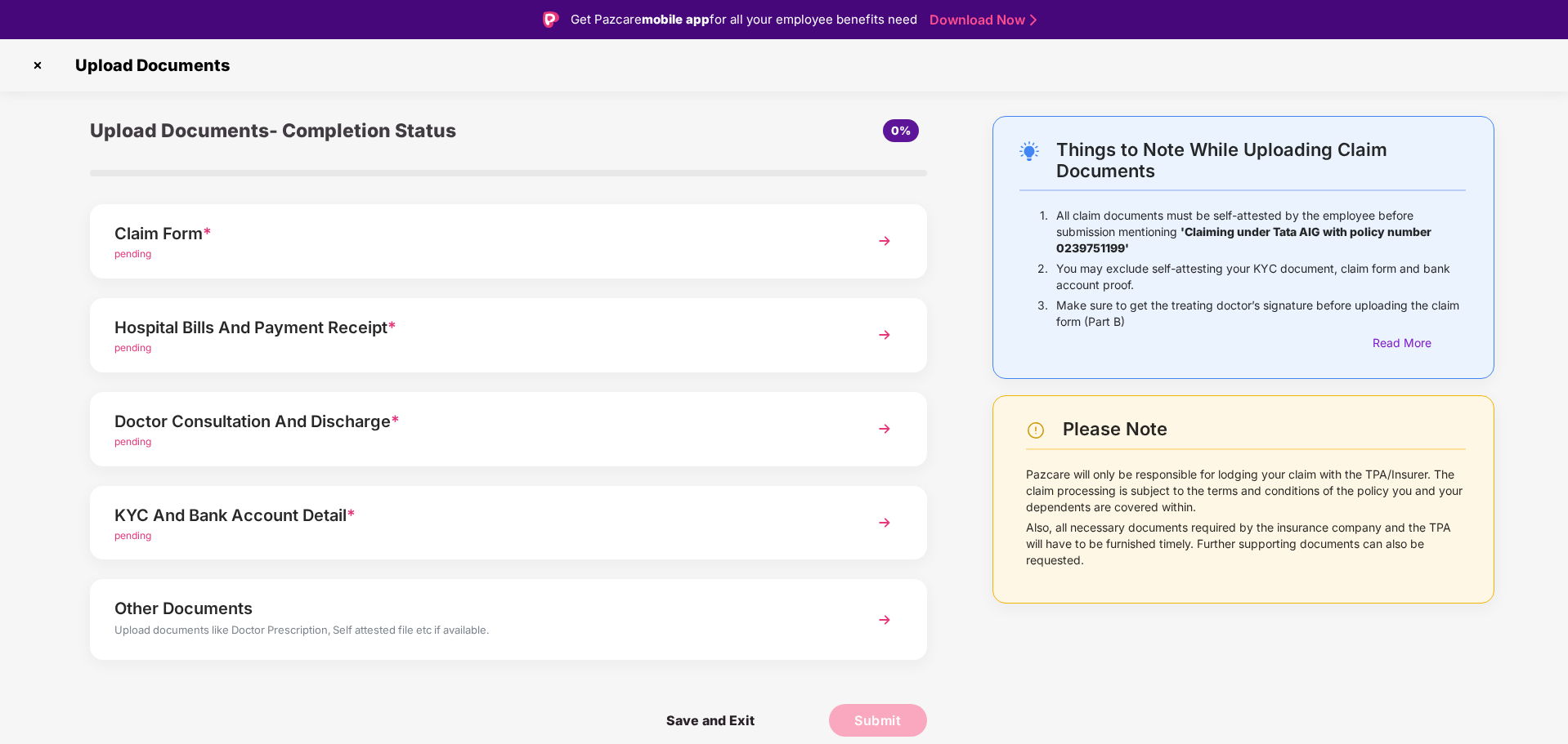
click at [886, 620] on img at bounding box center [884, 619] width 29 height 29
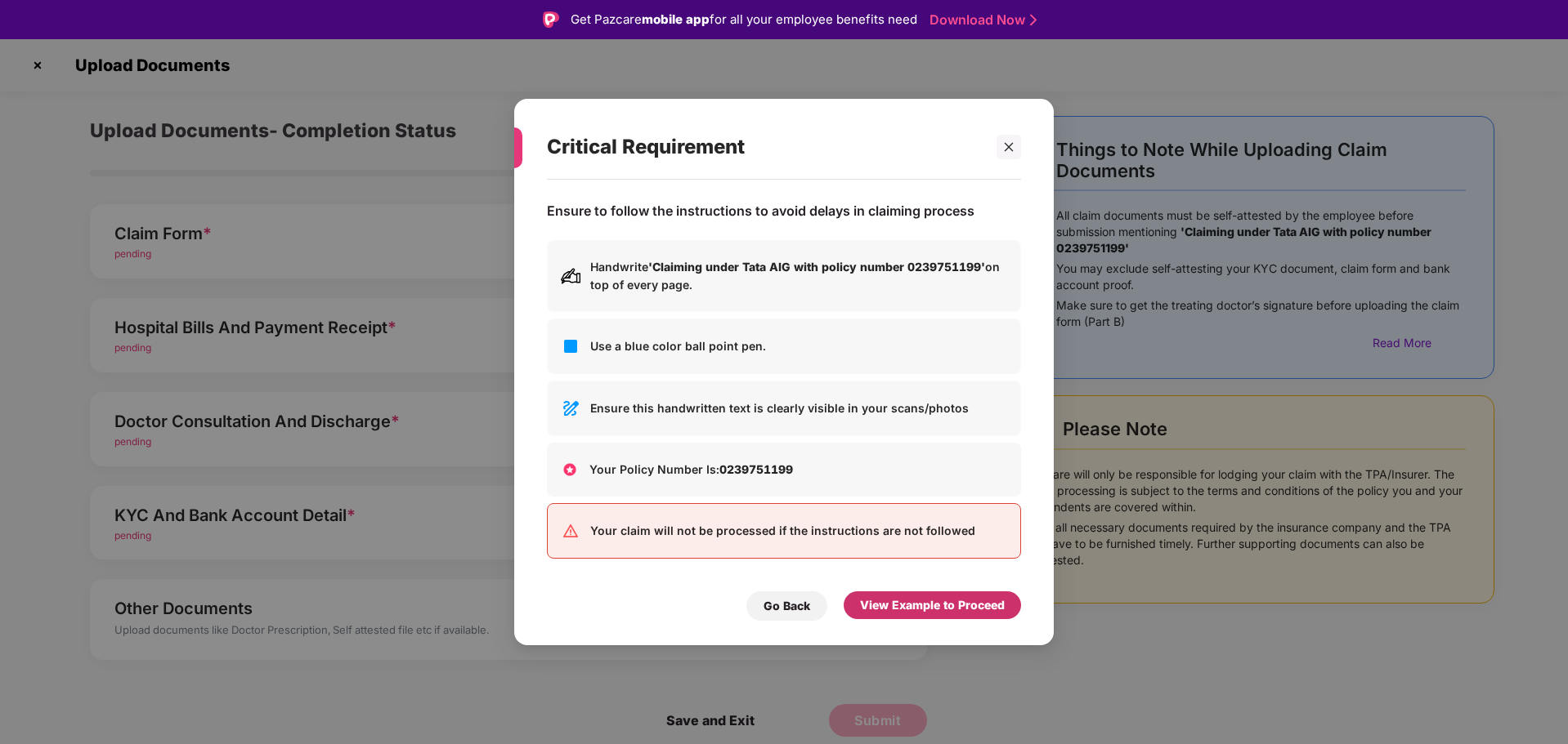
click at [918, 609] on div "View Example to Proceed" at bounding box center [932, 605] width 144 height 18
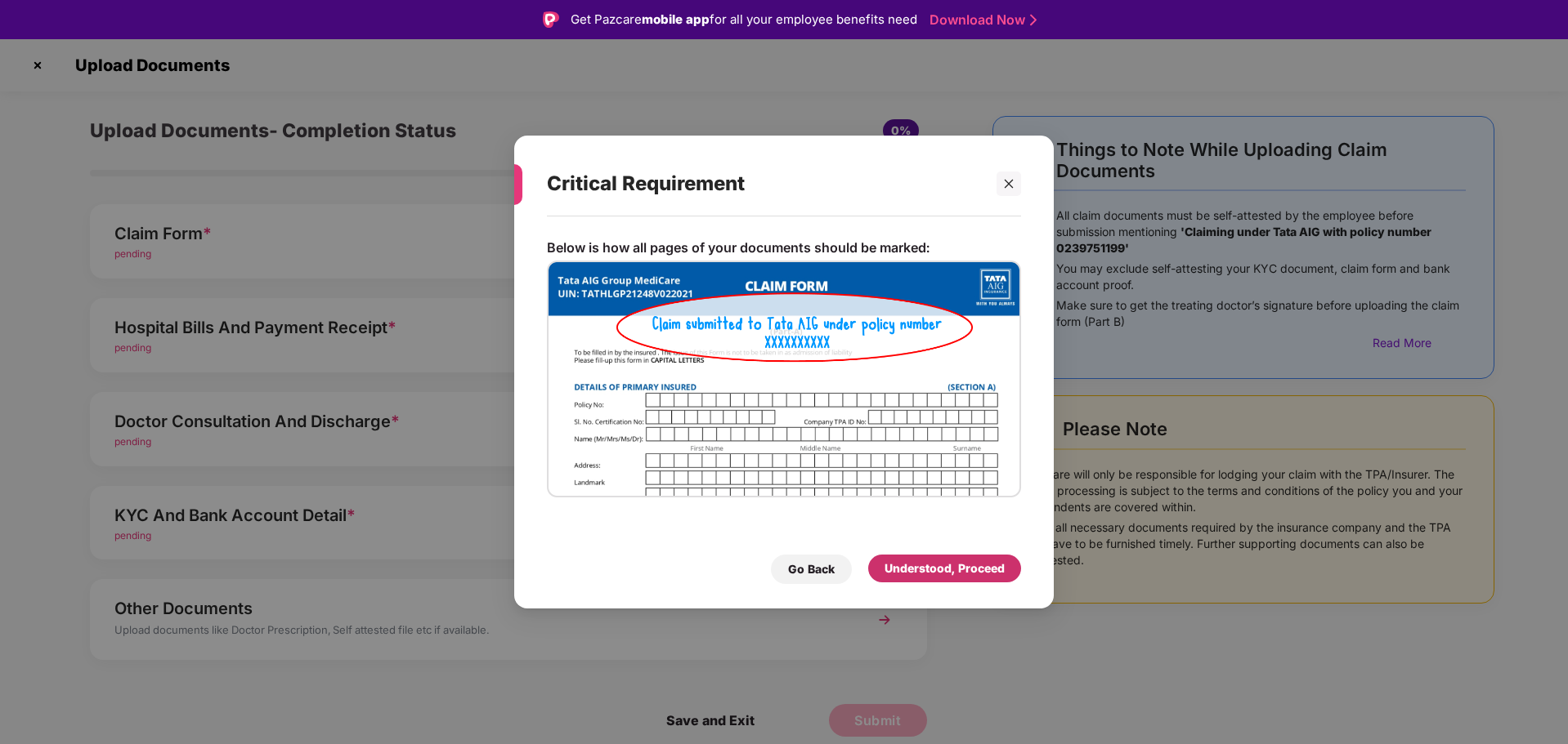
click at [960, 568] on div "Understood, Proceed" at bounding box center [944, 569] width 120 height 18
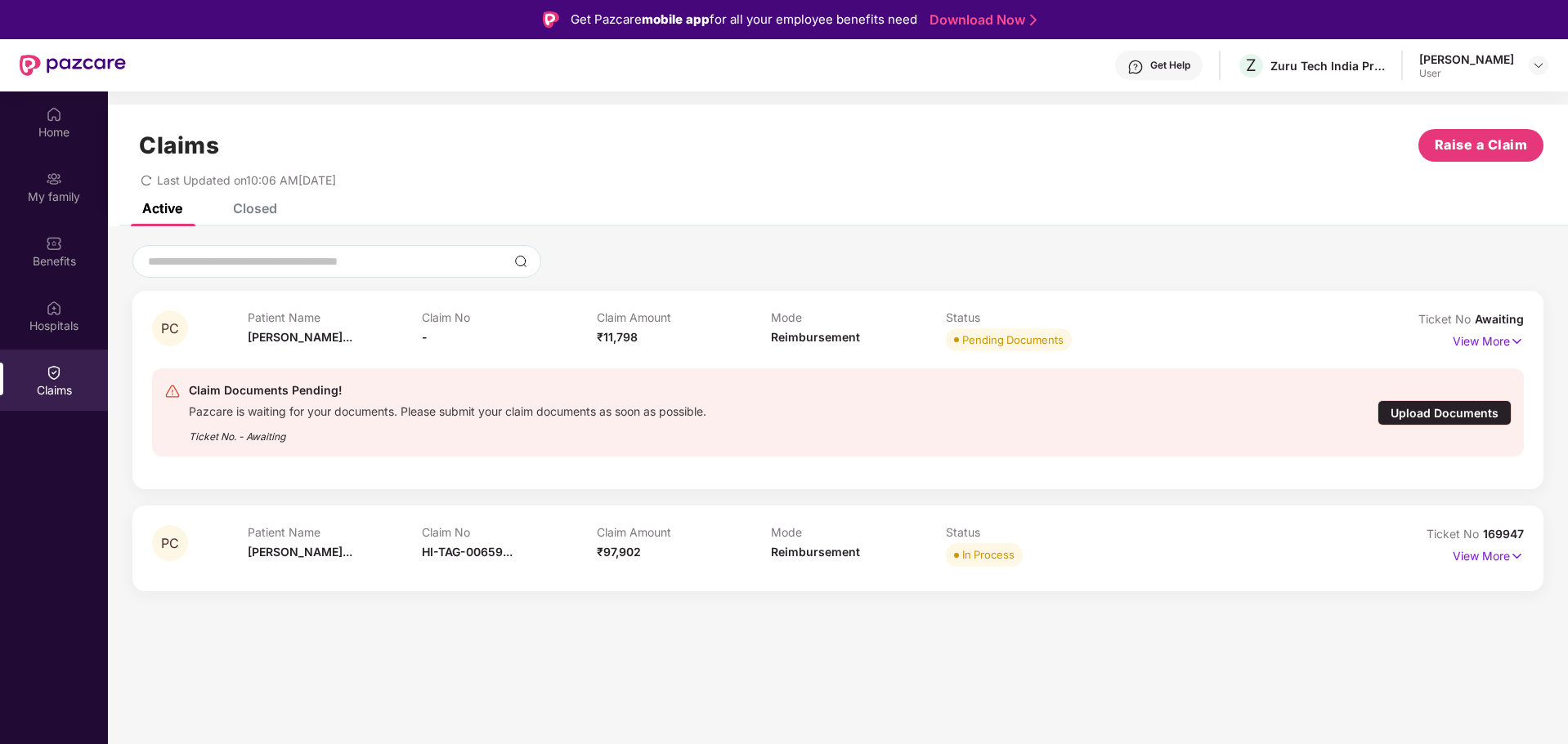
click at [1448, 410] on div "Upload Documents" at bounding box center [1444, 413] width 134 height 25
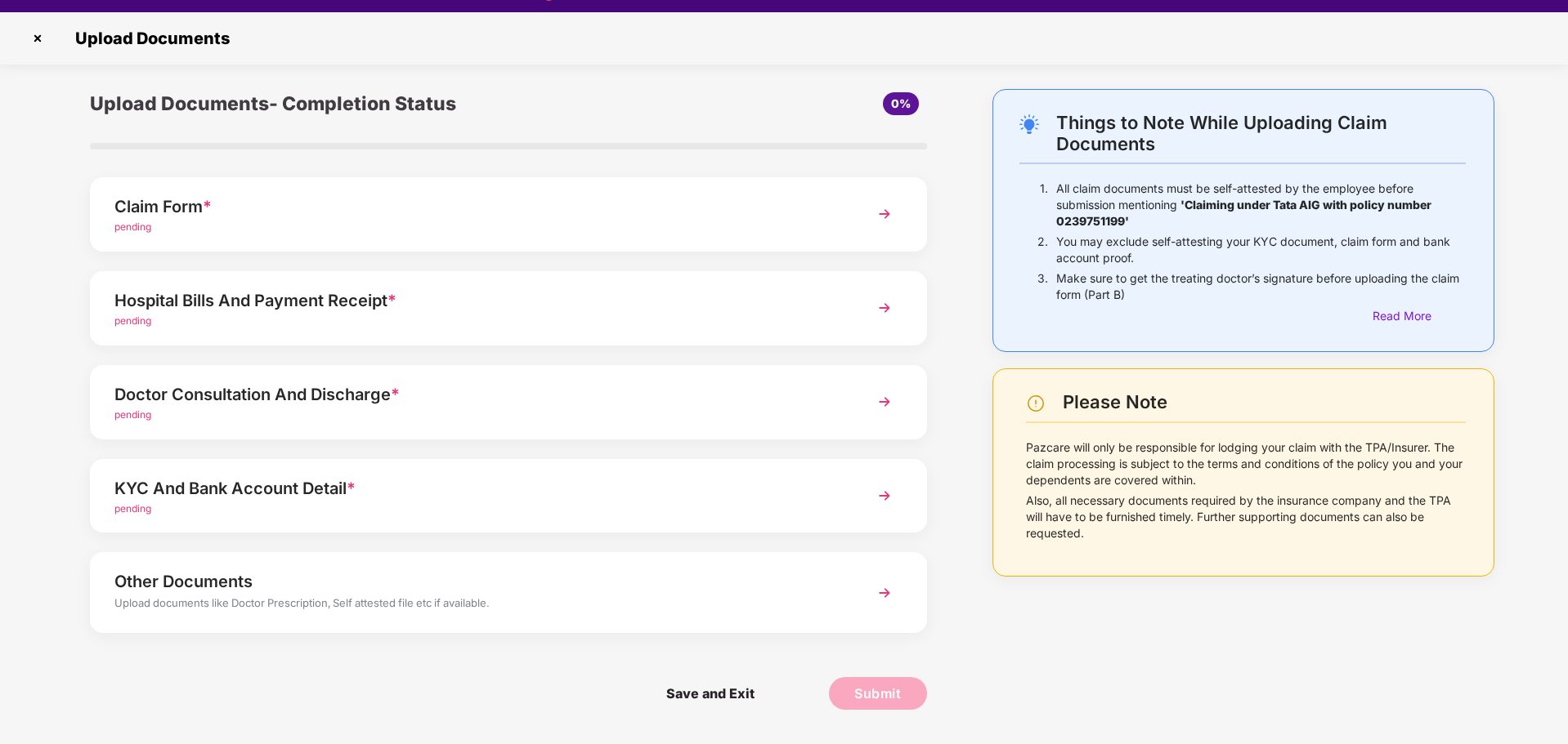
scroll to position [39, 0]
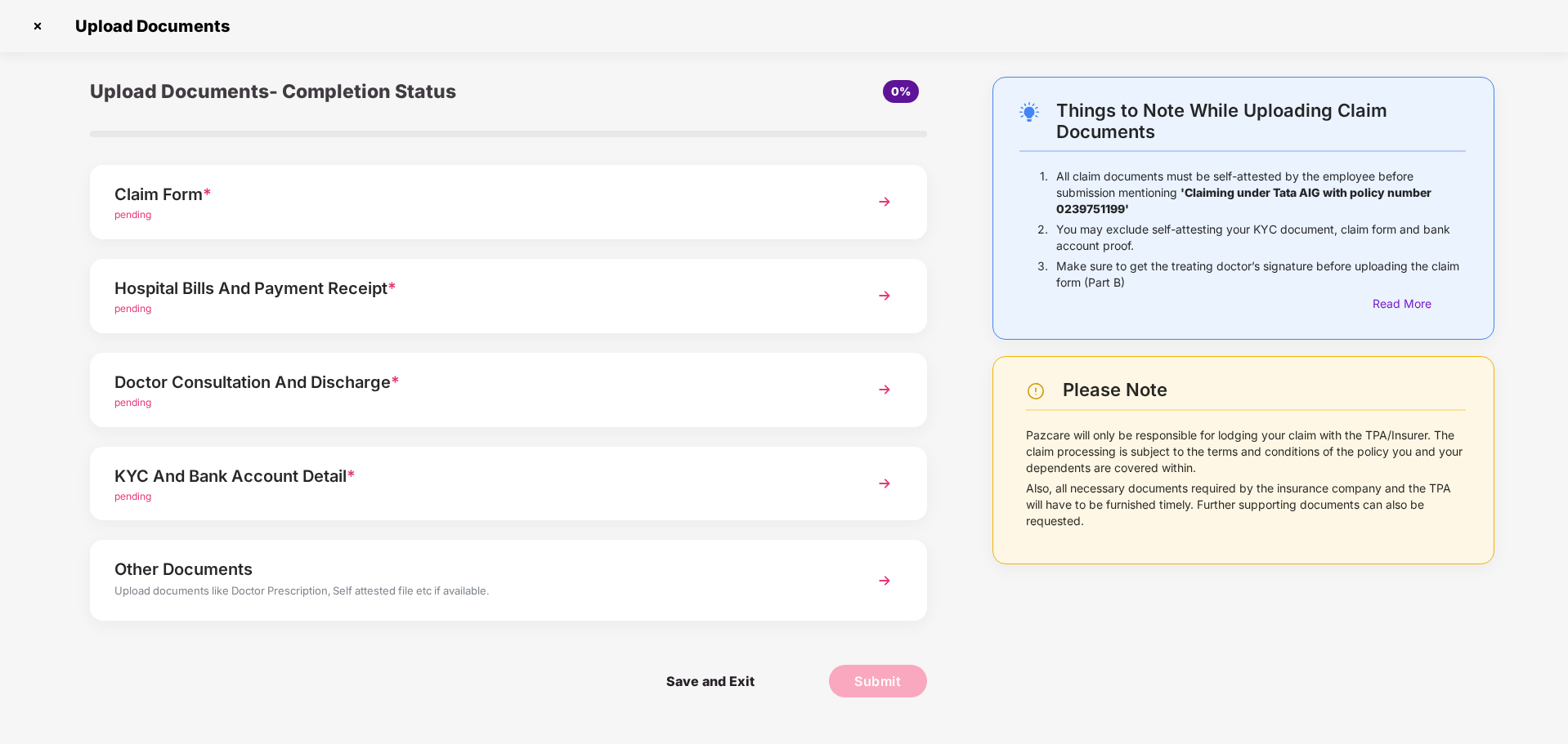
click at [886, 291] on img at bounding box center [884, 295] width 29 height 29
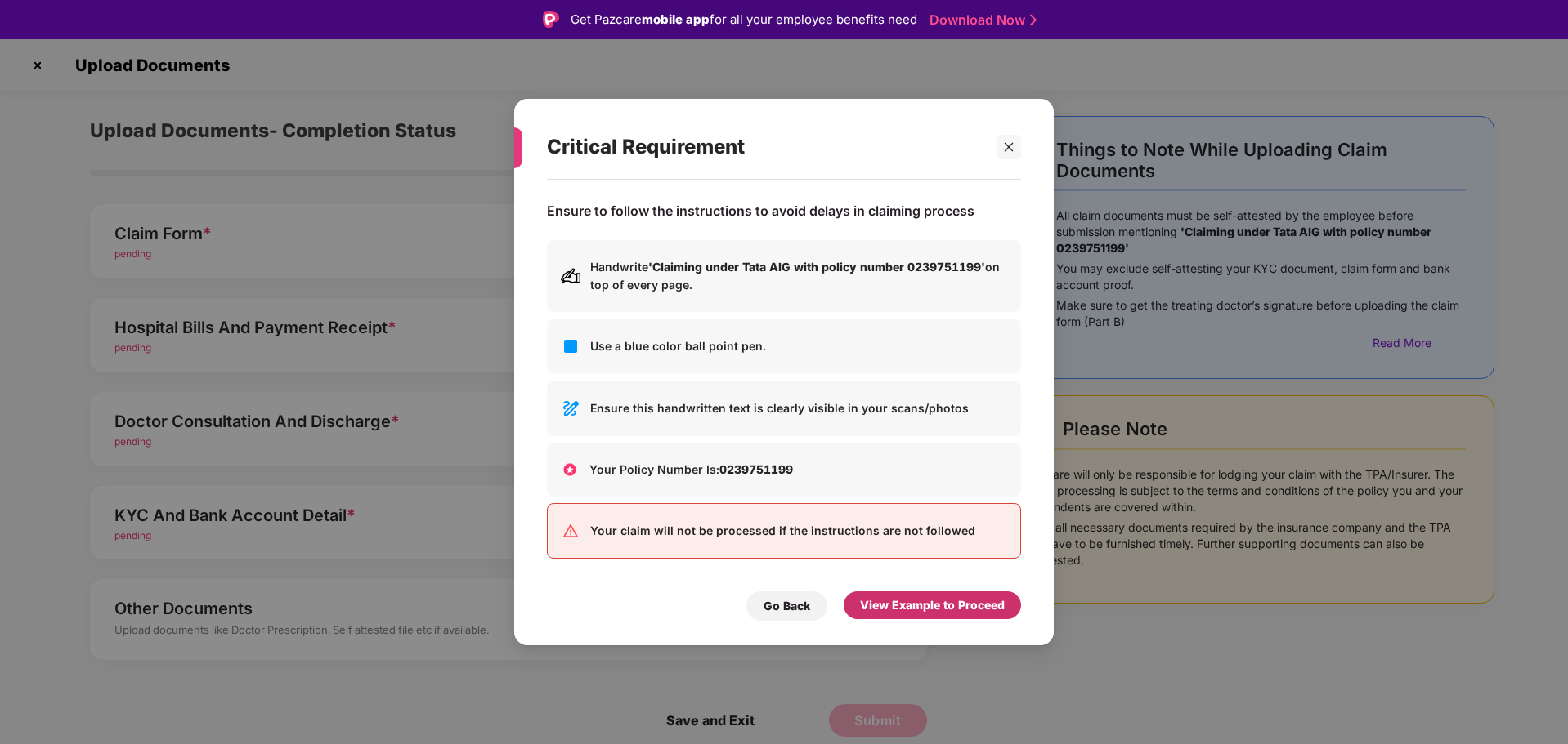
click at [903, 602] on div "View Example to Proceed" at bounding box center [932, 605] width 144 height 18
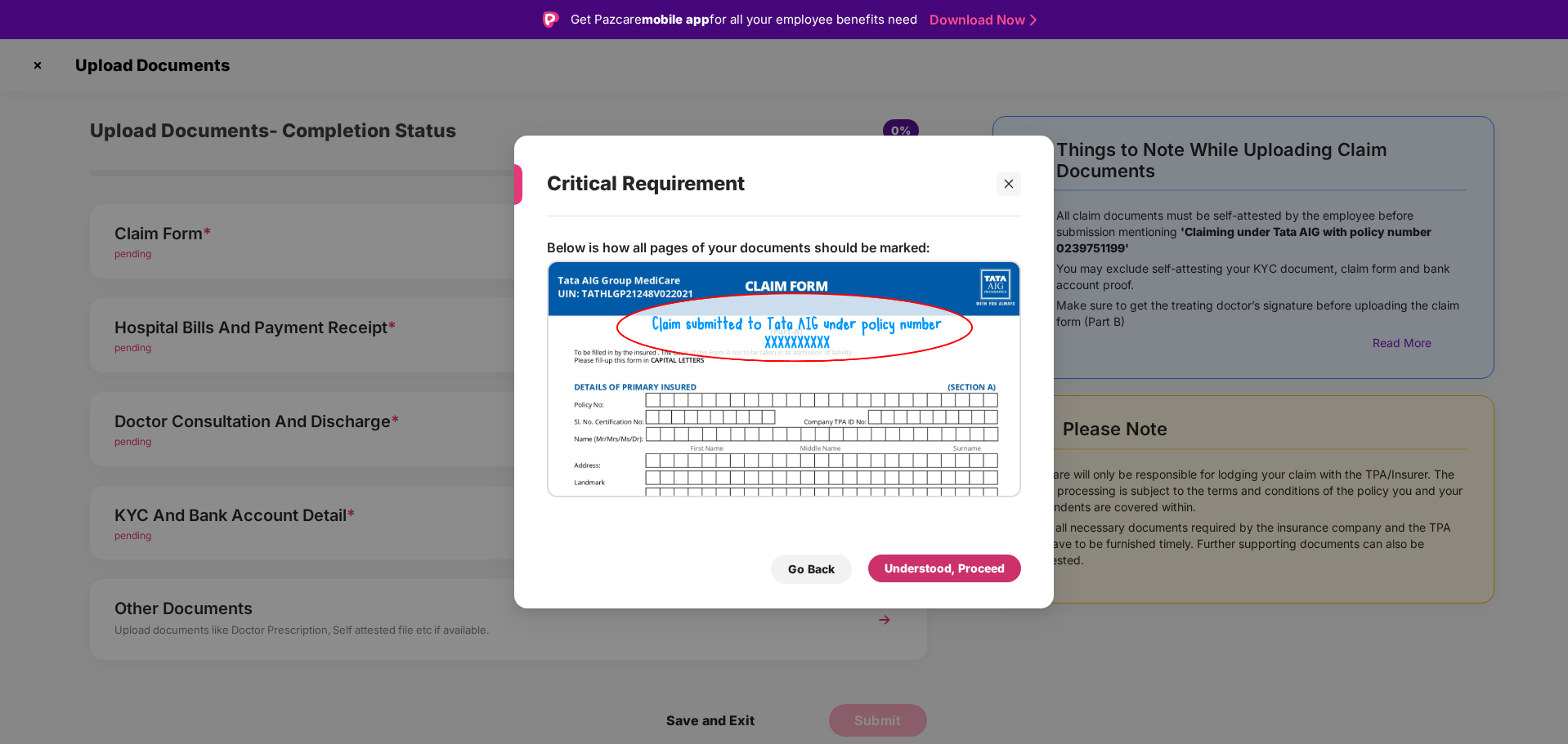
click at [921, 570] on div "Understood, Proceed" at bounding box center [944, 569] width 120 height 18
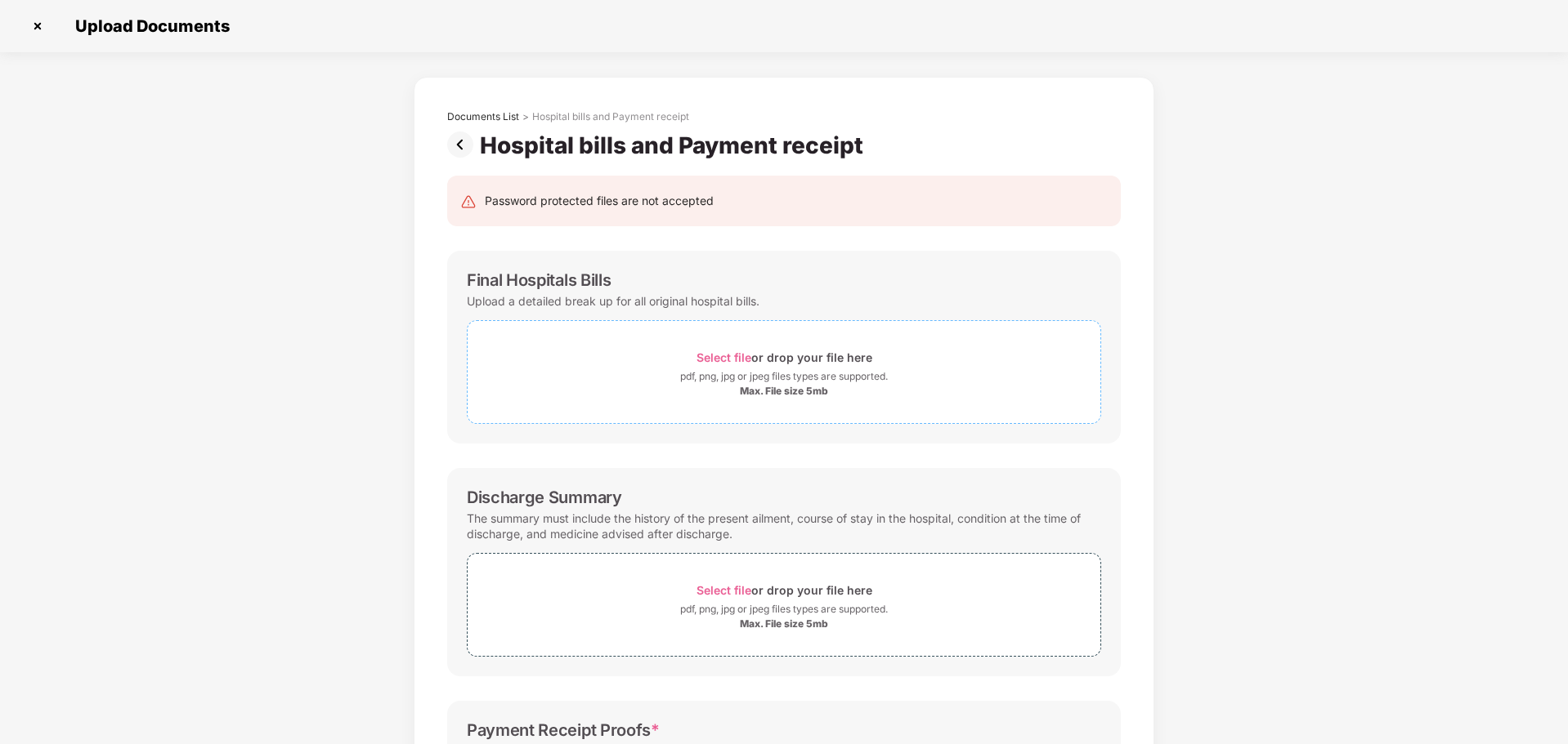
click at [784, 365] on div "Select file or drop your file here" at bounding box center [784, 357] width 175 height 22
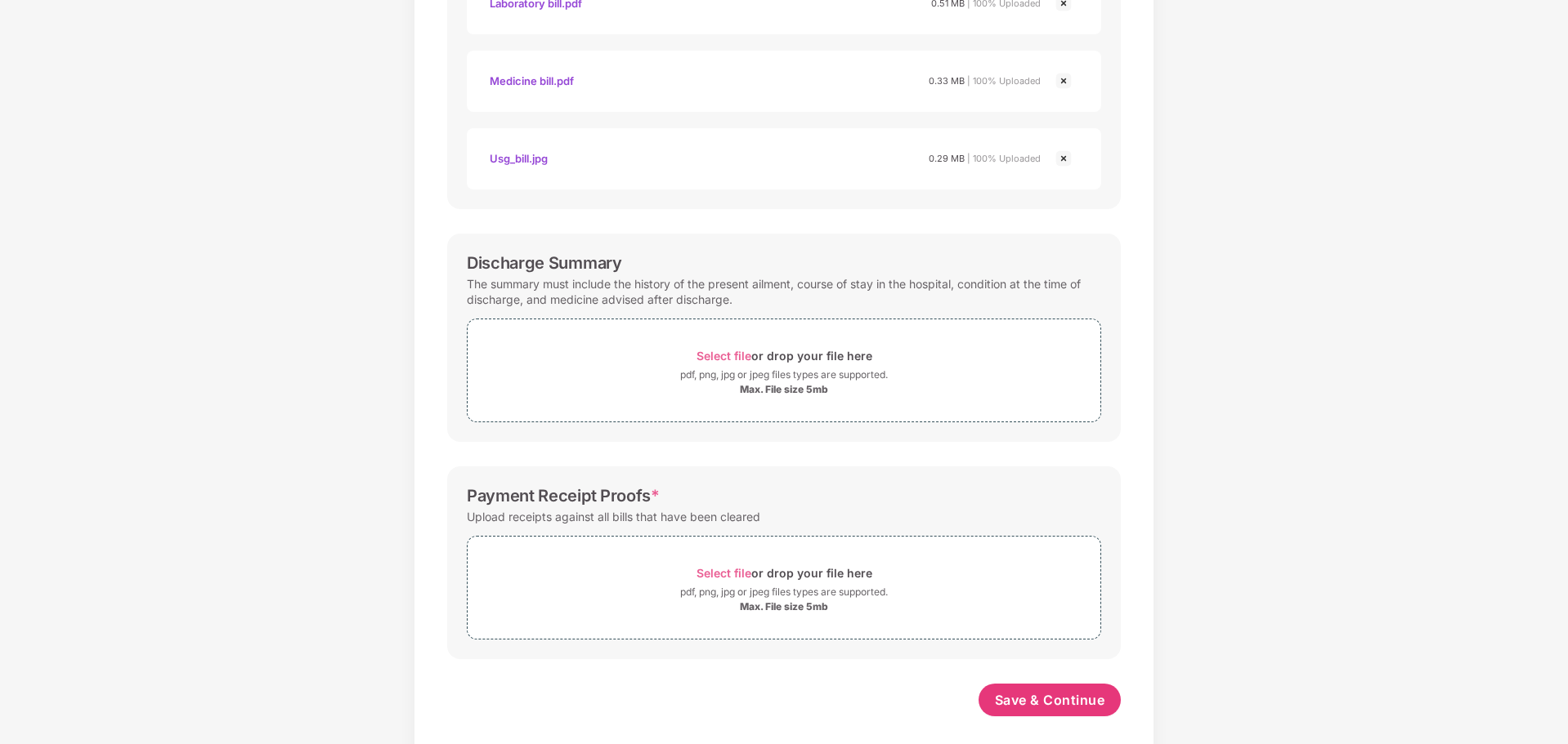
scroll to position [636, 0]
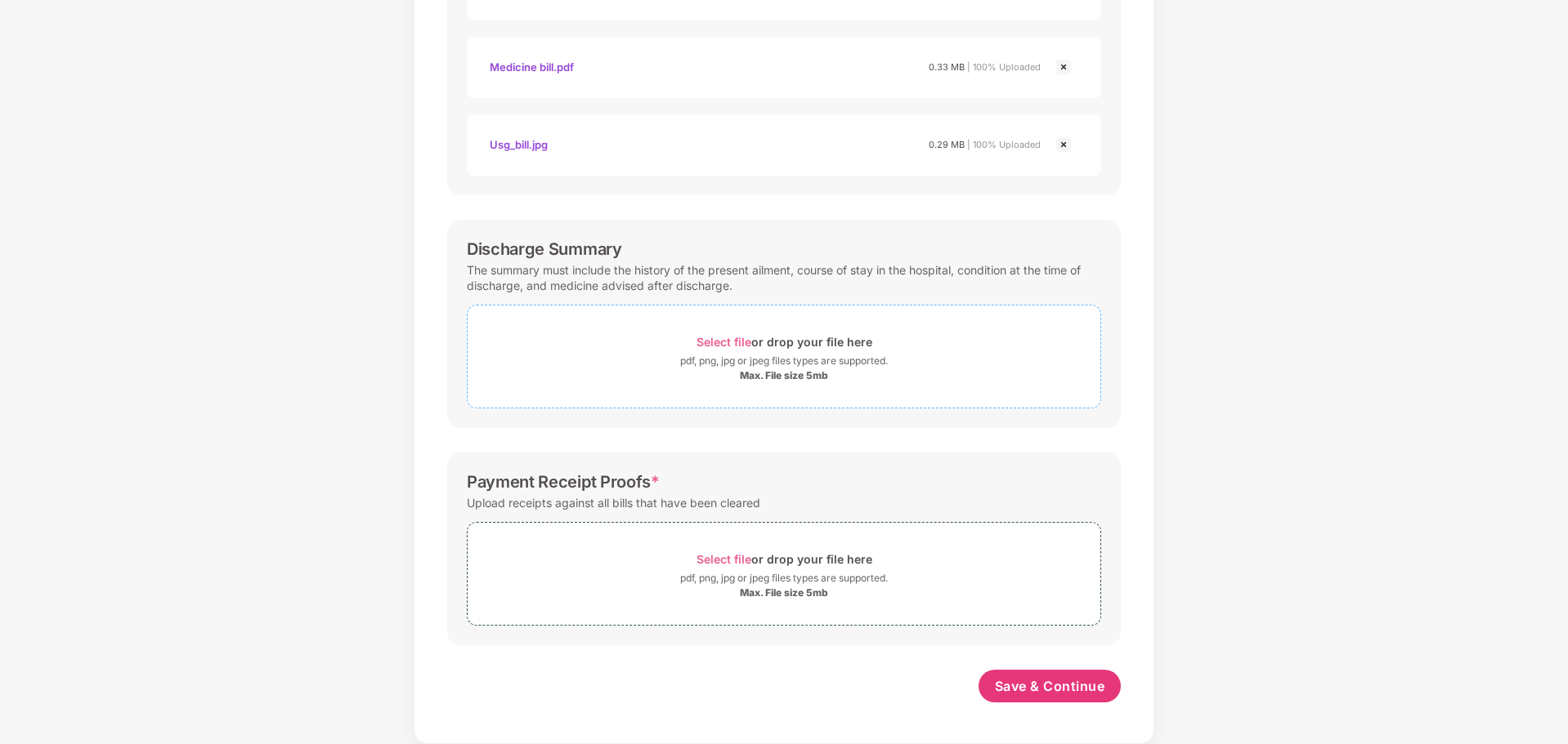
click at [760, 357] on div "pdf, png, jpg or jpeg files types are supported." at bounding box center [784, 361] width 207 height 16
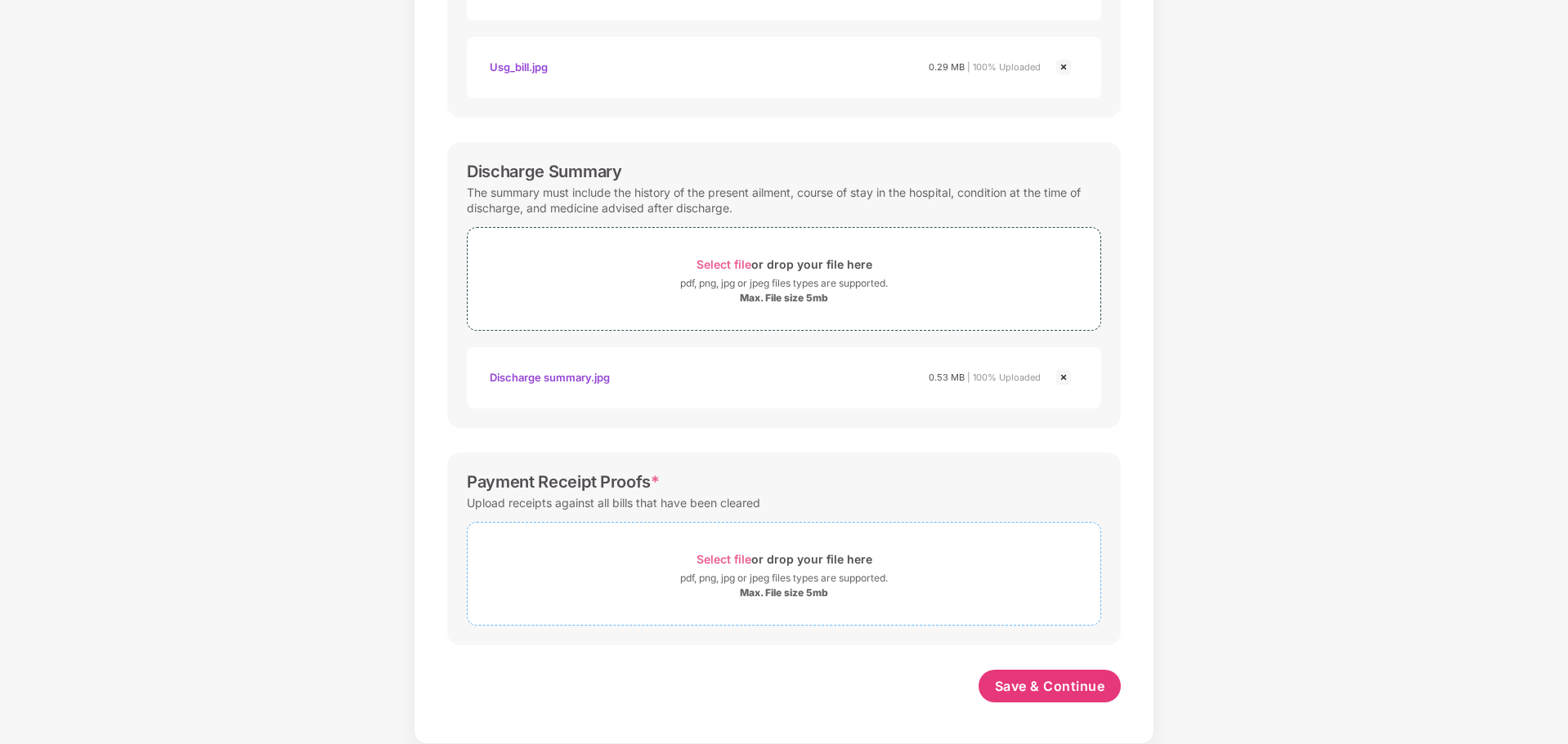
scroll to position [714, 0]
click at [771, 576] on div "pdf, png, jpg or jpeg files types are supported." at bounding box center [784, 578] width 207 height 16
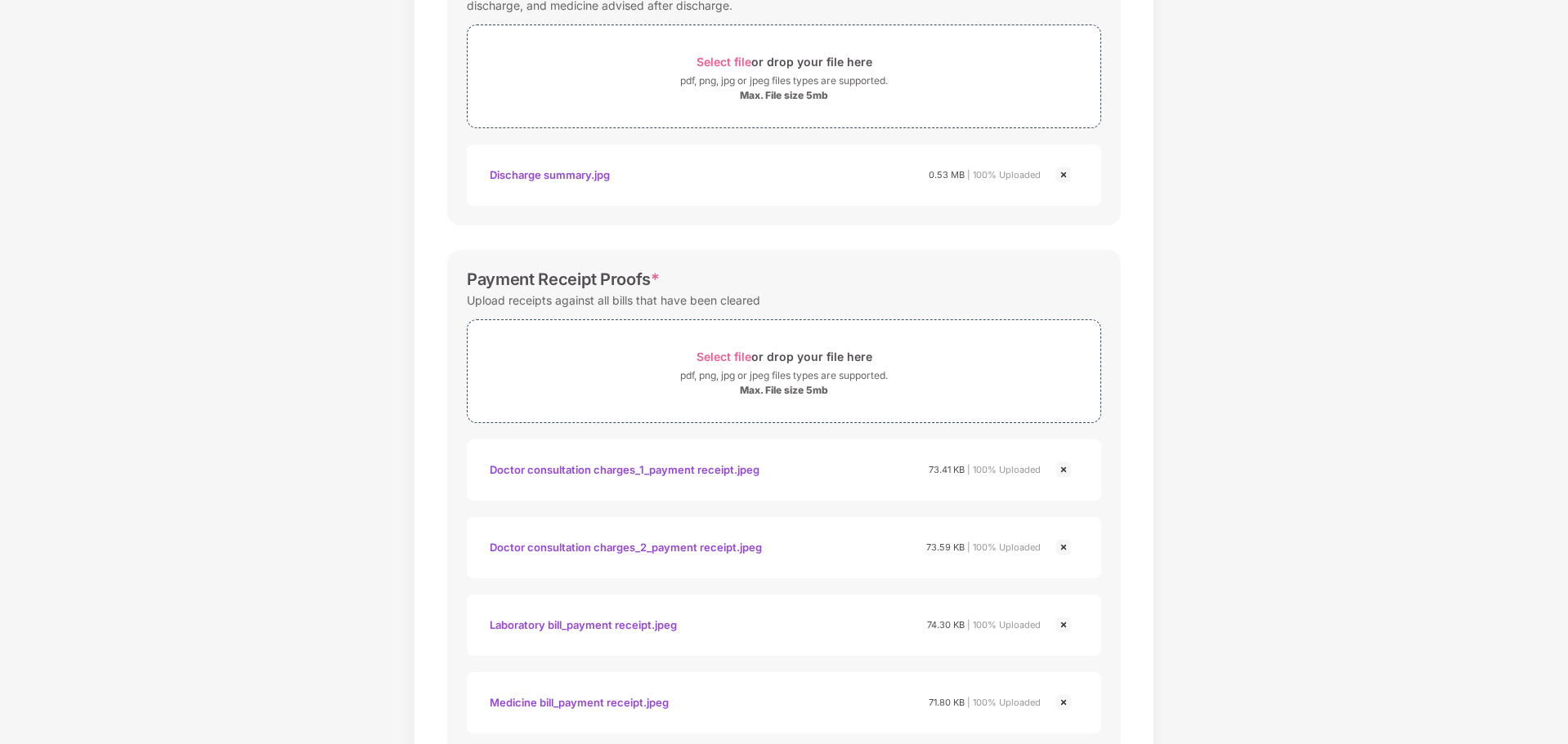
scroll to position [1024, 0]
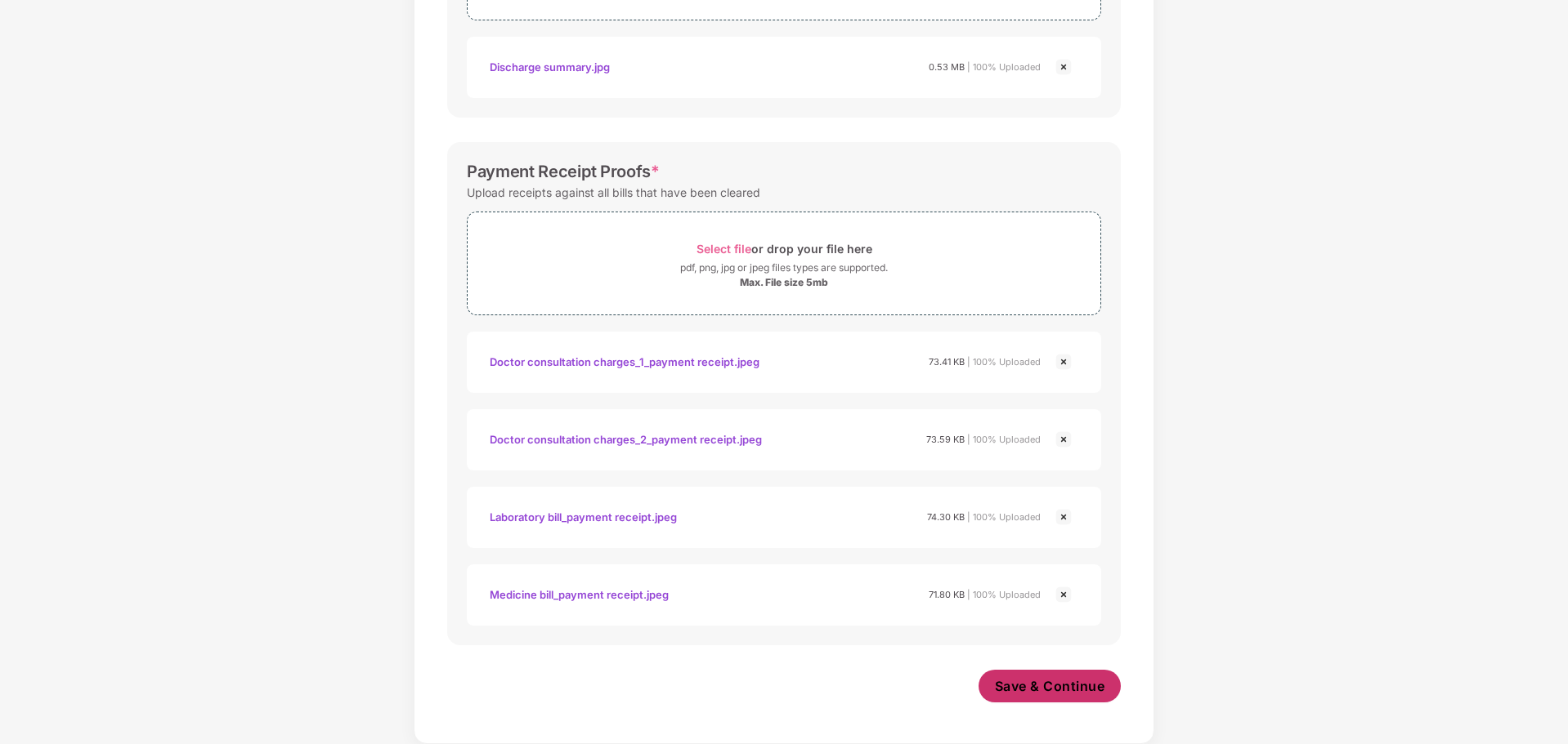
click at [1033, 682] on span "Save & Continue" at bounding box center [1050, 686] width 110 height 18
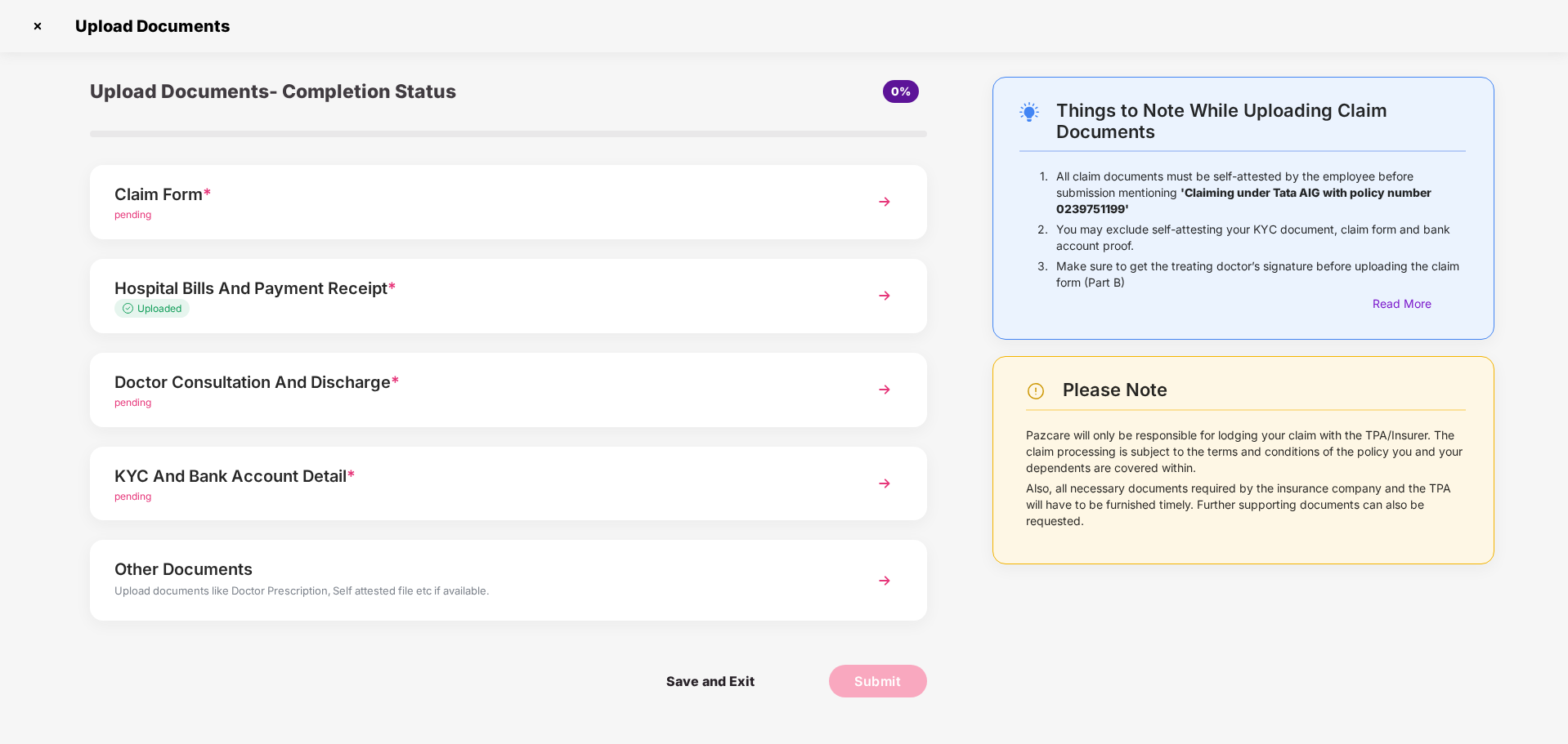
click at [879, 388] on img at bounding box center [884, 389] width 29 height 29
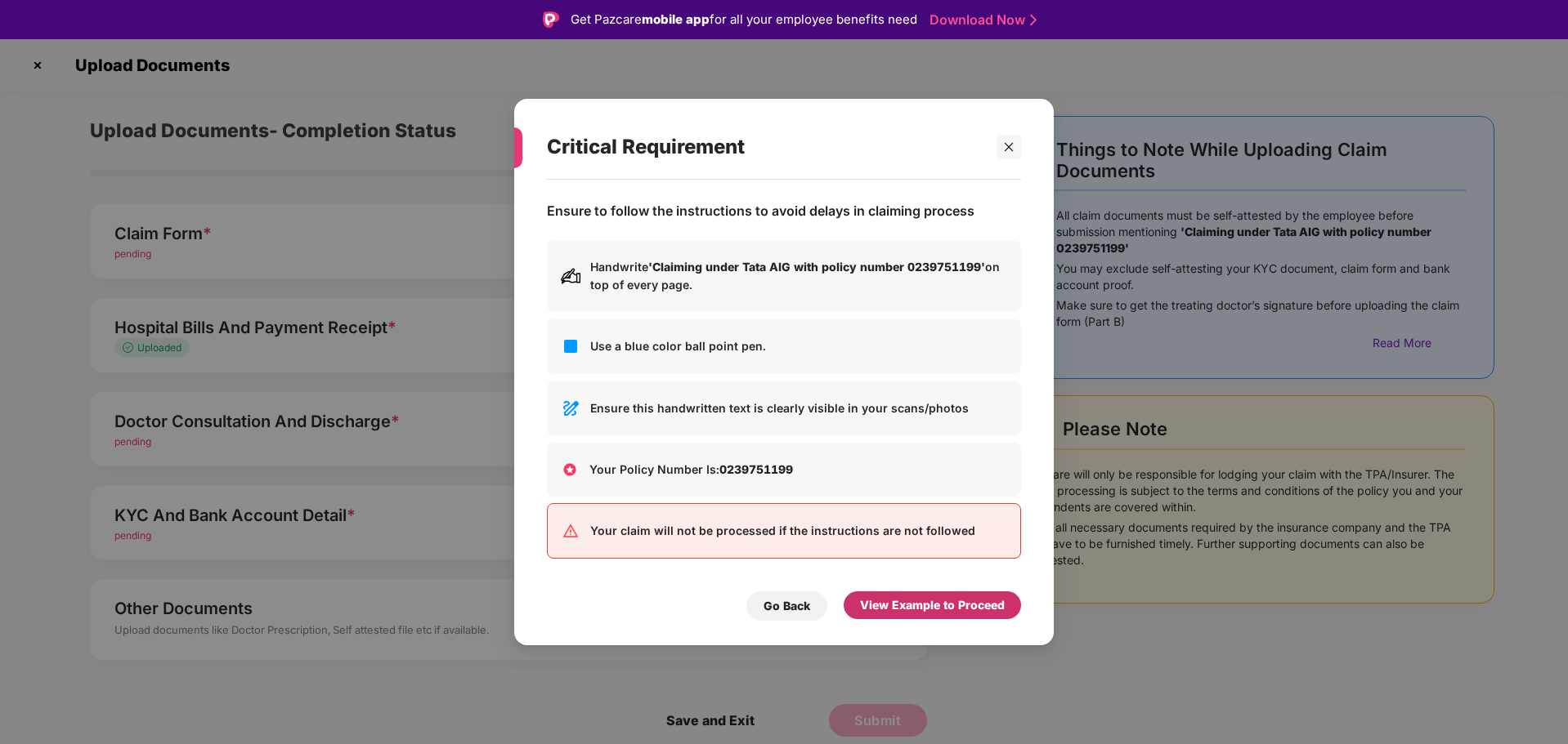
drag, startPoint x: 926, startPoint y: 602, endPoint x: 926, endPoint y: 585, distance: 17.0
click at [927, 602] on div "View Example to Proceed" at bounding box center [932, 605] width 144 height 18
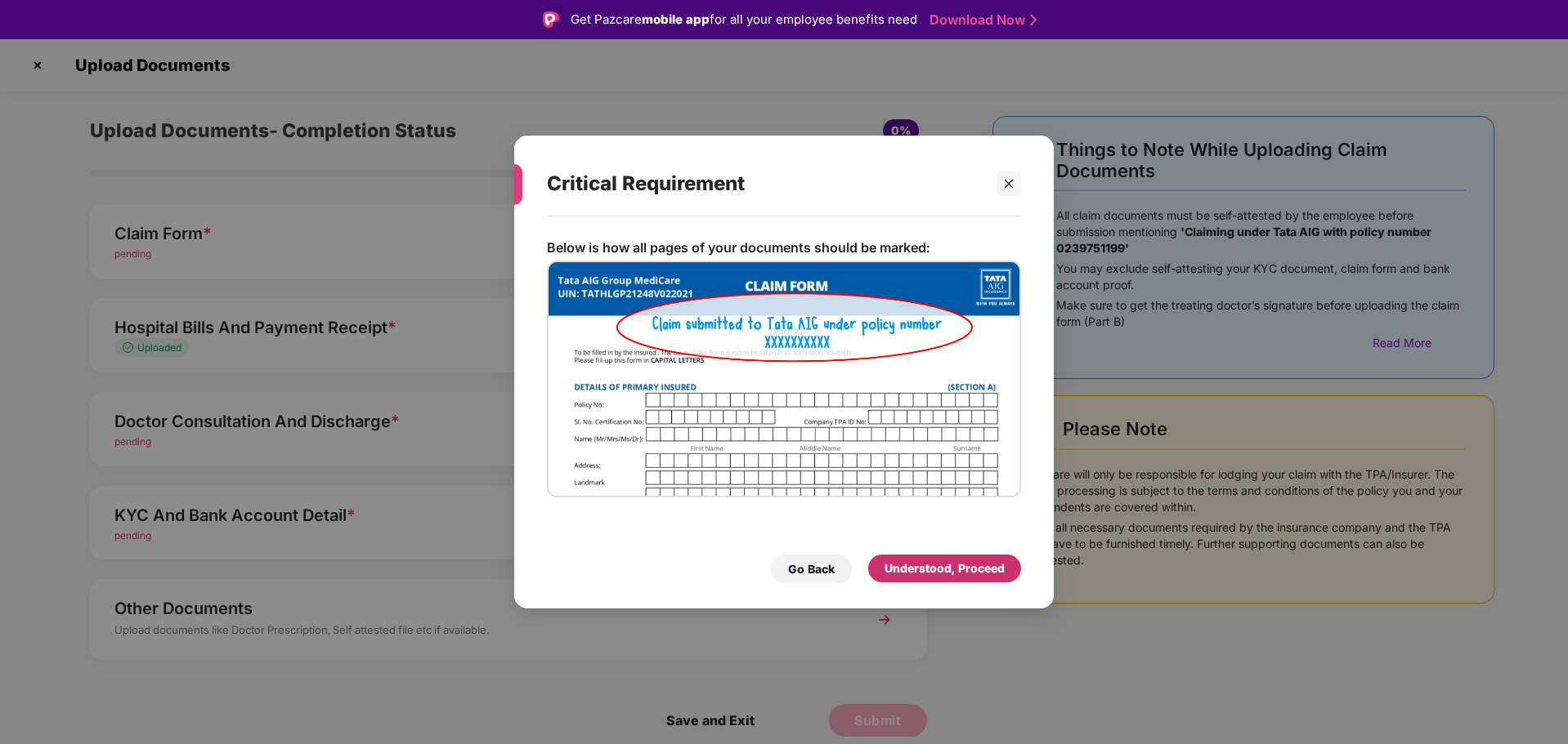
click at [933, 578] on div "Understood, Proceed" at bounding box center [945, 568] width 153 height 28
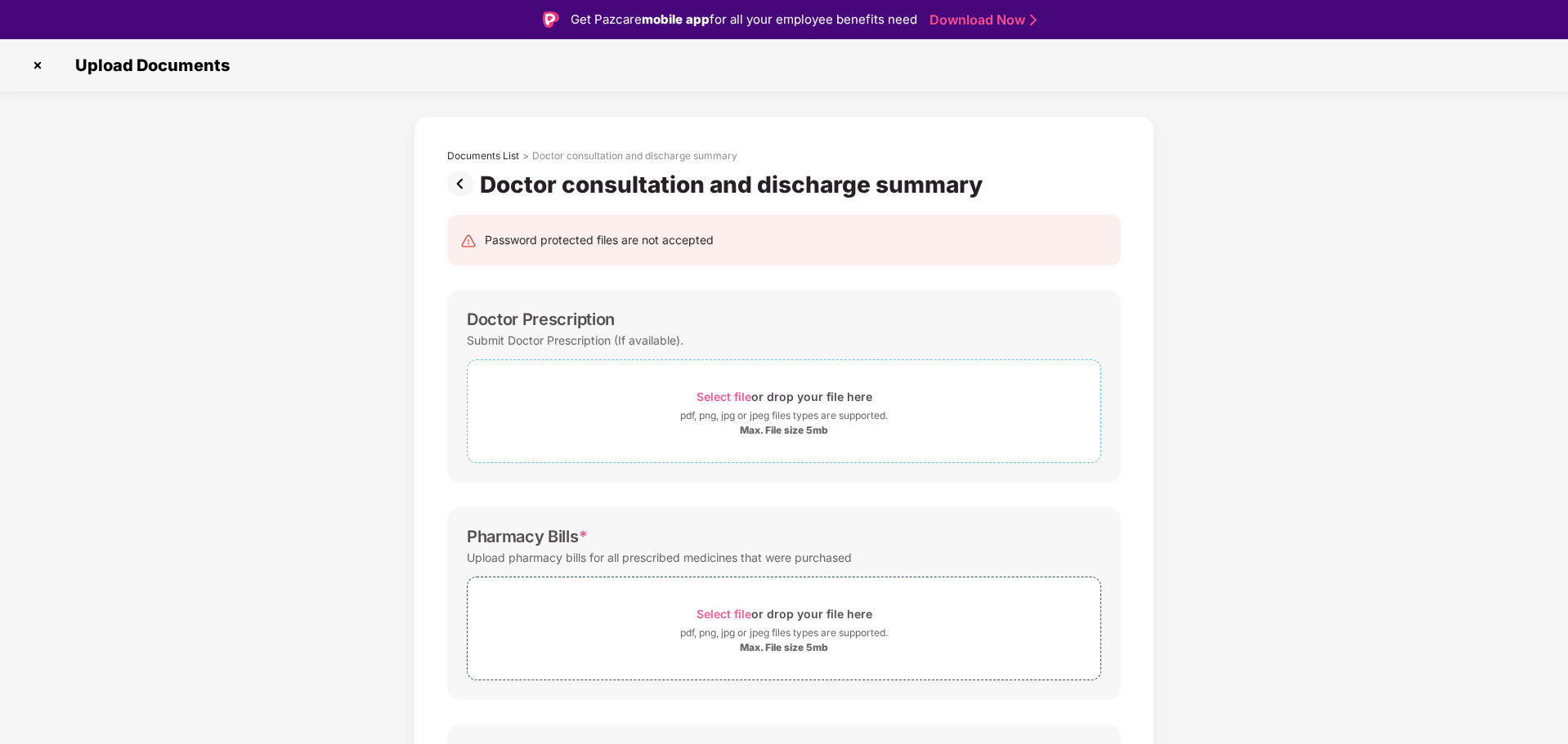
click at [775, 399] on div "Select file or drop your file here" at bounding box center [784, 396] width 175 height 22
click at [776, 418] on div "pdf, png, jpg or jpeg files types are supported." at bounding box center [784, 416] width 207 height 16
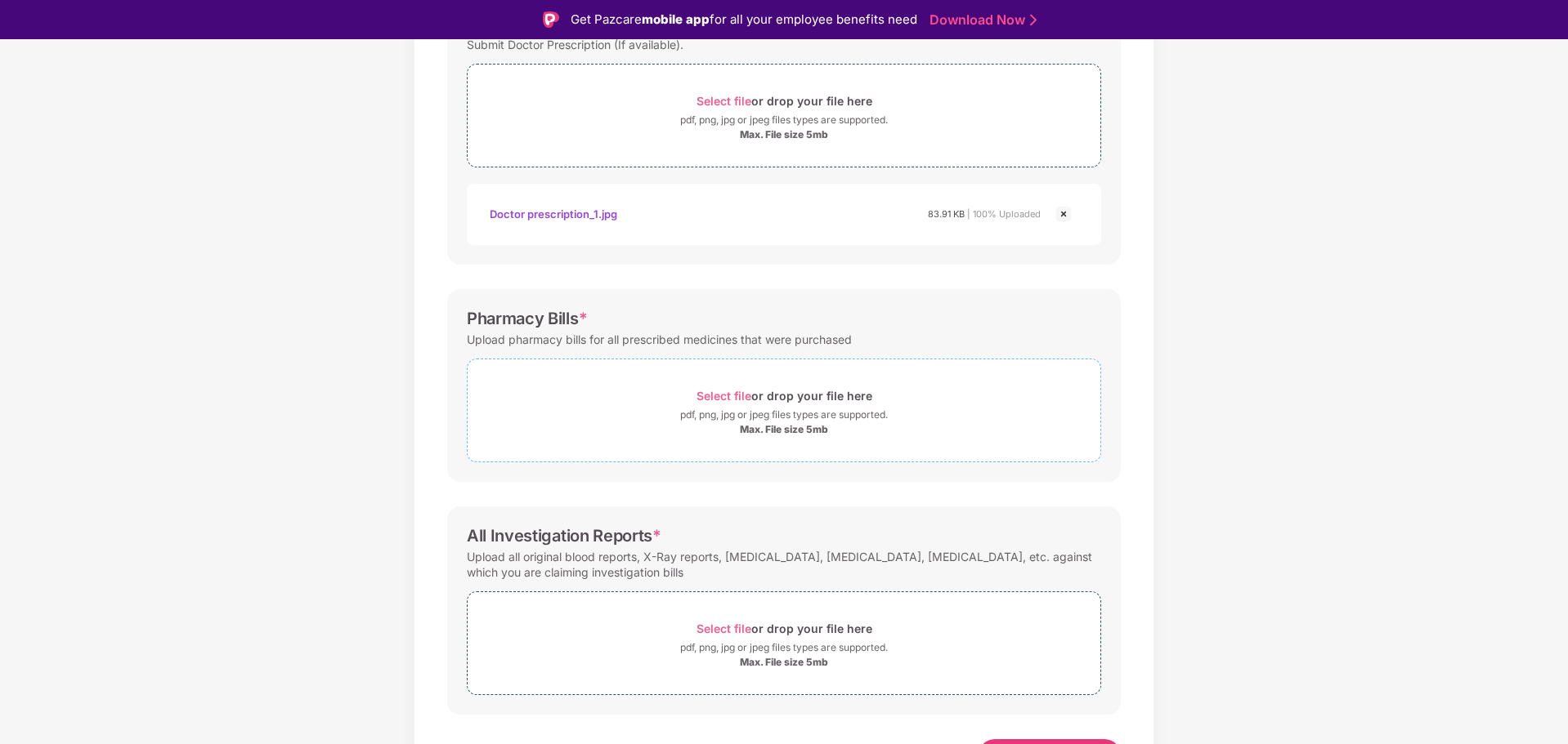
scroll to position [326, 0]
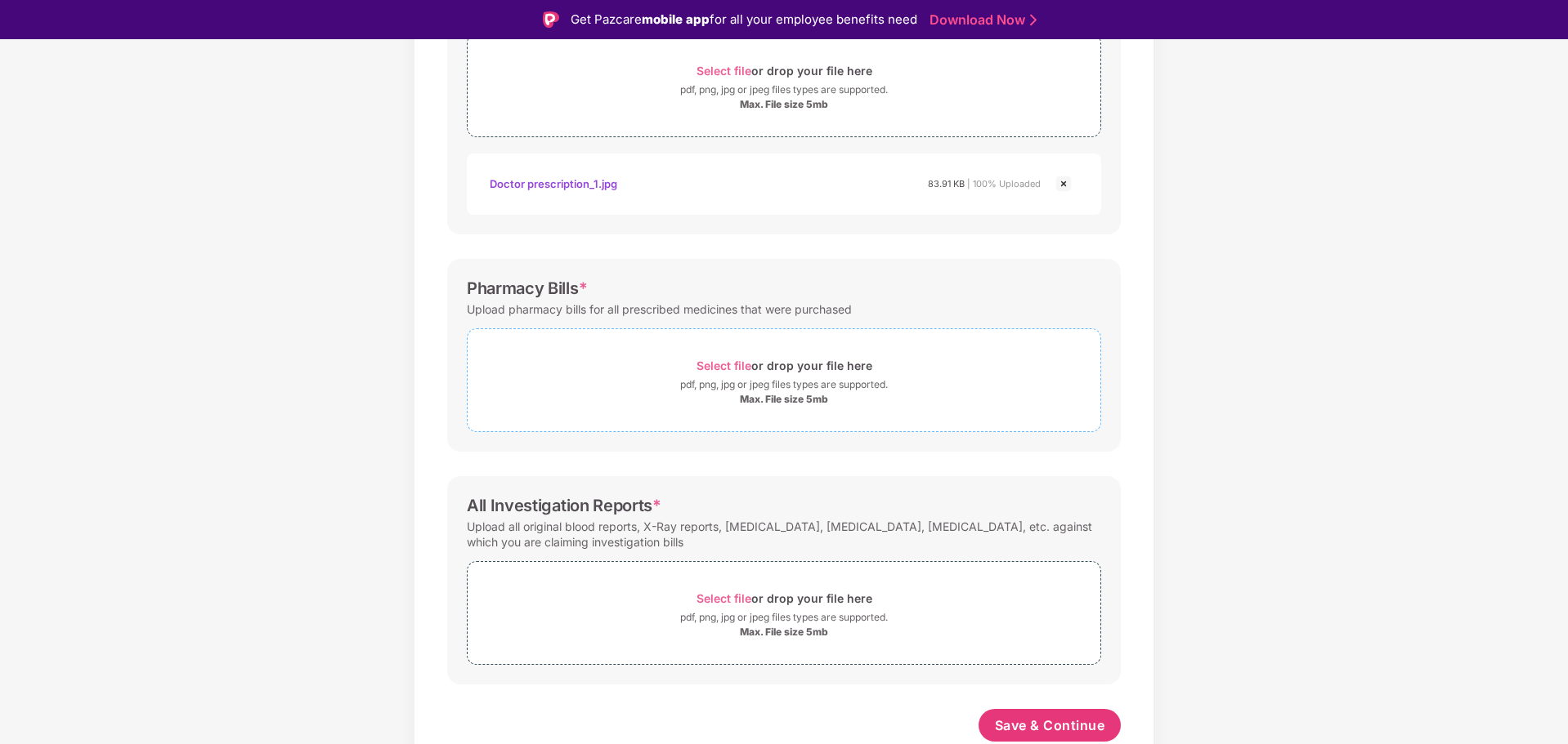
click at [787, 395] on div "Max. File size 5mb" at bounding box center [784, 400] width 88 height 13
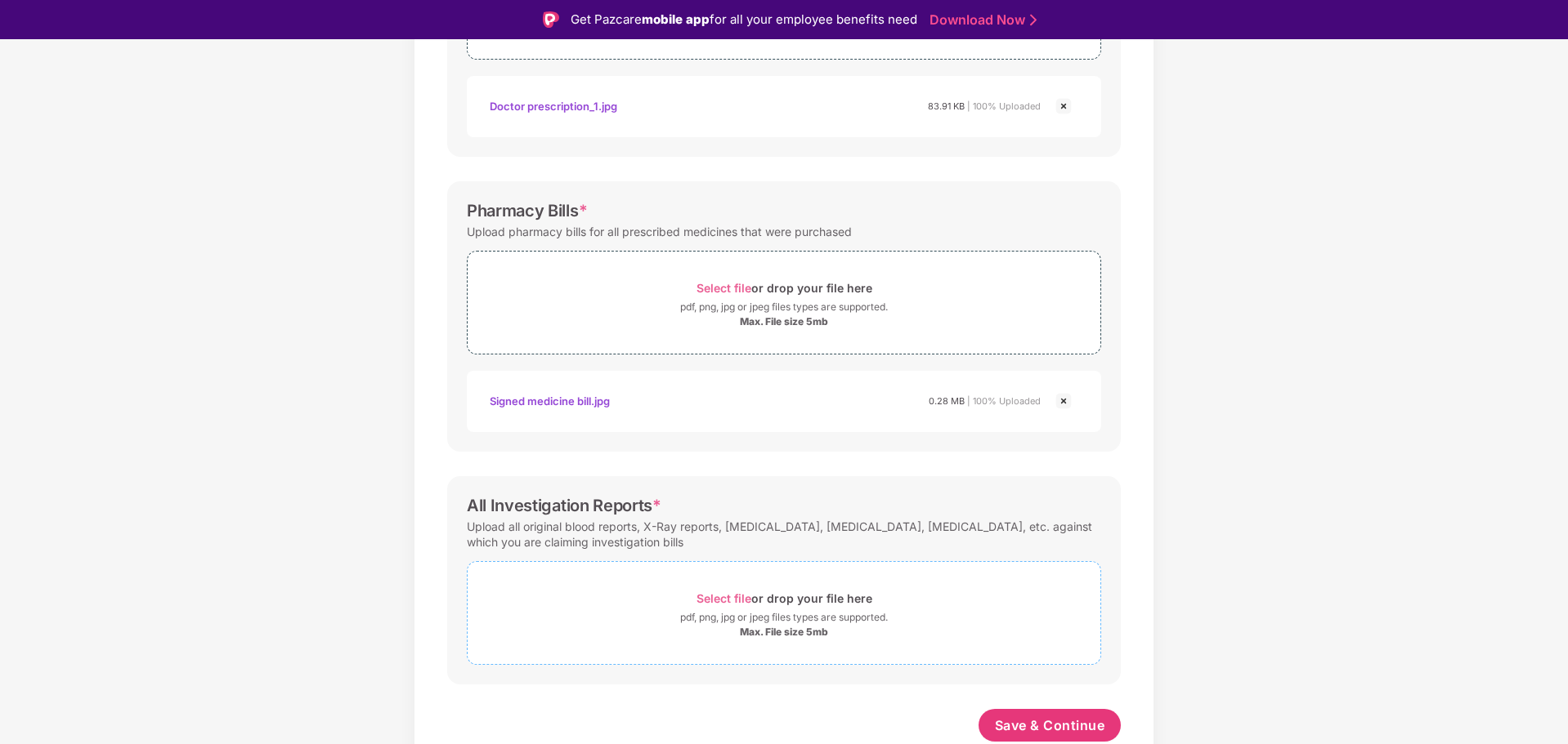
scroll to position [403, 0]
click at [783, 612] on div "pdf, png, jpg or jpeg files types are supported." at bounding box center [784, 618] width 207 height 16
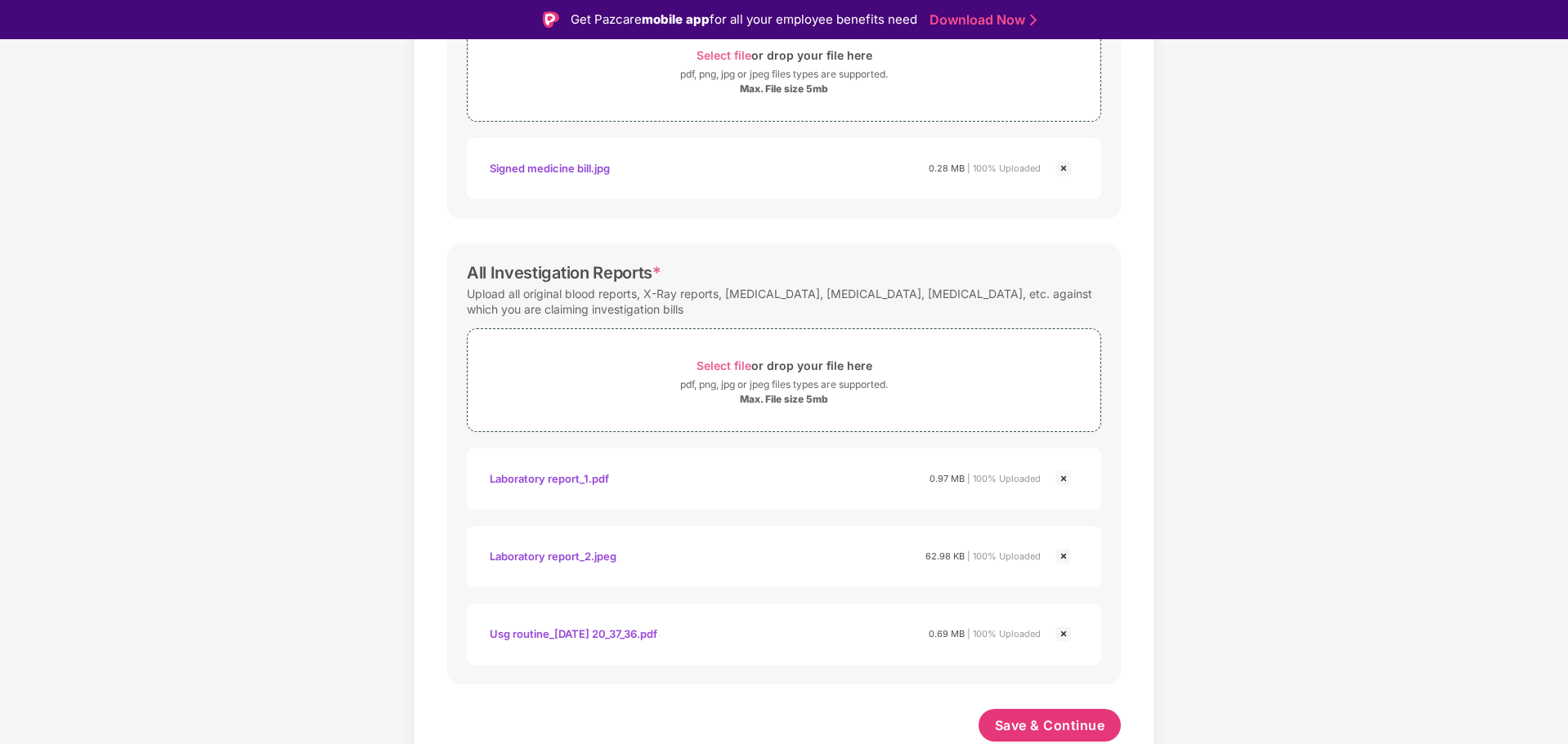
scroll to position [636, 0]
click at [1060, 723] on span "Save & Continue" at bounding box center [1050, 725] width 110 height 18
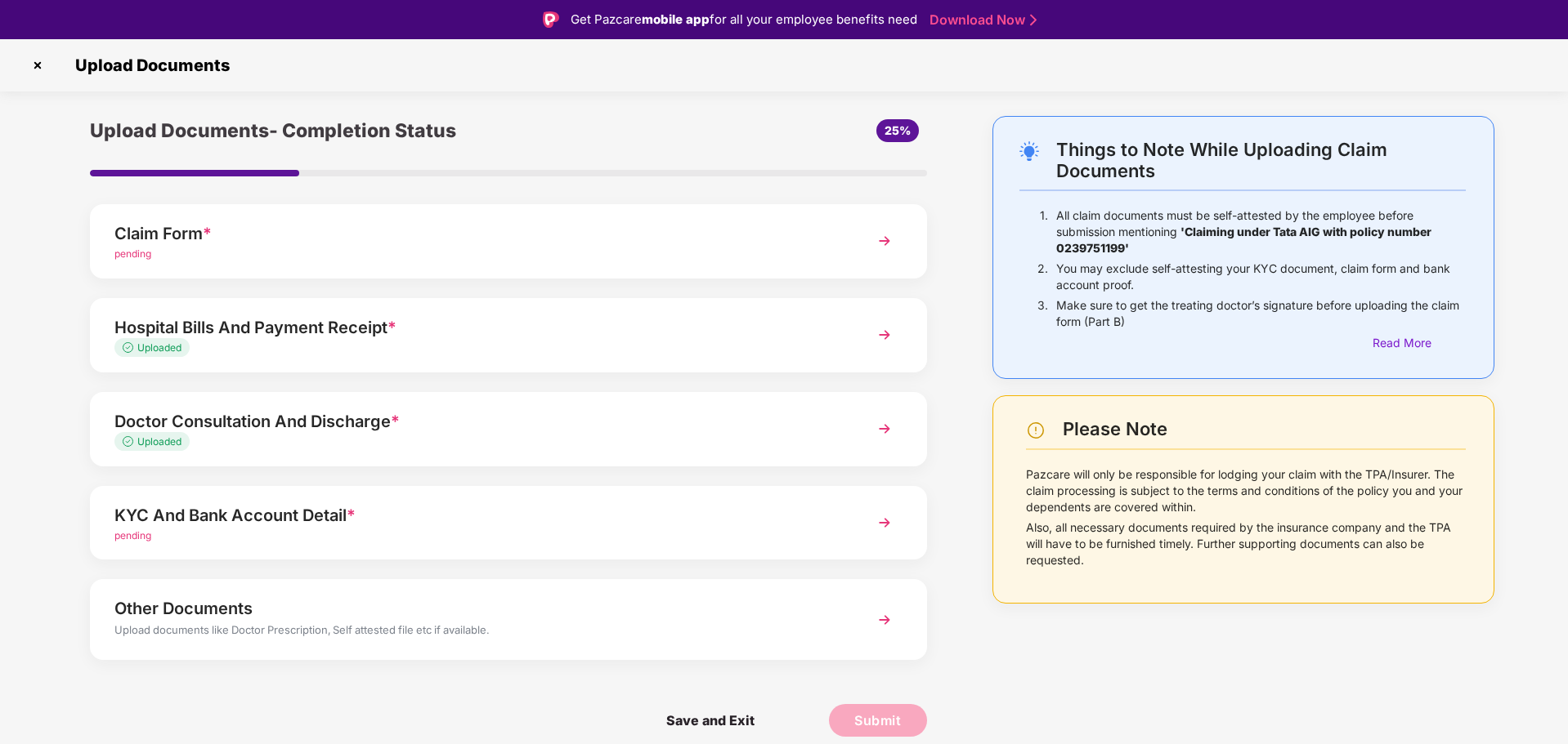
click at [887, 519] on img at bounding box center [884, 522] width 29 height 29
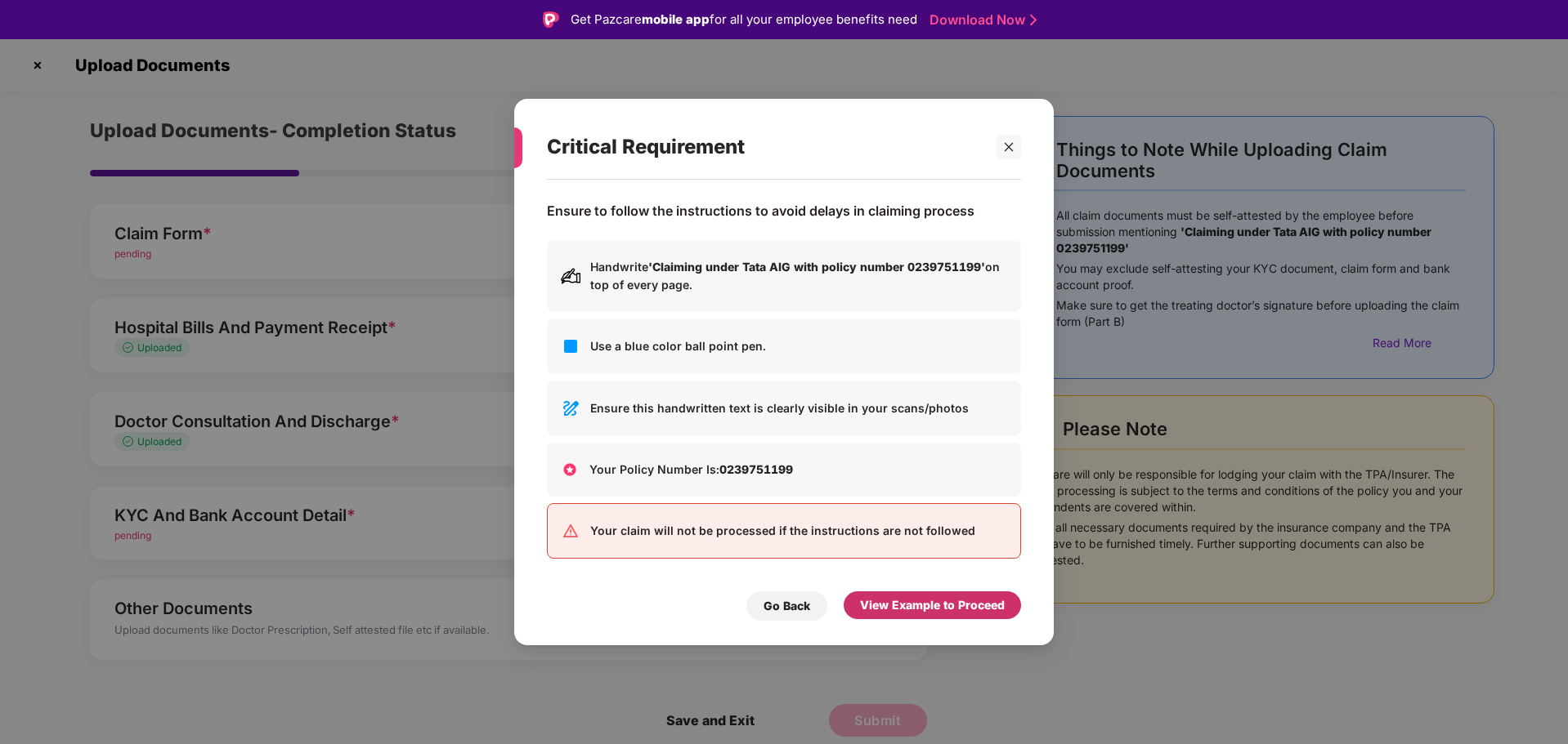
click at [926, 607] on div "View Example to Proceed" at bounding box center [932, 605] width 144 height 18
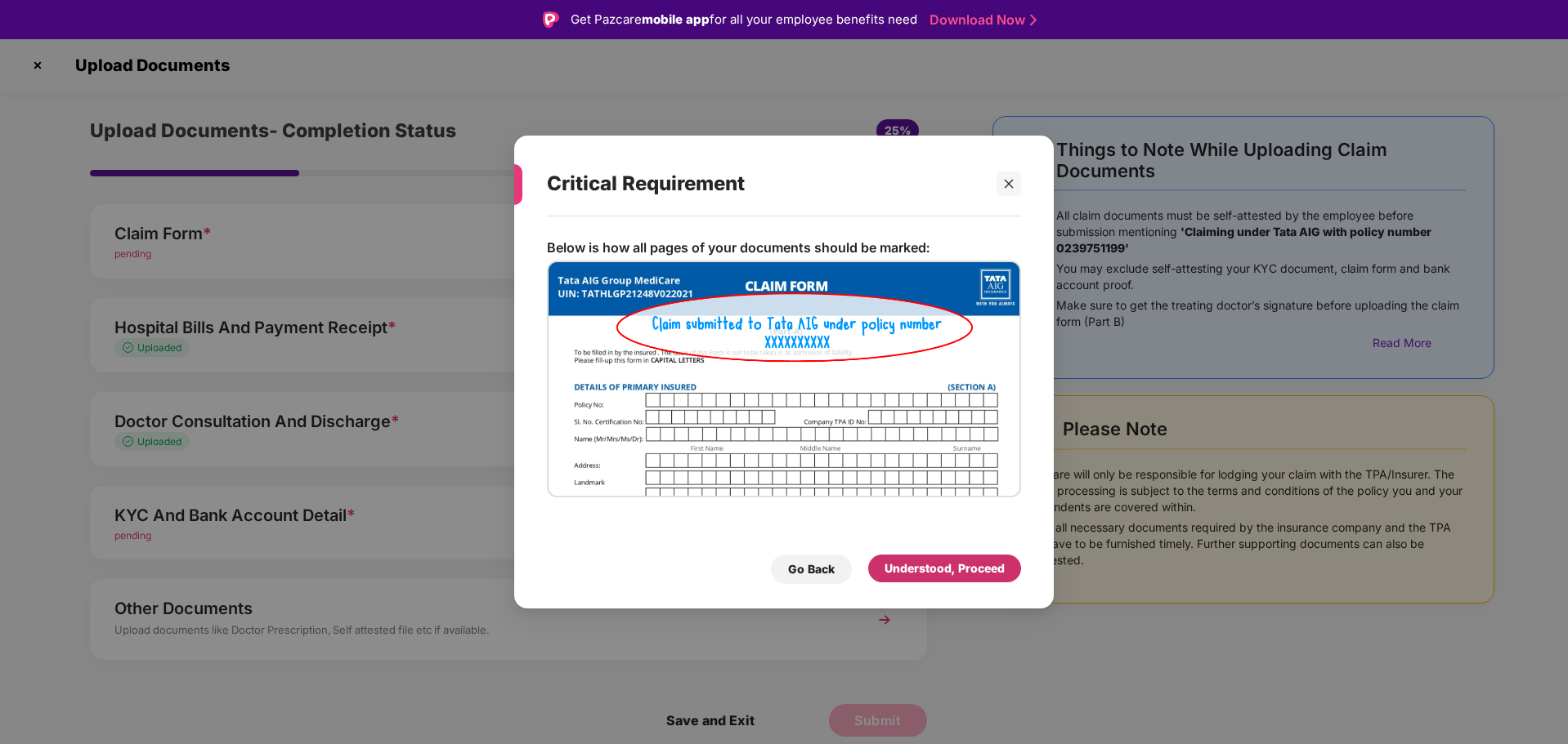
click at [926, 562] on div "Understood, Proceed" at bounding box center [944, 569] width 120 height 18
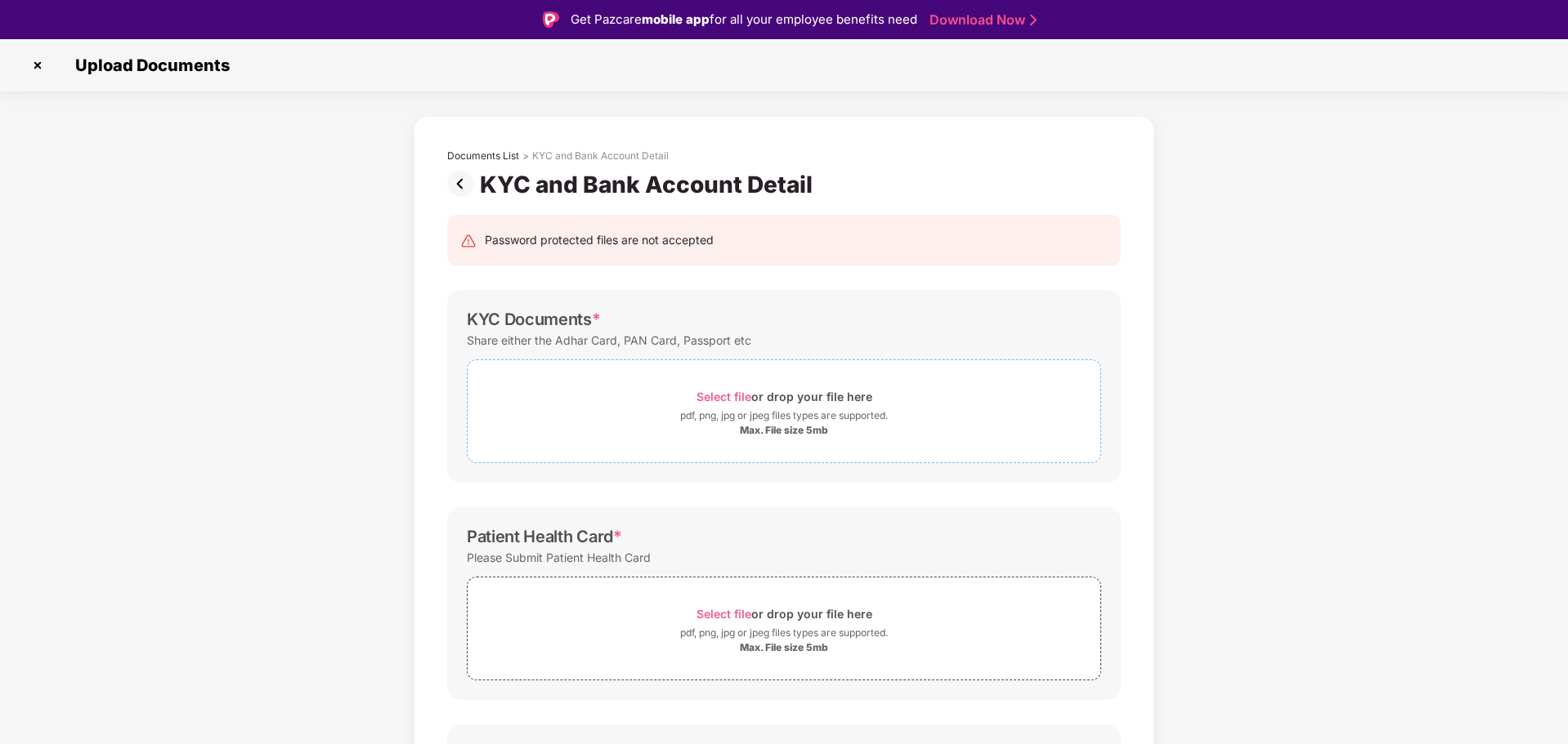
click at [792, 403] on div "Select file or drop your file here" at bounding box center [784, 396] width 175 height 22
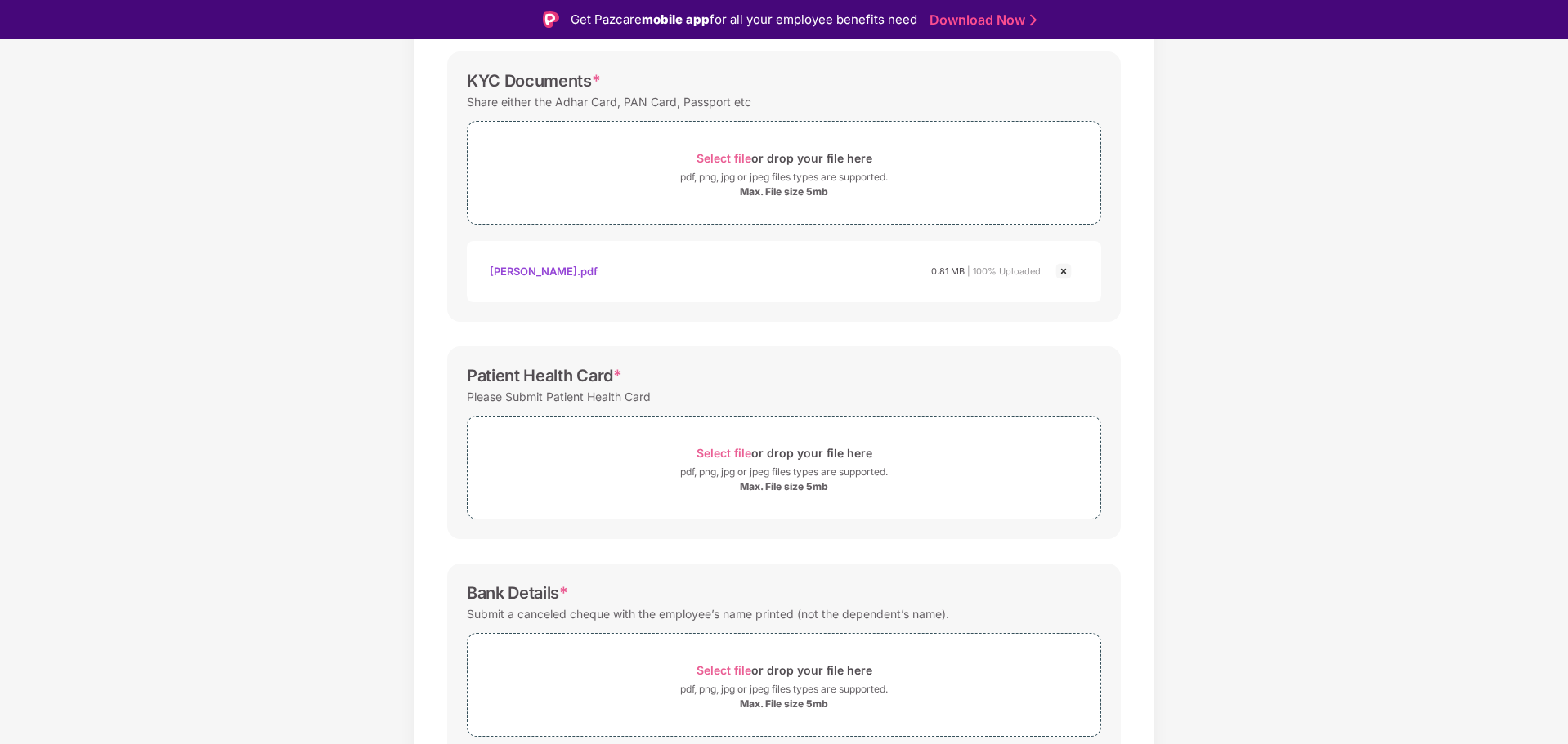
scroll to position [245, 0]
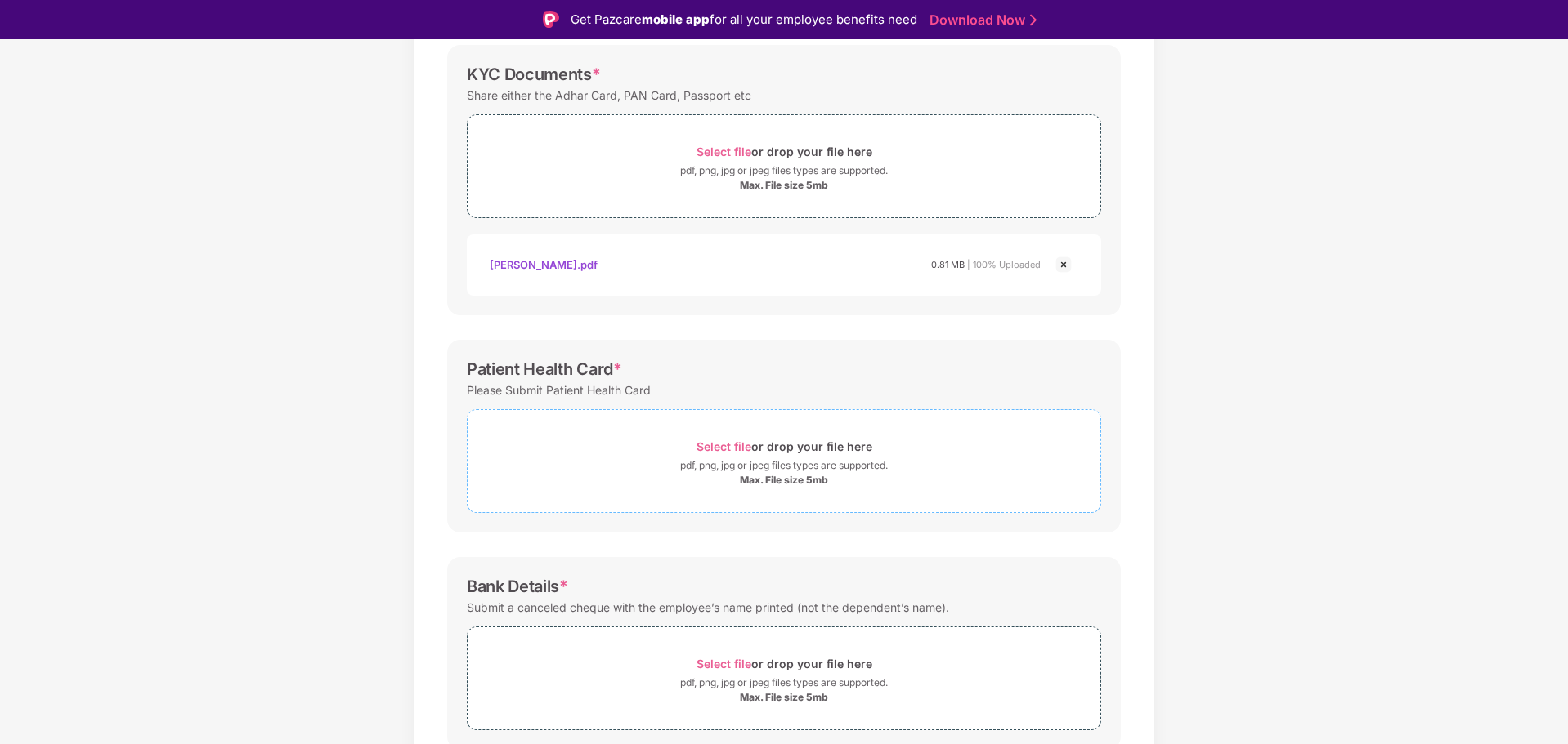
click at [764, 479] on div "Max. File size 5mb" at bounding box center [784, 480] width 88 height 13
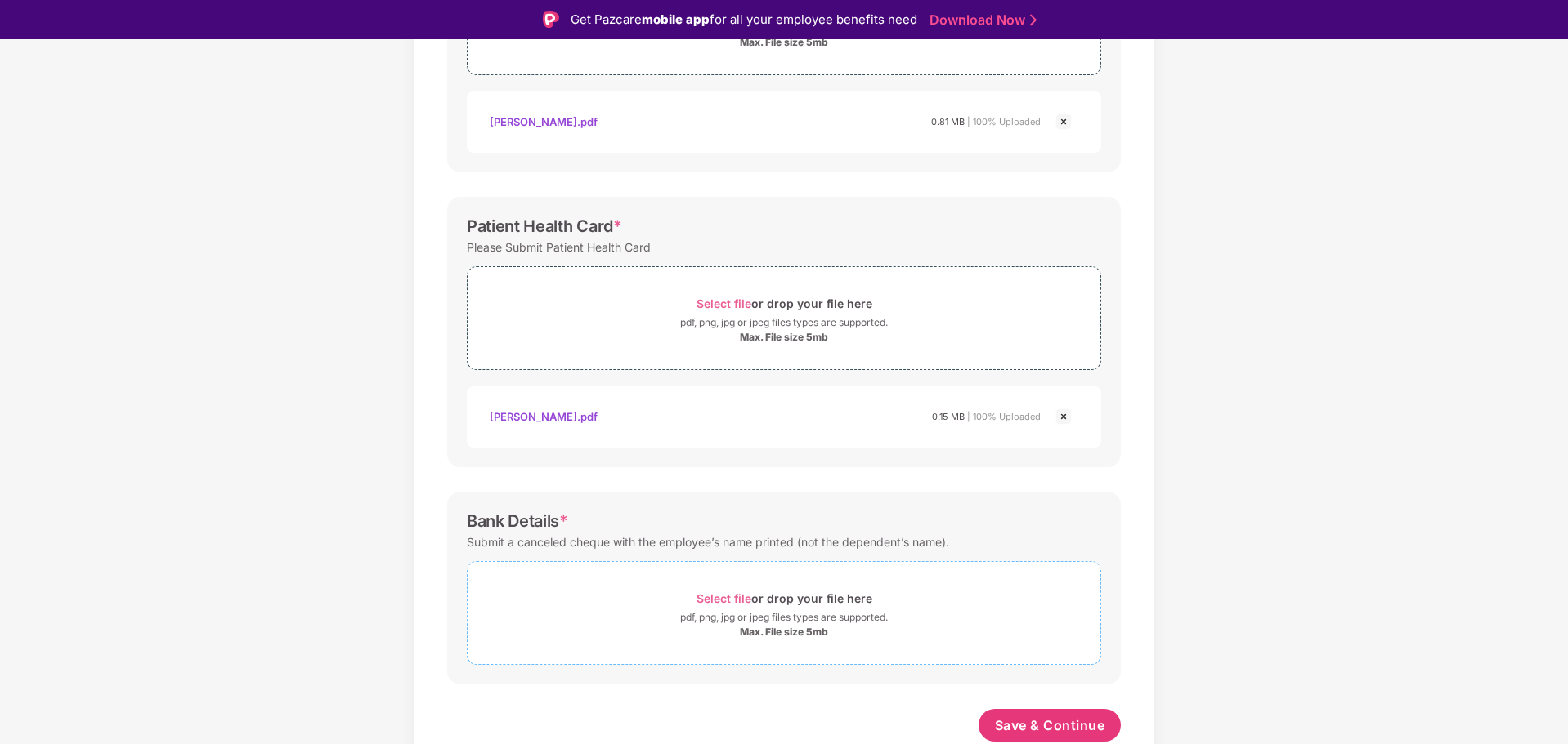
scroll to position [388, 0]
click at [769, 605] on div "Select file or drop your file here" at bounding box center [784, 598] width 175 height 22
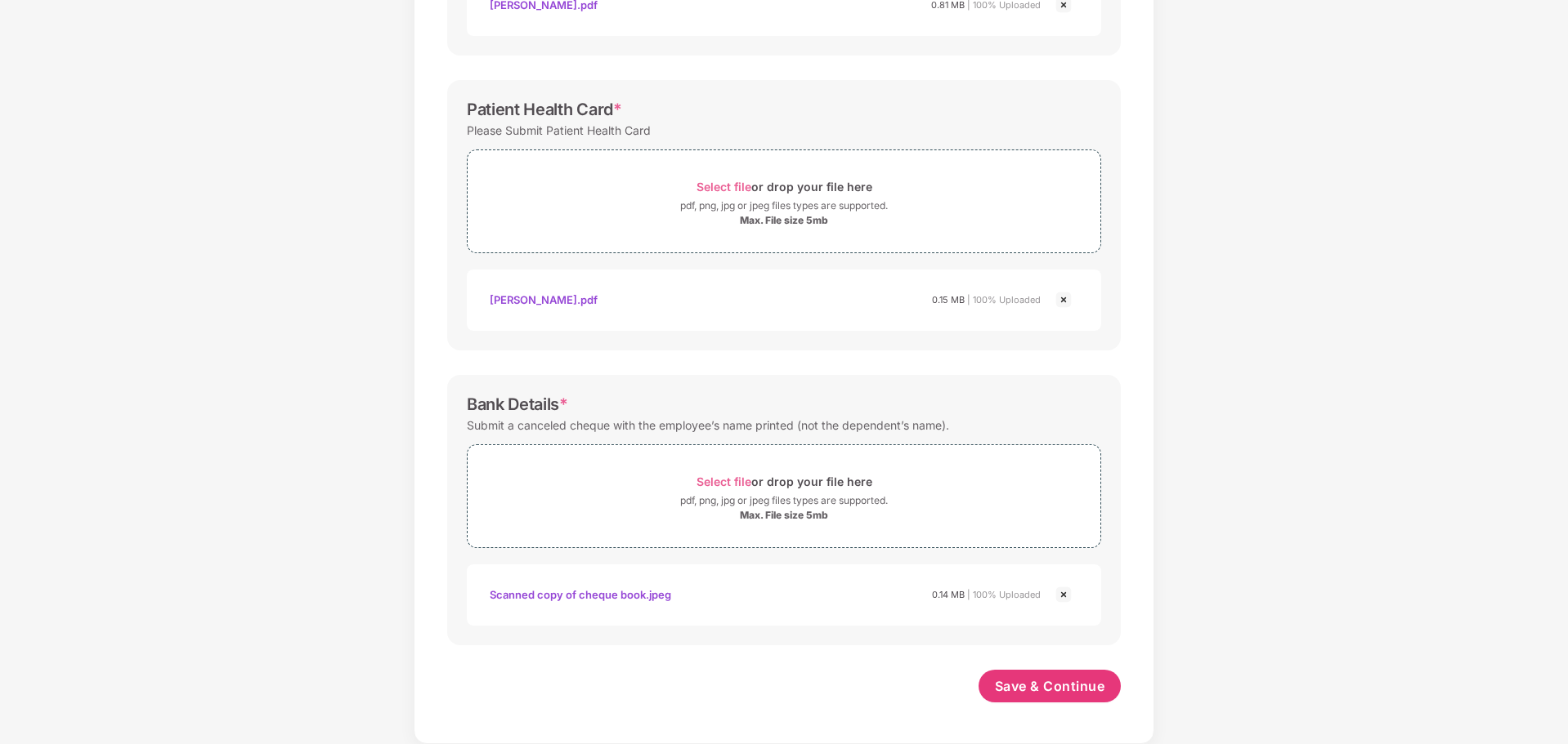
scroll to position [465, 0]
click at [1046, 685] on span "Save & Continue" at bounding box center [1050, 686] width 110 height 18
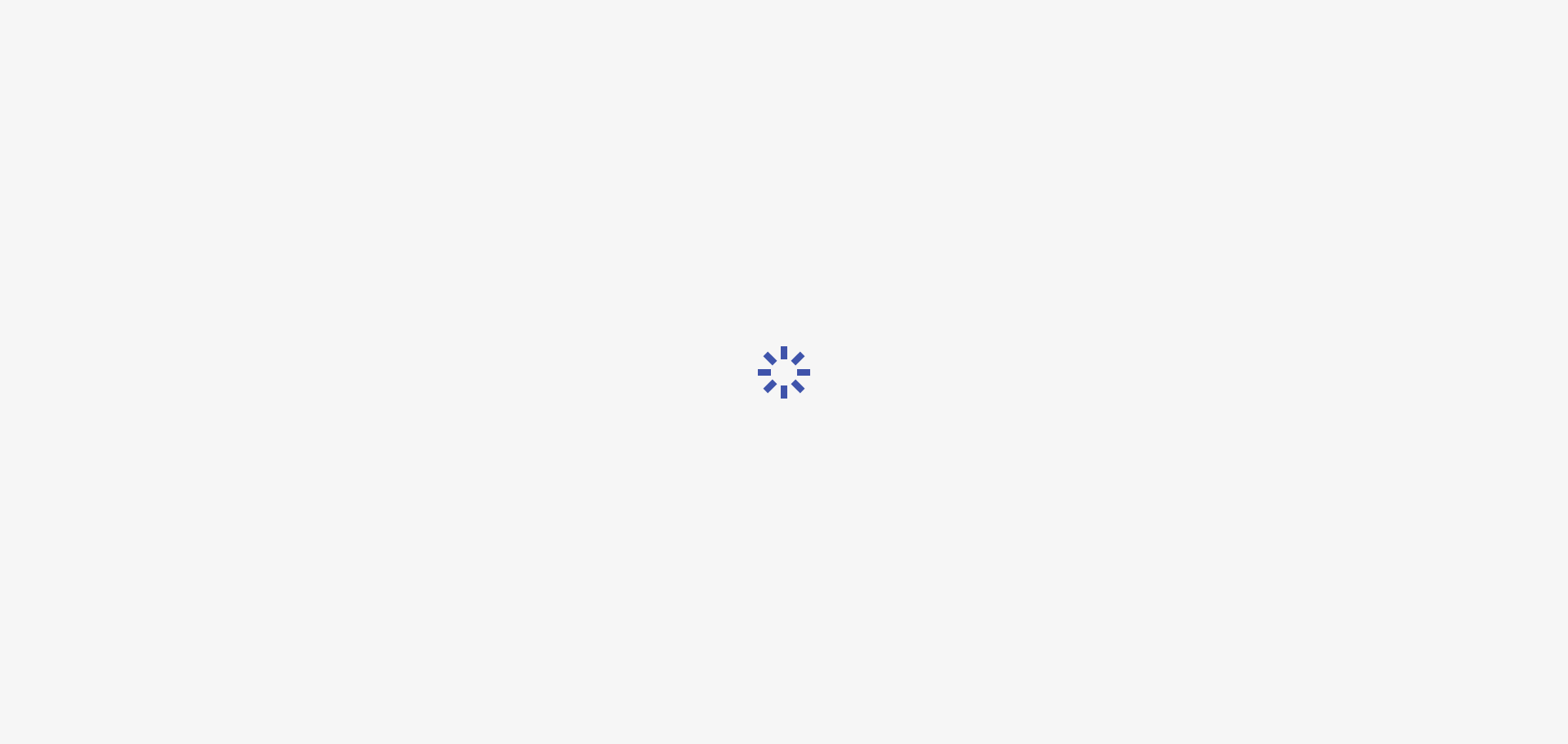
scroll to position [0, 0]
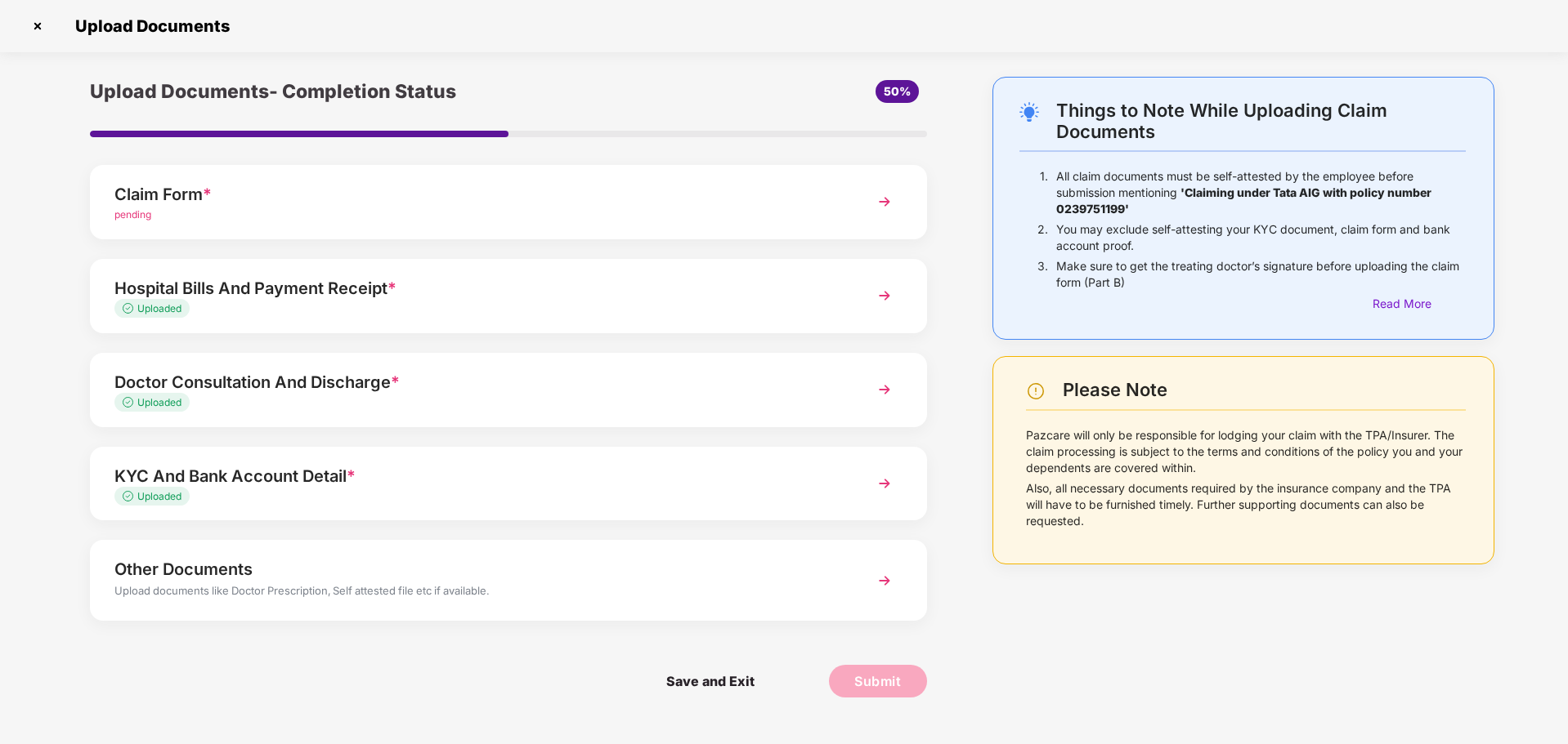
click at [882, 586] on img at bounding box center [884, 580] width 29 height 29
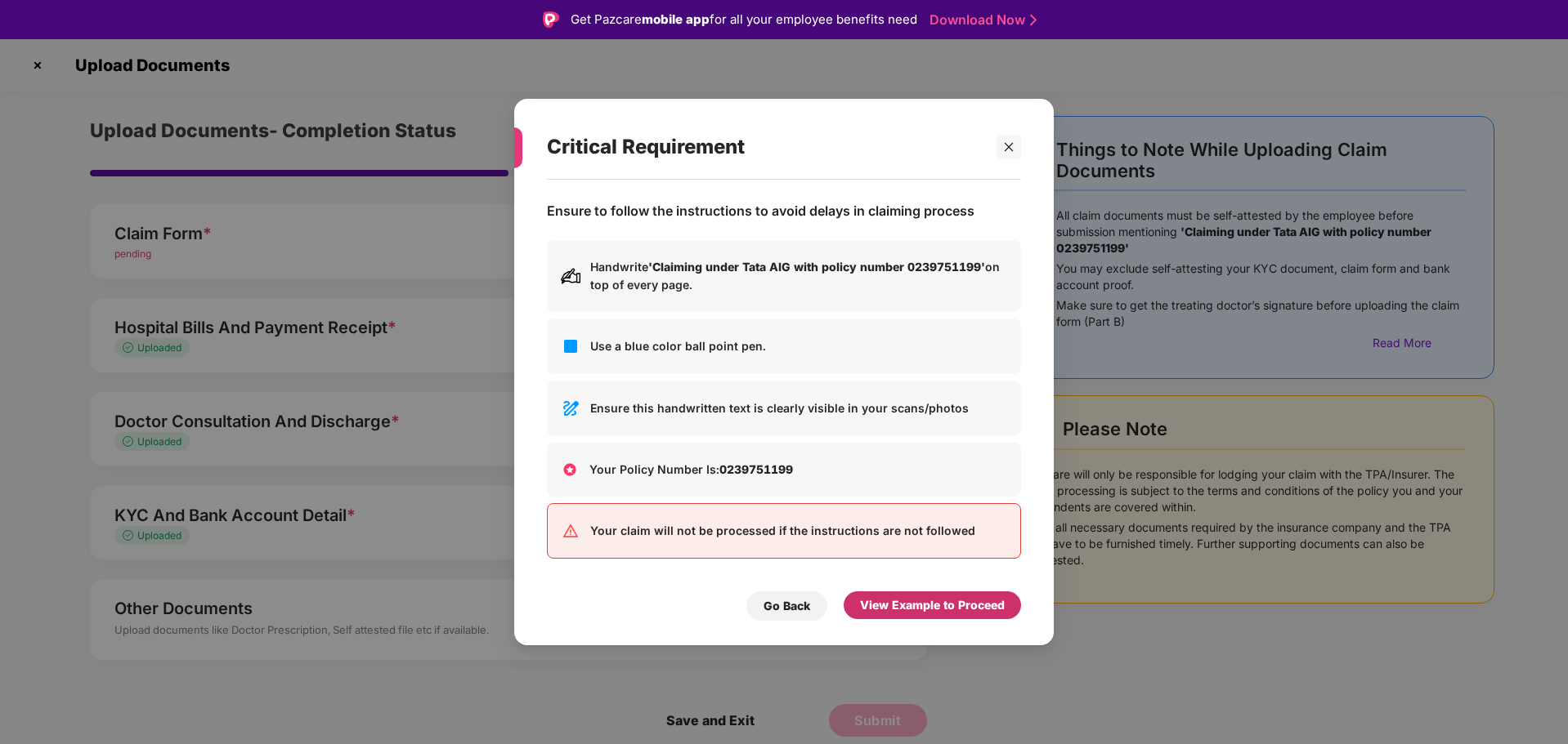
click at [914, 610] on div "View Example to Proceed" at bounding box center [932, 605] width 144 height 18
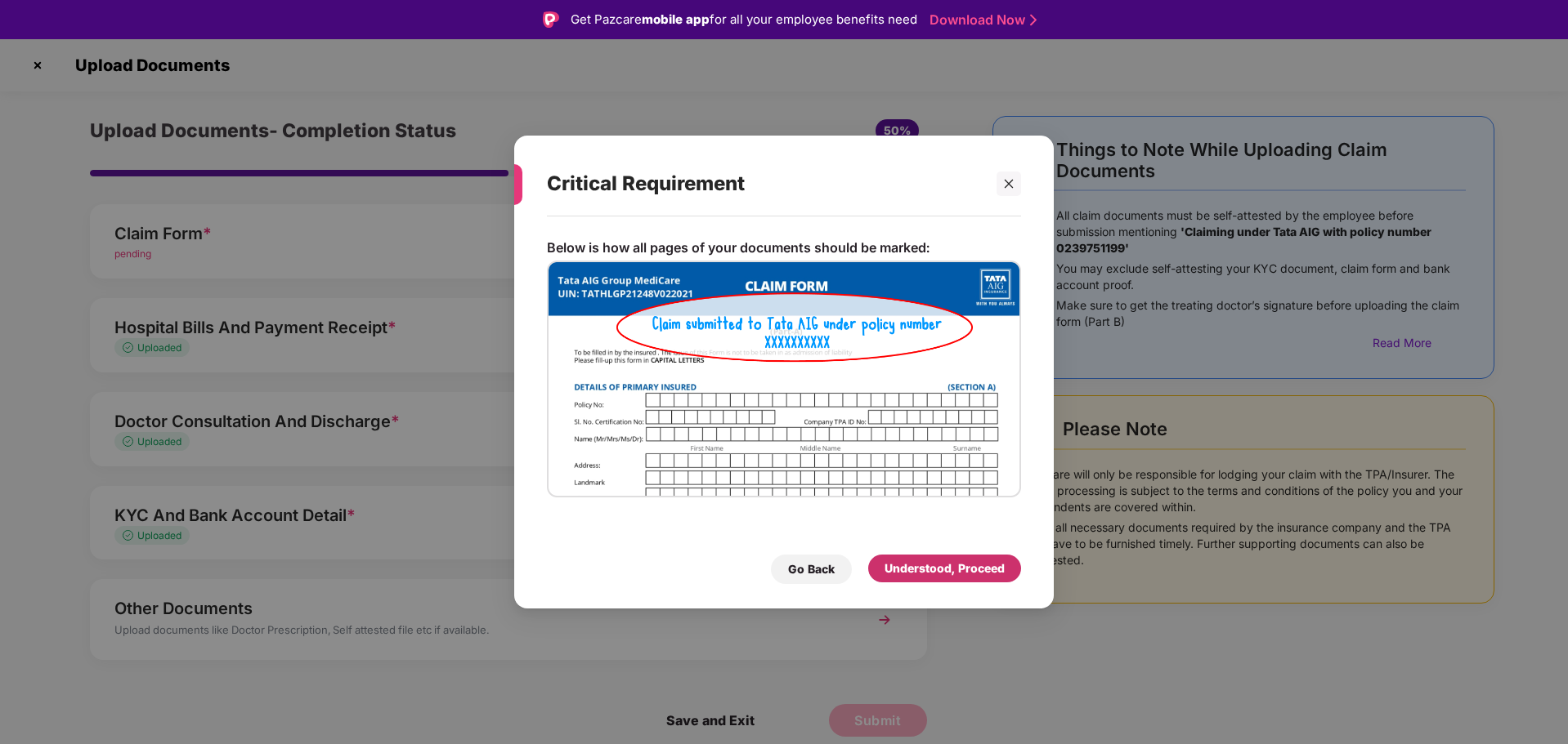
click at [921, 573] on div "Understood, Proceed" at bounding box center [944, 569] width 120 height 18
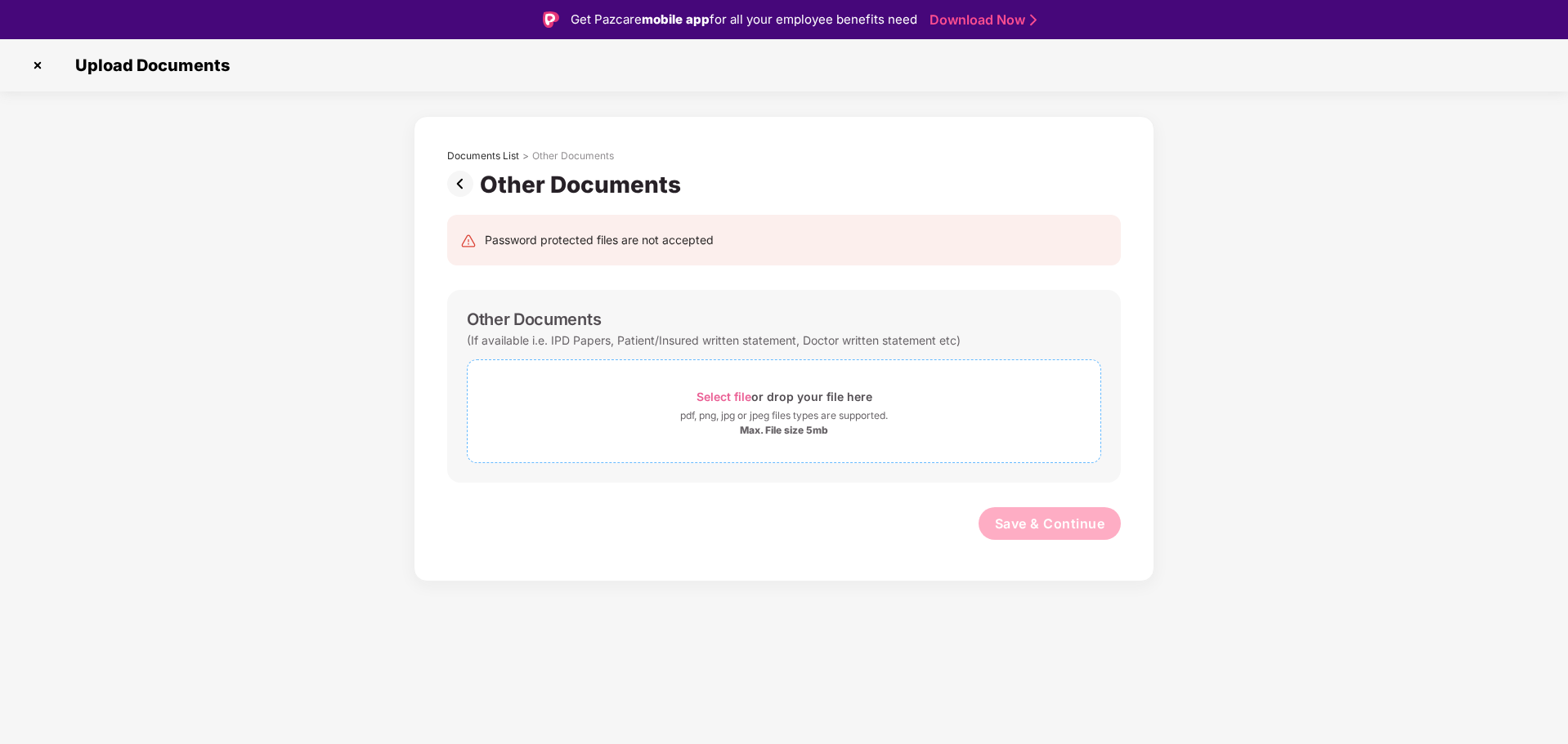
click at [761, 411] on div "pdf, png, jpg or jpeg files types are supported." at bounding box center [784, 416] width 207 height 16
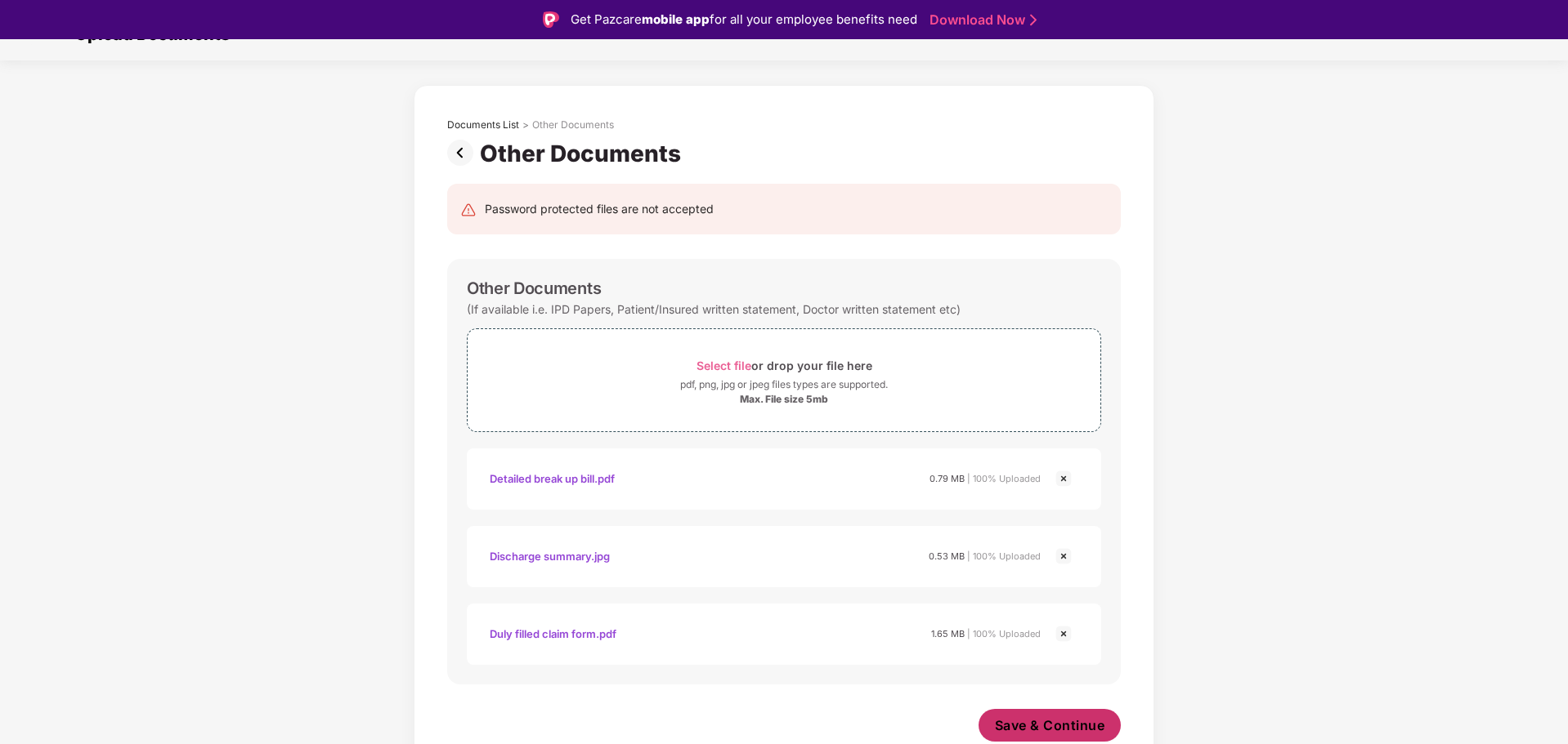
scroll to position [31, 0]
click at [1057, 726] on span "Save & Continue" at bounding box center [1050, 725] width 110 height 18
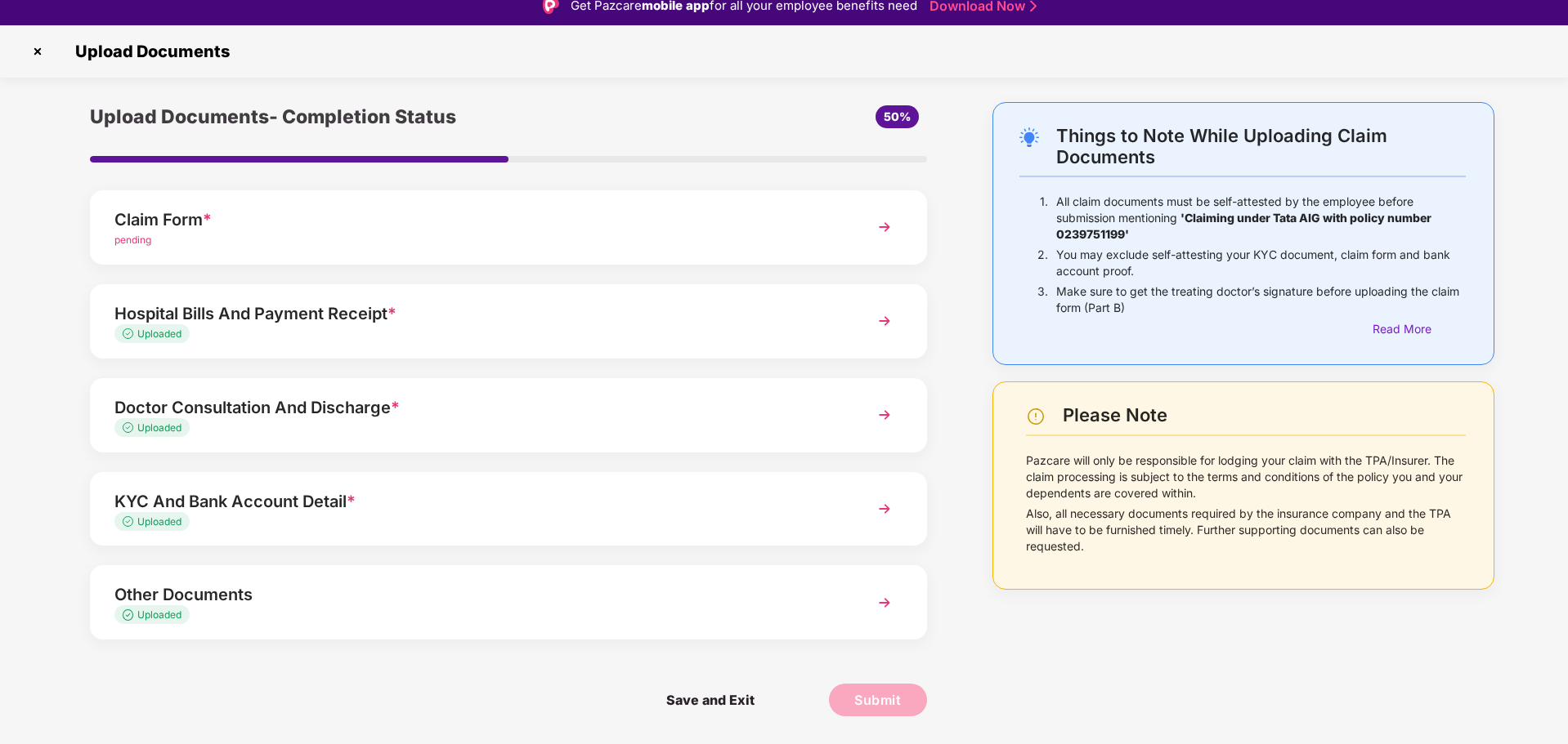
scroll to position [0, 0]
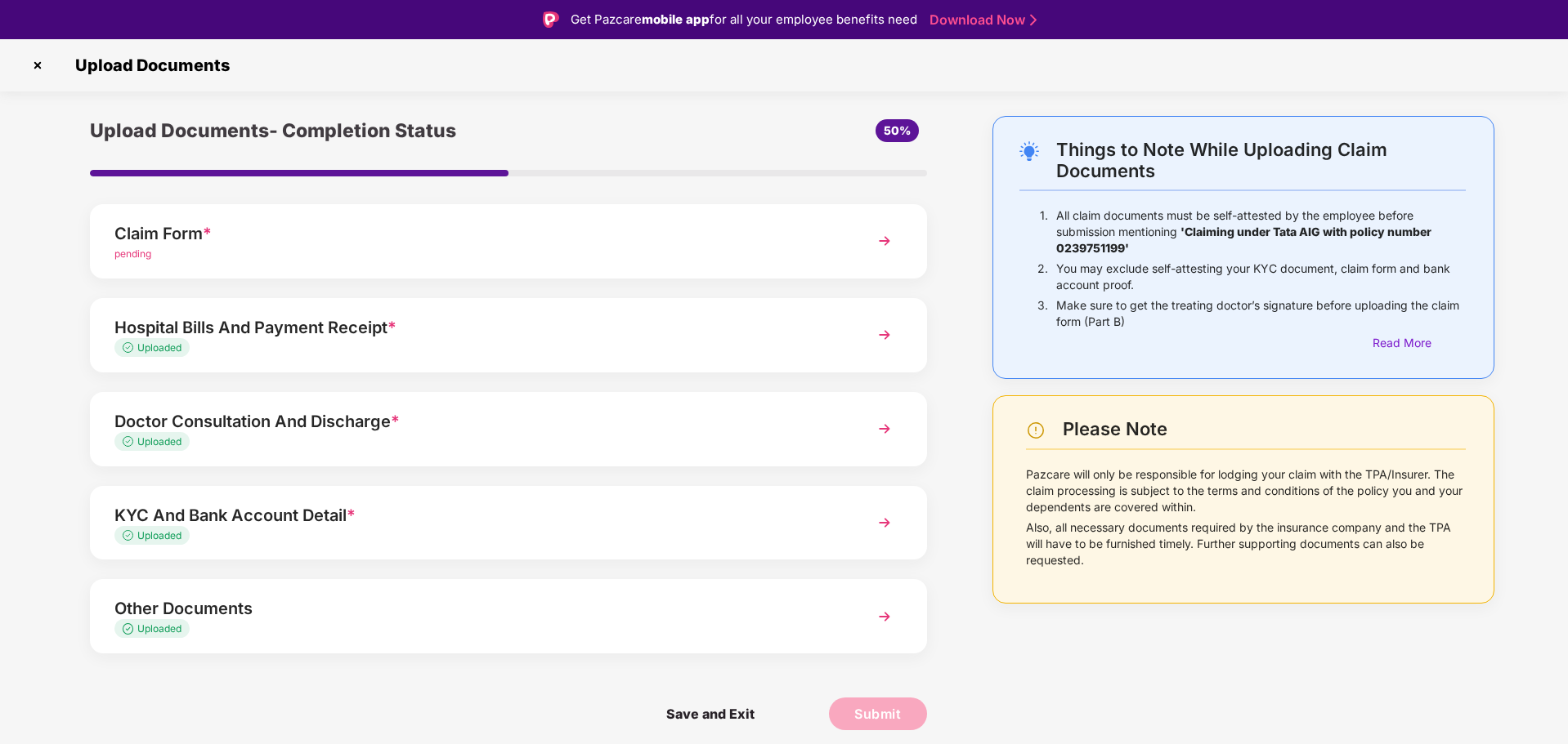
click at [885, 428] on img at bounding box center [884, 428] width 29 height 29
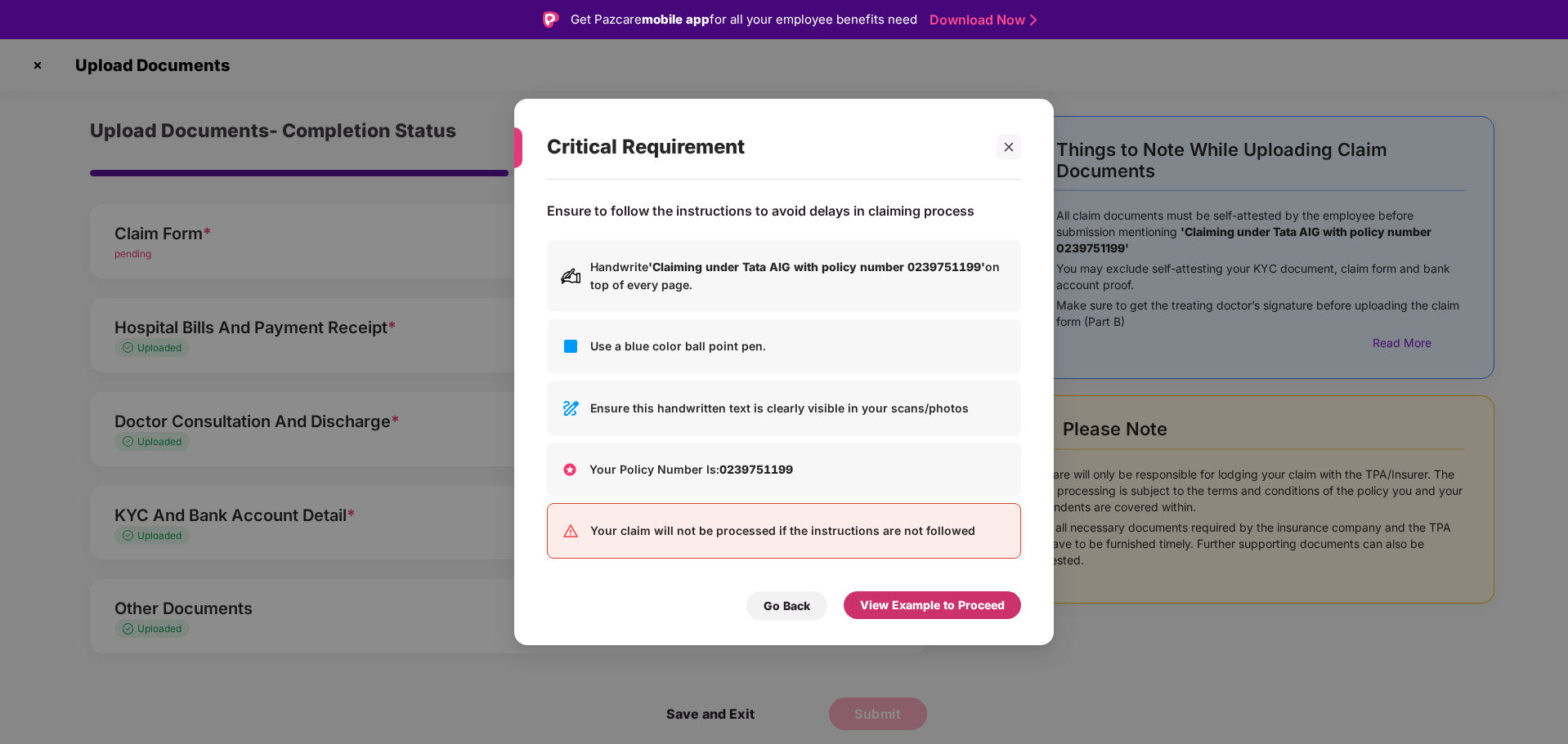
click at [913, 603] on div "View Example to Proceed" at bounding box center [932, 605] width 144 height 18
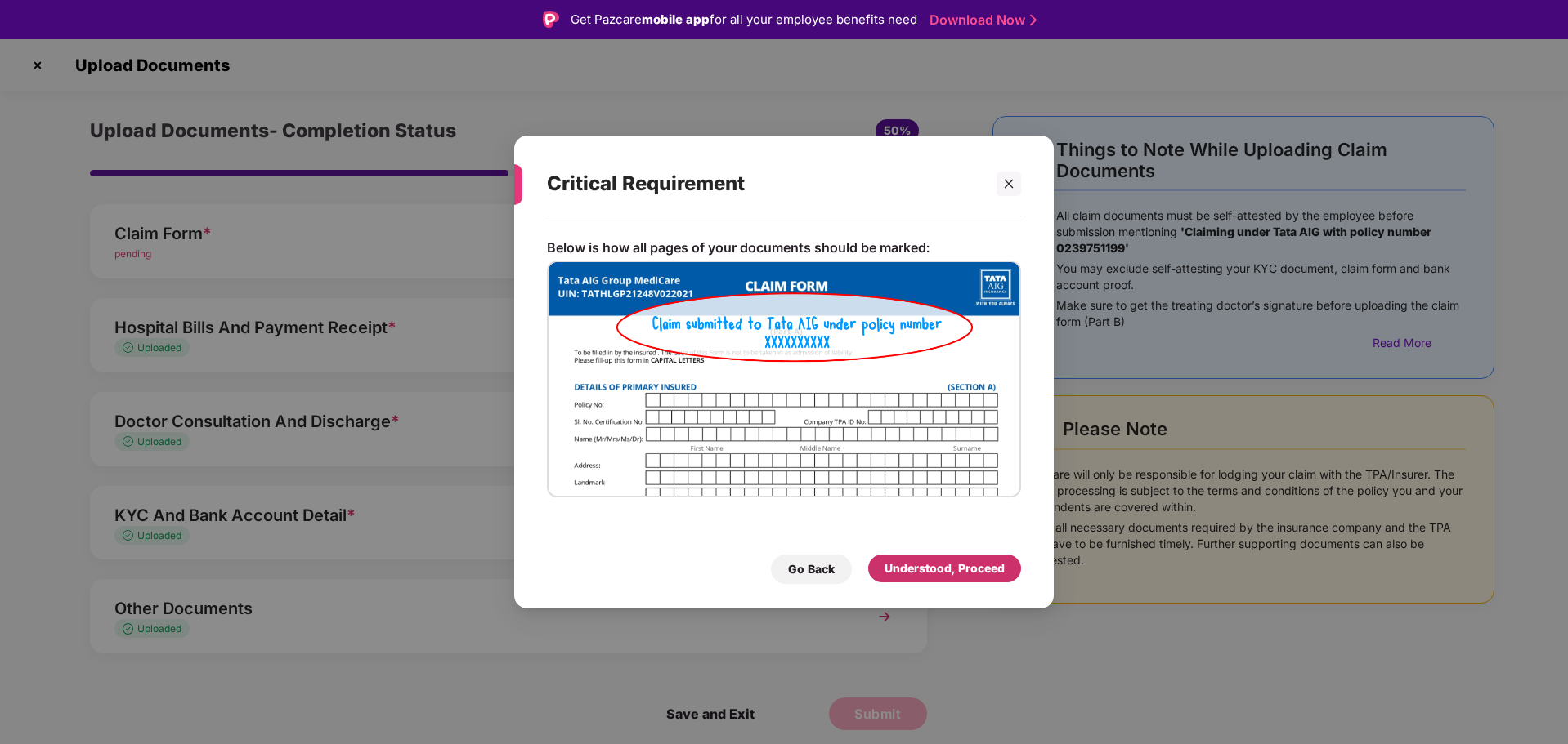
click at [925, 572] on div "Understood, Proceed" at bounding box center [944, 569] width 120 height 18
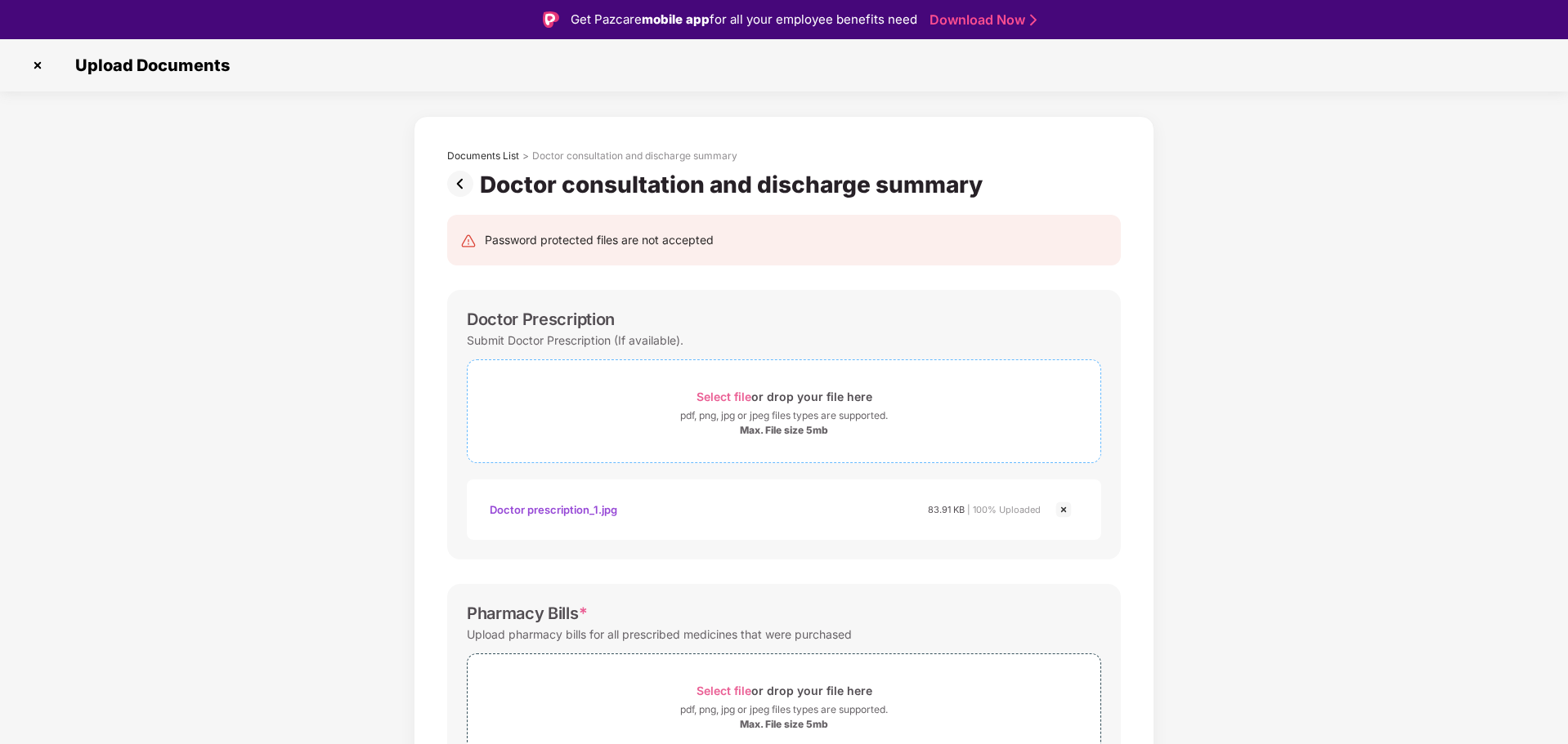
click at [756, 398] on div "Select file or drop your file here" at bounding box center [784, 396] width 175 height 22
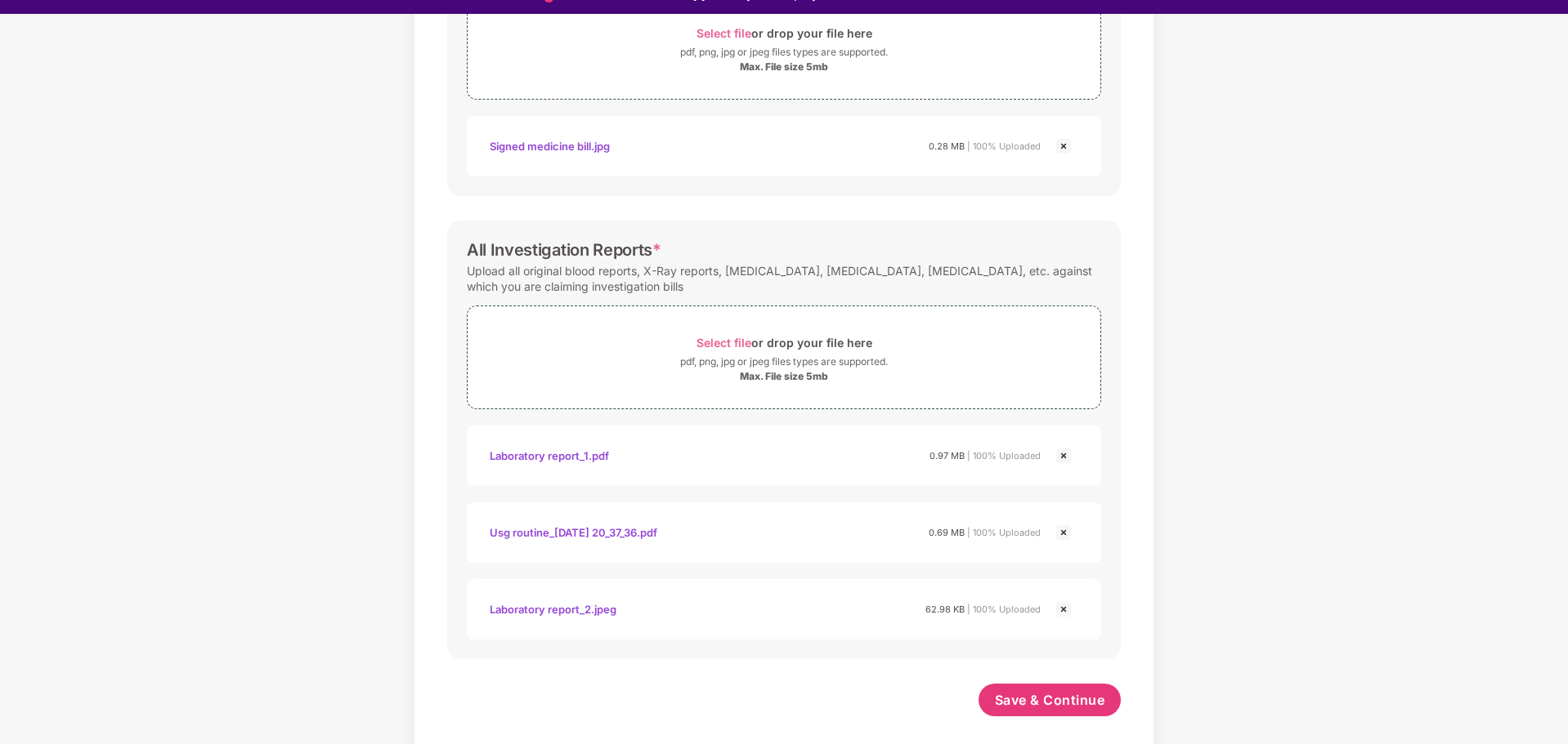
scroll to position [39, 0]
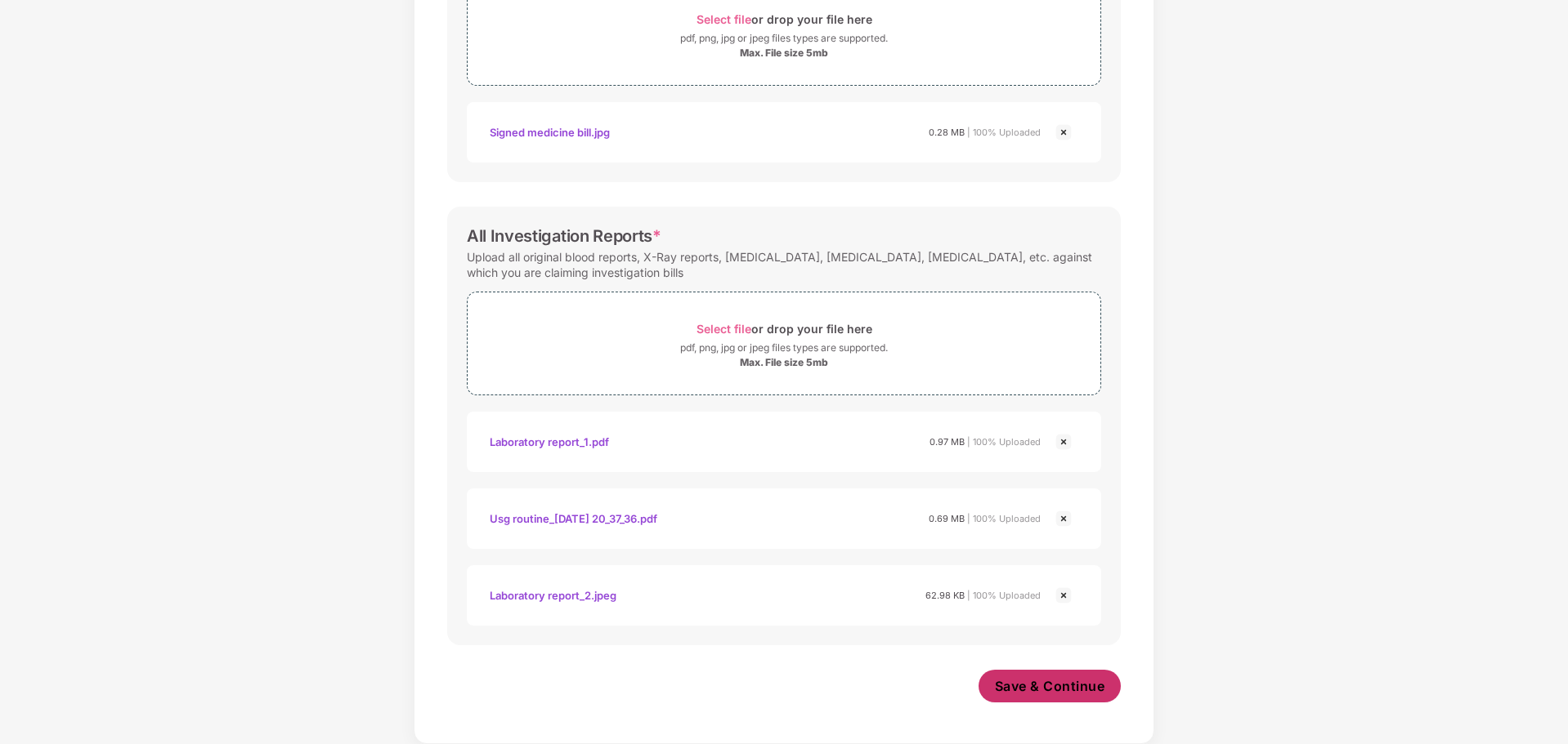
click at [1040, 692] on span "Save & Continue" at bounding box center [1050, 686] width 110 height 18
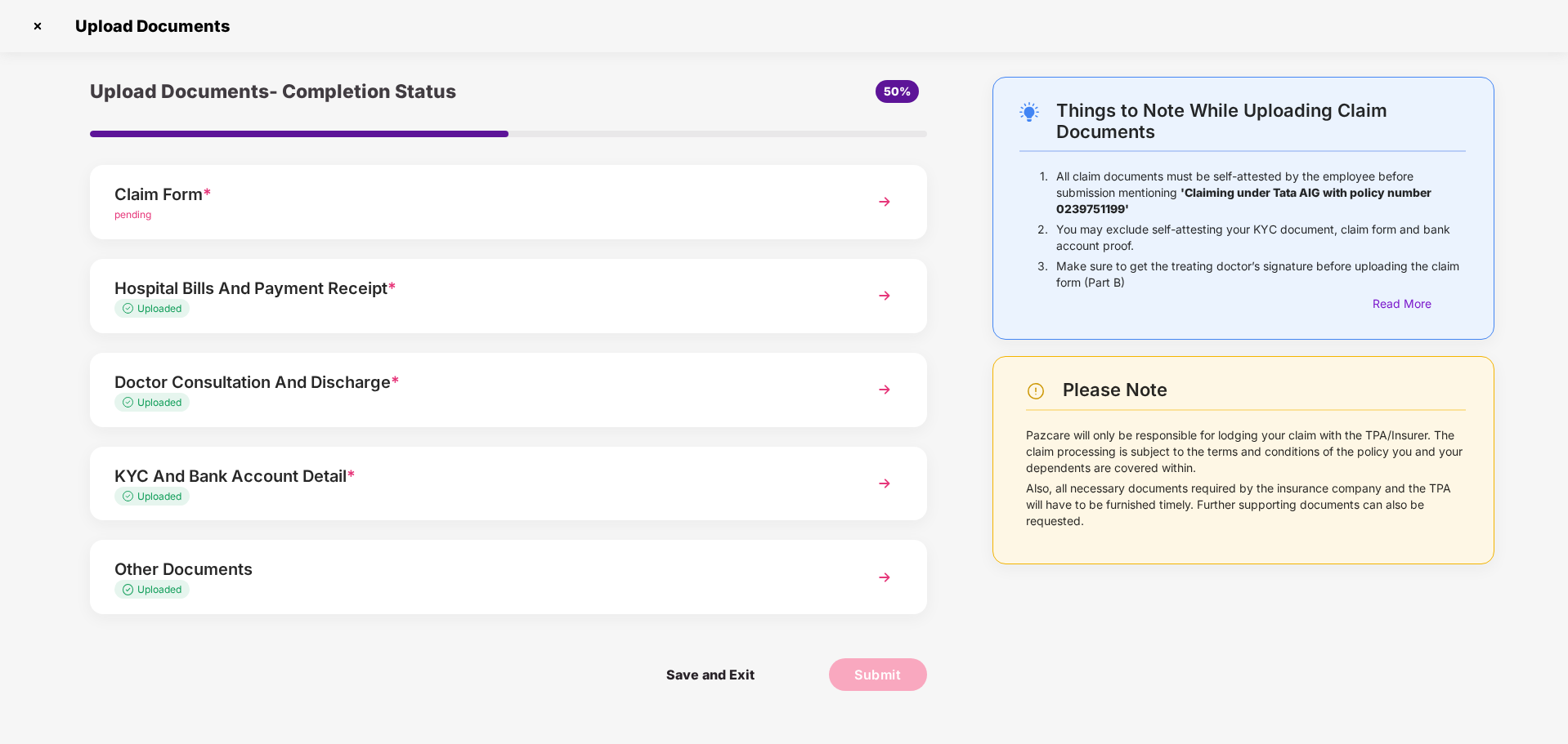
click at [883, 197] on img at bounding box center [884, 201] width 29 height 29
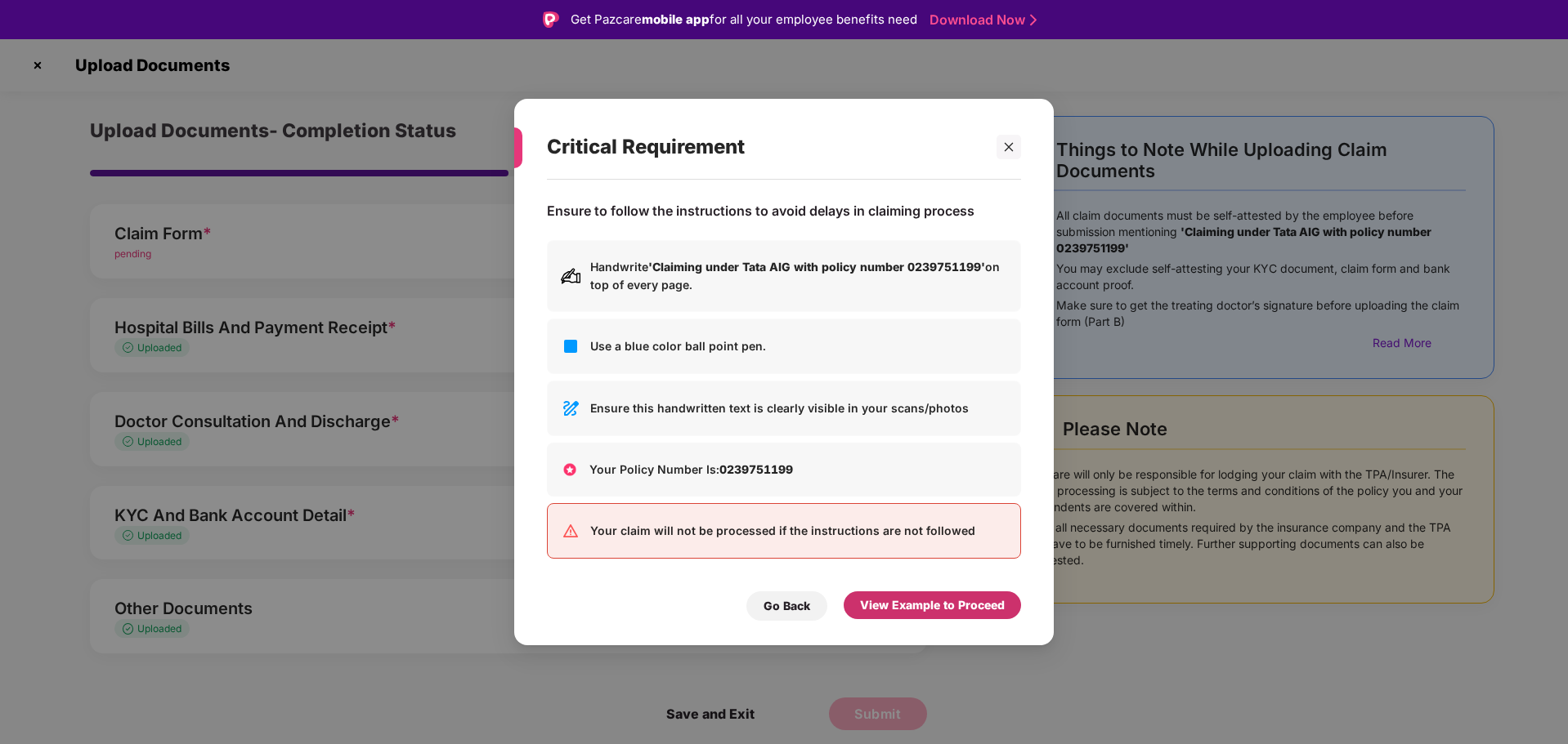
click at [943, 614] on div "View Example to Proceed" at bounding box center [931, 605] width 177 height 28
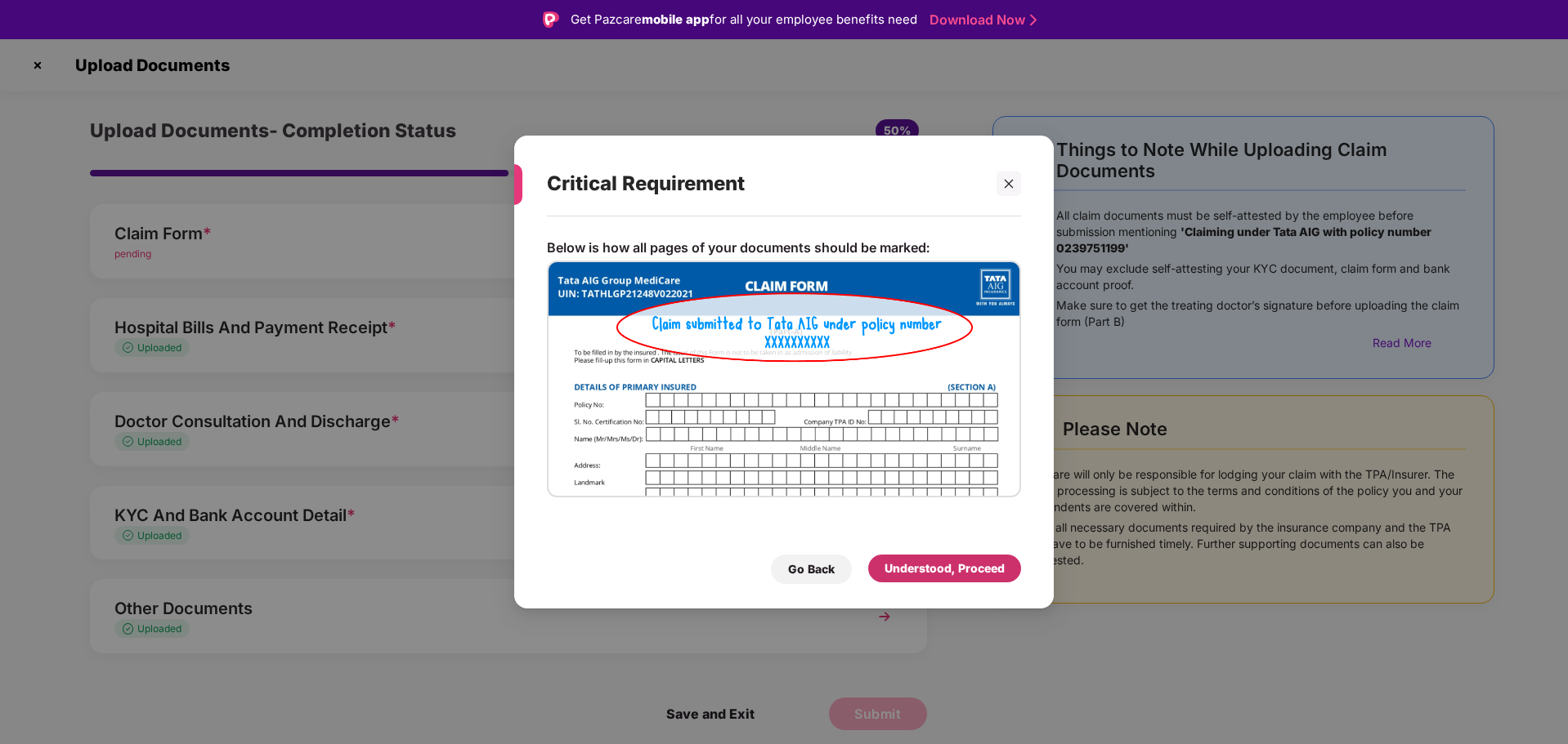
click at [941, 562] on div "Understood, Proceed" at bounding box center [944, 569] width 120 height 18
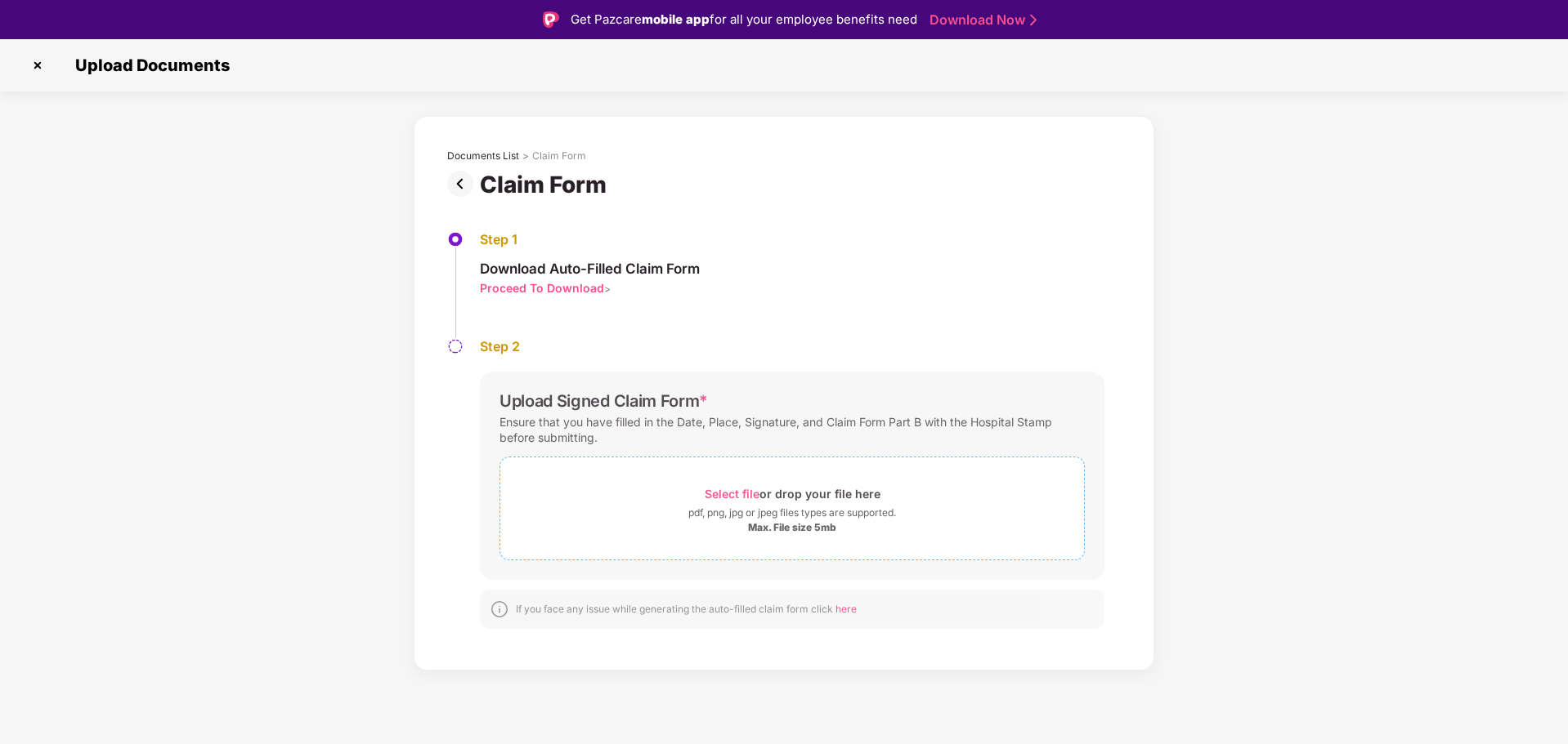
click at [818, 497] on div "Select file or drop your file here" at bounding box center [792, 493] width 175 height 22
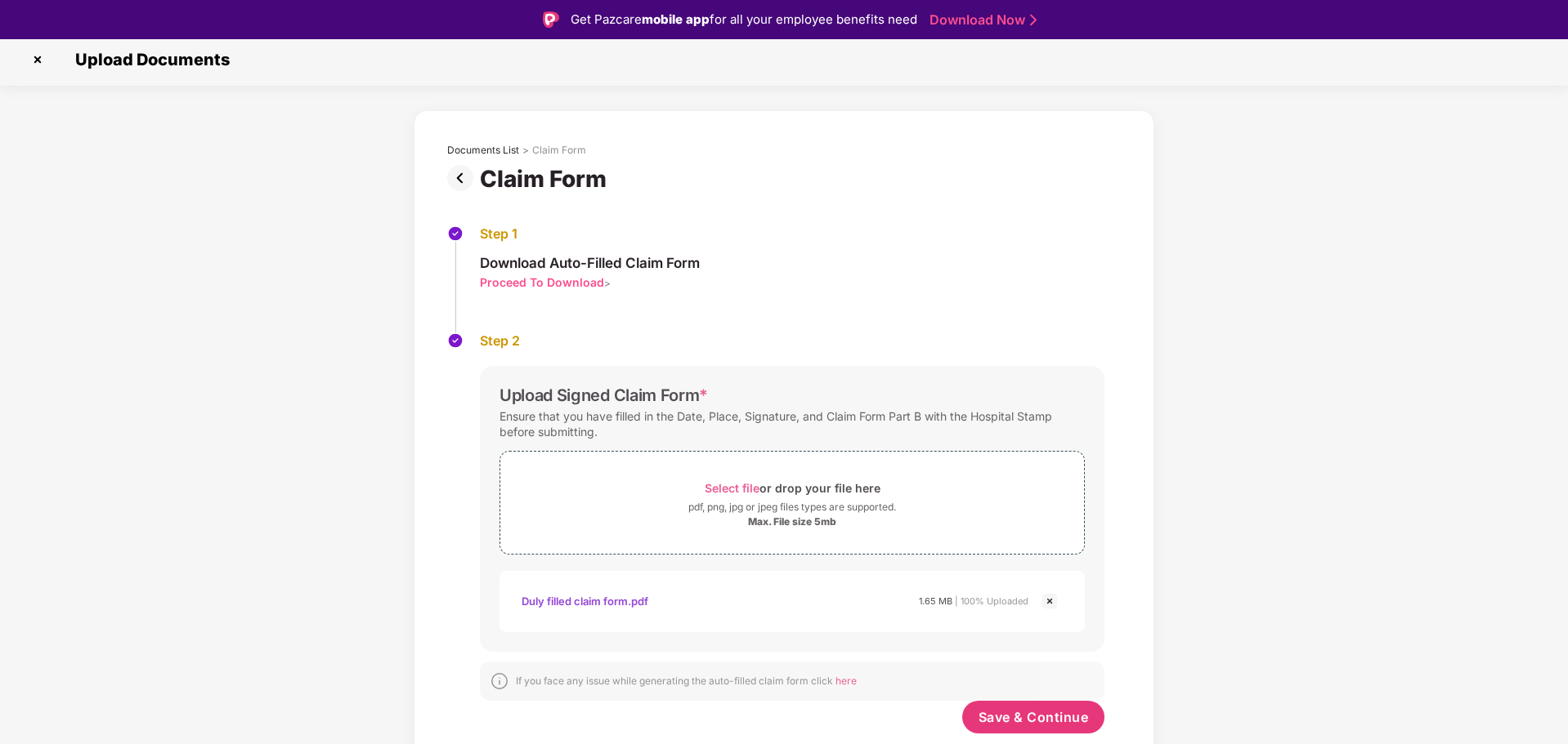
scroll to position [5, 0]
click at [1036, 724] on span "Save & Continue" at bounding box center [1034, 717] width 110 height 18
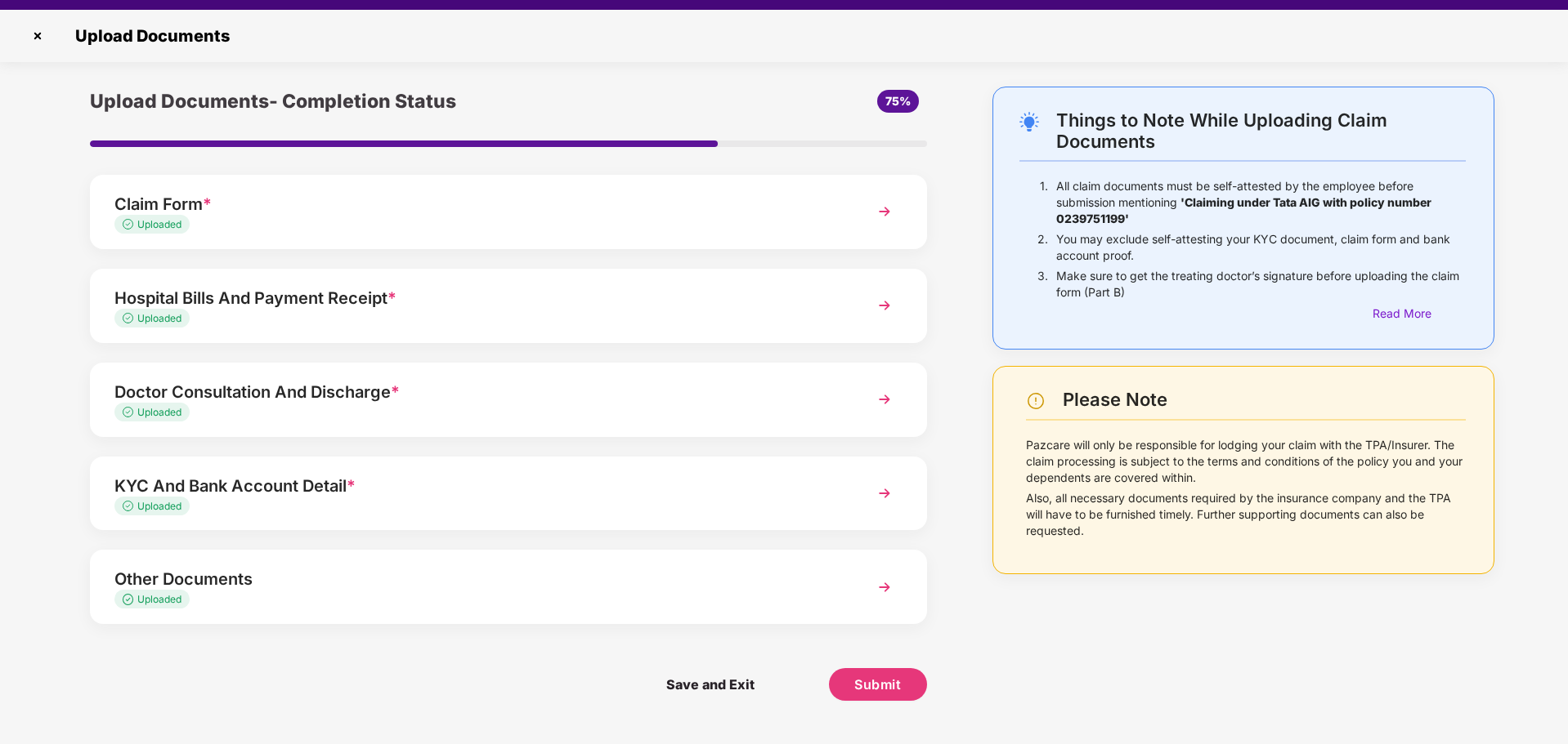
scroll to position [0, 0]
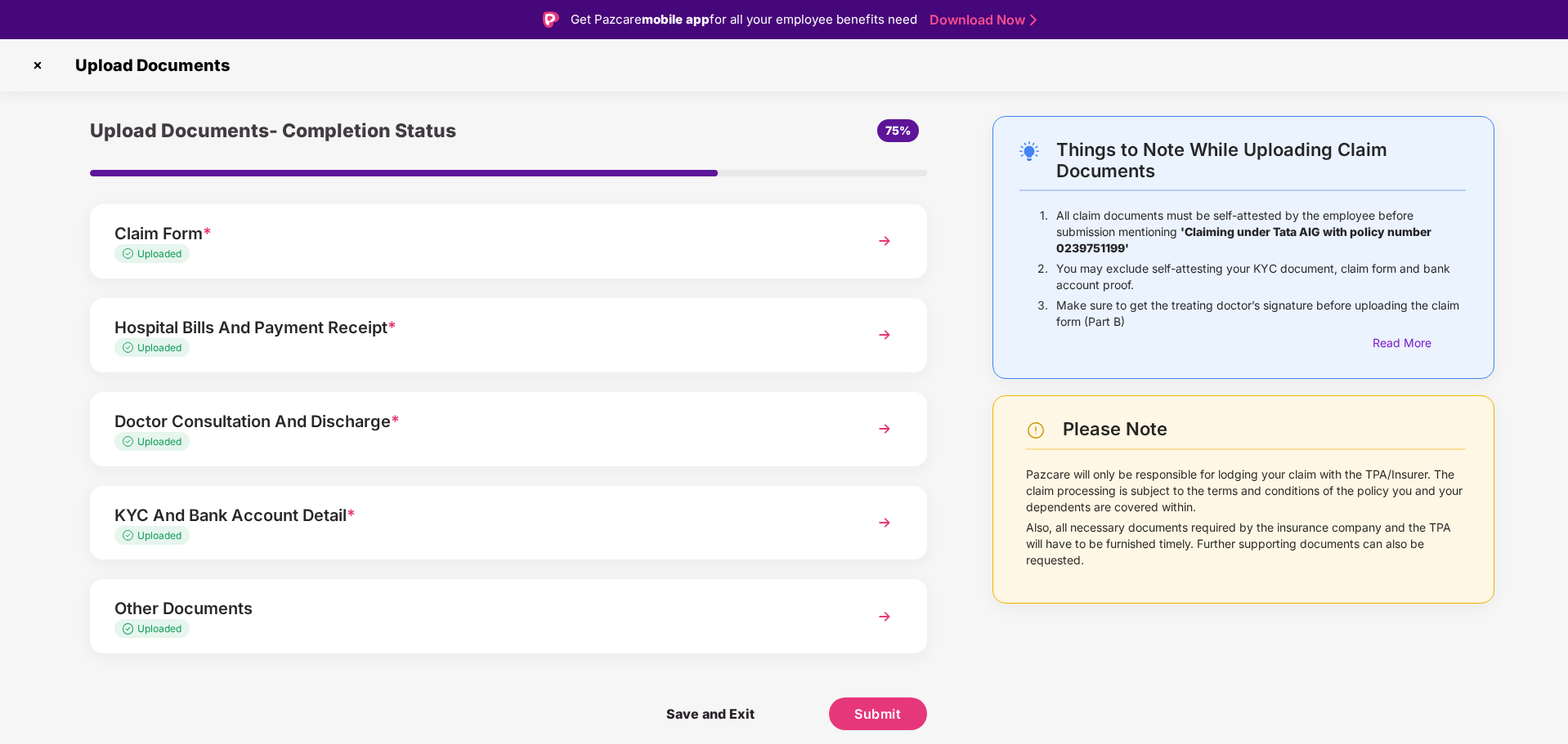
click at [890, 235] on img at bounding box center [884, 240] width 29 height 29
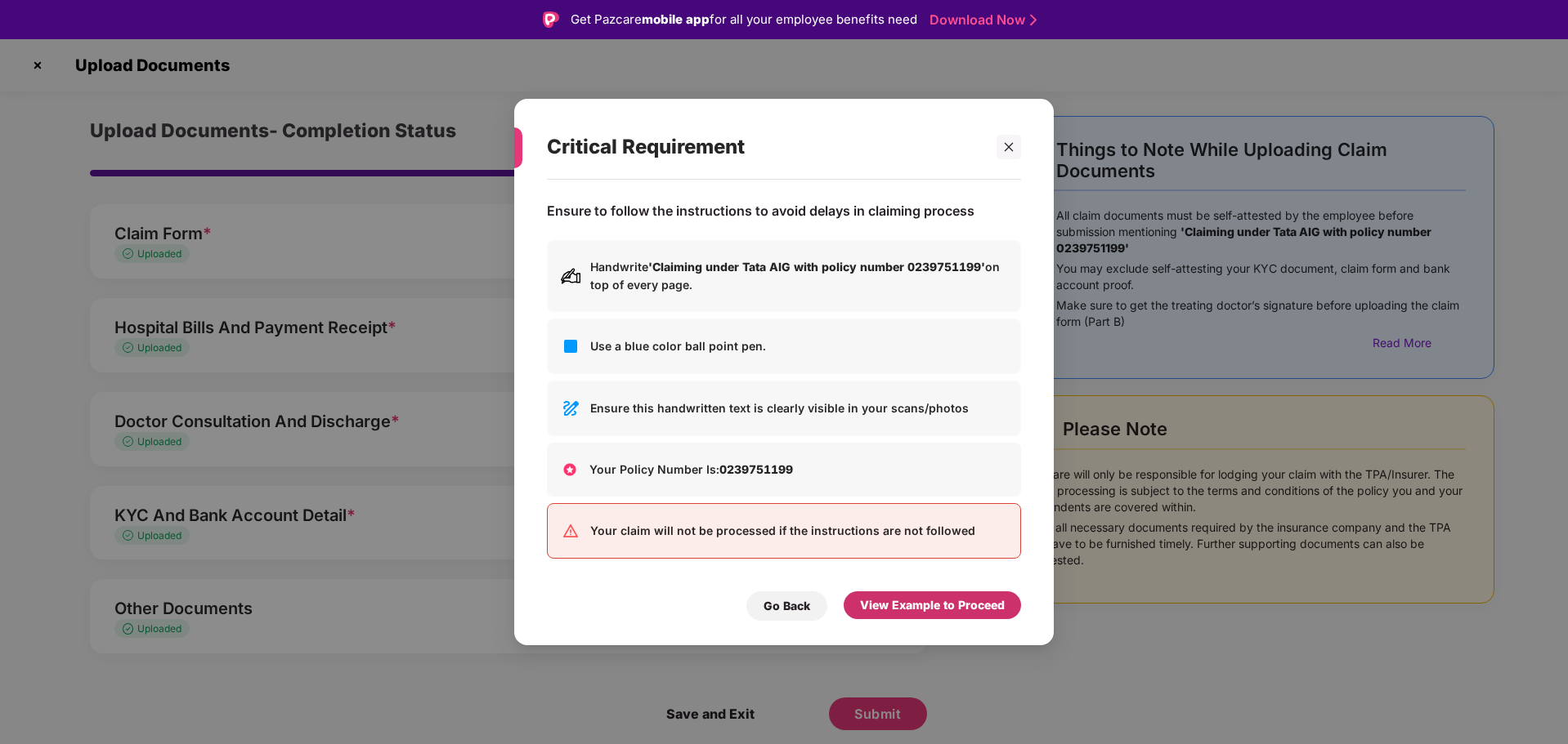
click at [941, 603] on div "View Example to Proceed" at bounding box center [932, 605] width 144 height 18
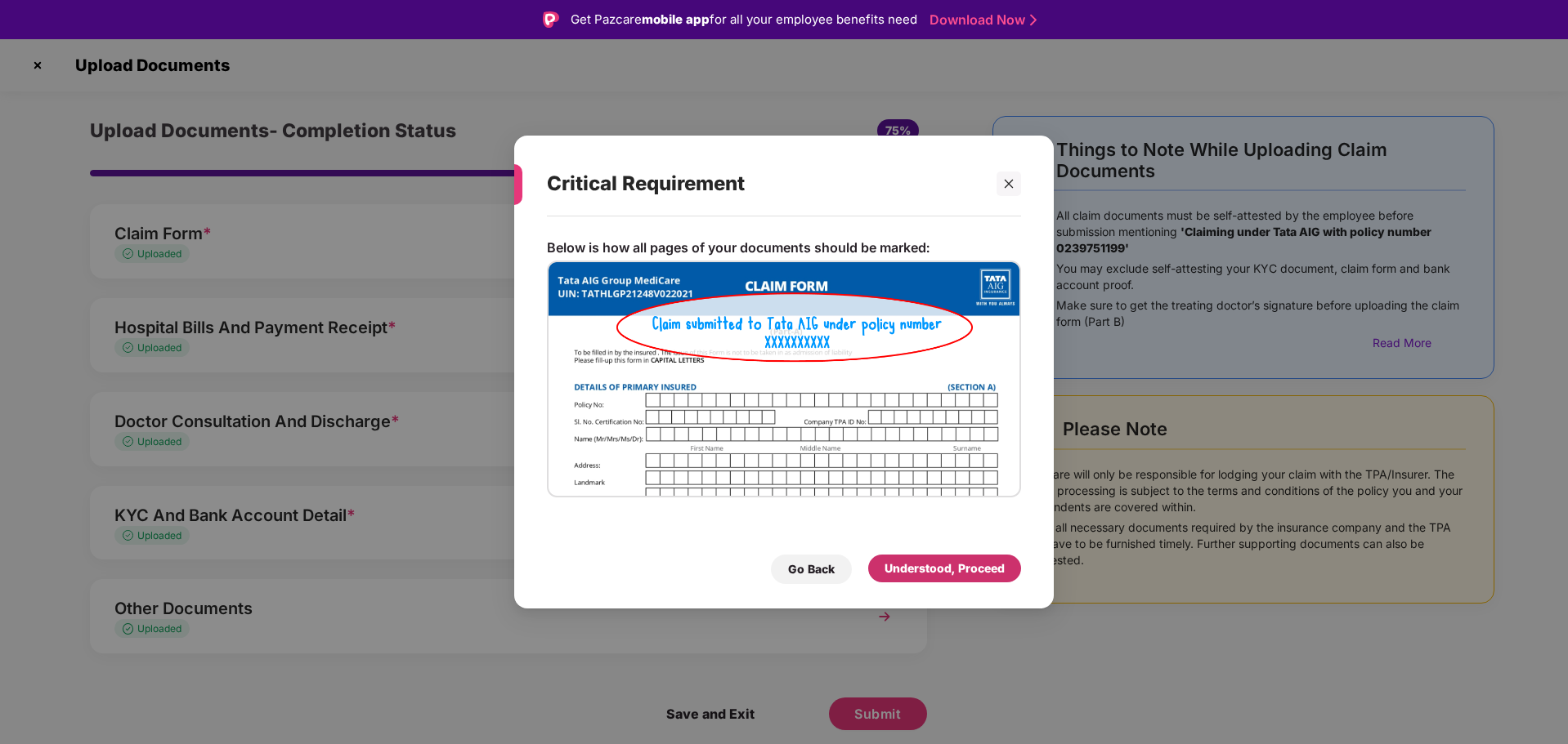
click at [930, 567] on div "Understood, Proceed" at bounding box center [944, 569] width 120 height 18
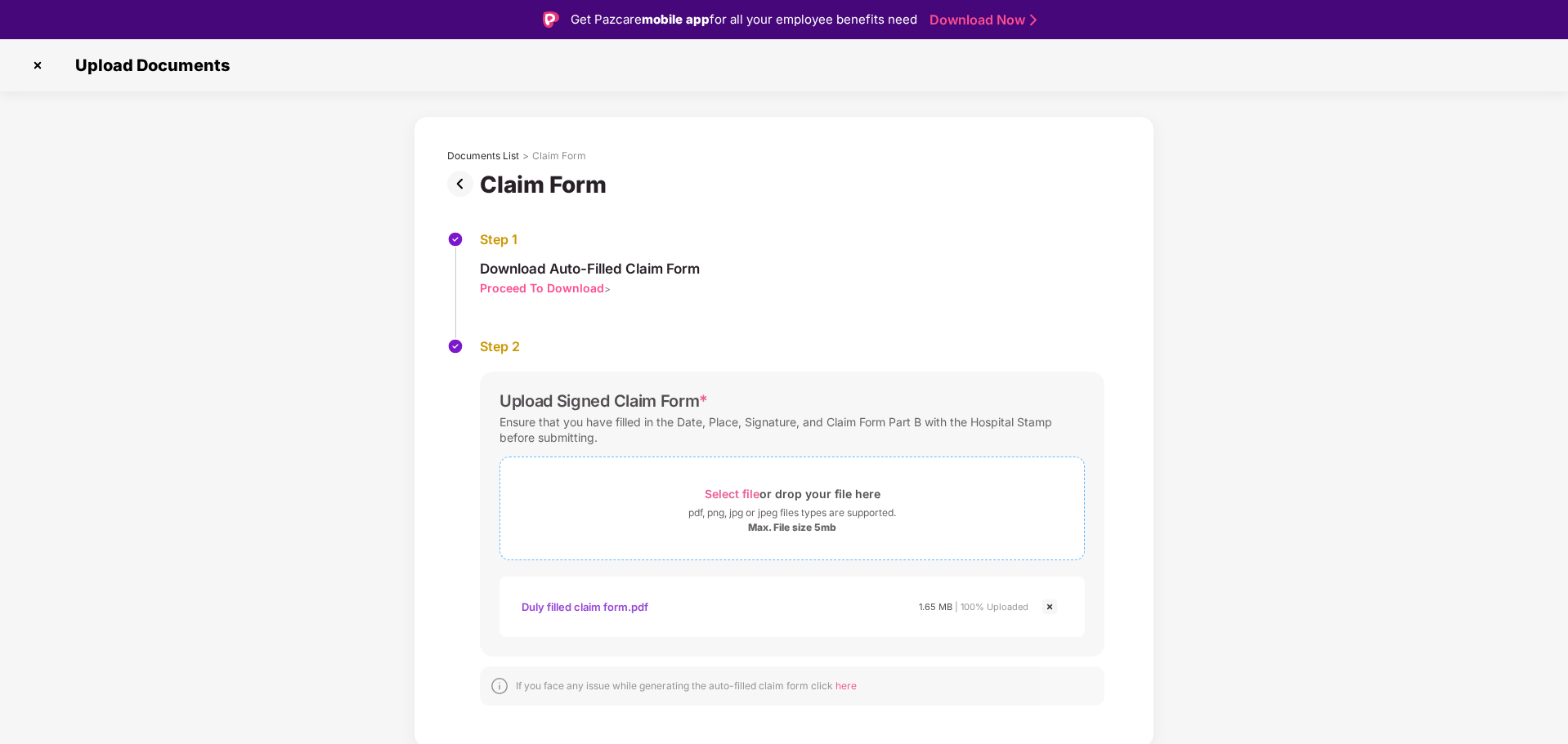
click at [760, 506] on div "pdf, png, jpg or jpeg files types are supported." at bounding box center [792, 513] width 207 height 16
click at [851, 504] on div "Select file or drop your file here" at bounding box center [792, 493] width 175 height 22
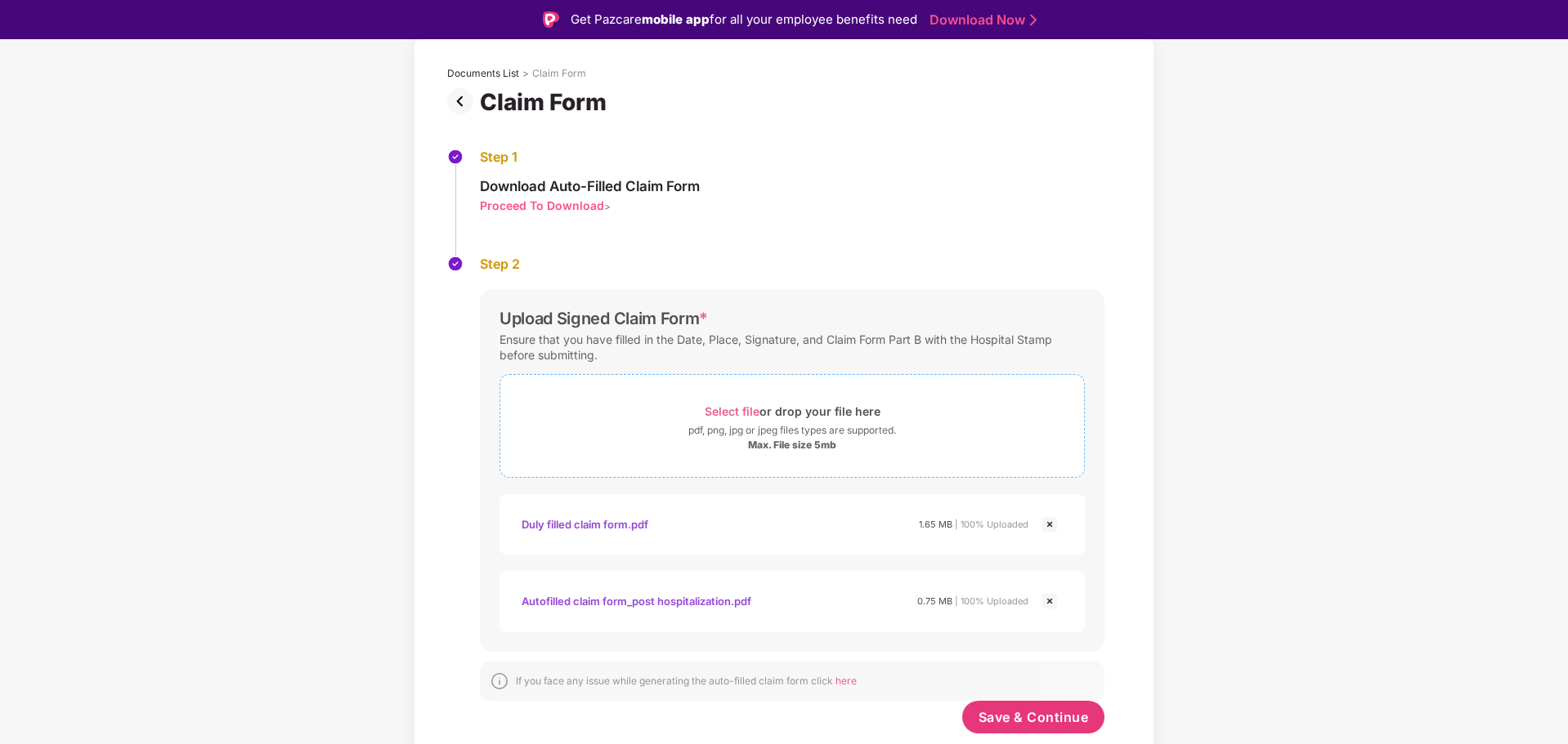
scroll to position [83, 0]
click at [1032, 719] on span "Save & Continue" at bounding box center [1034, 717] width 110 height 18
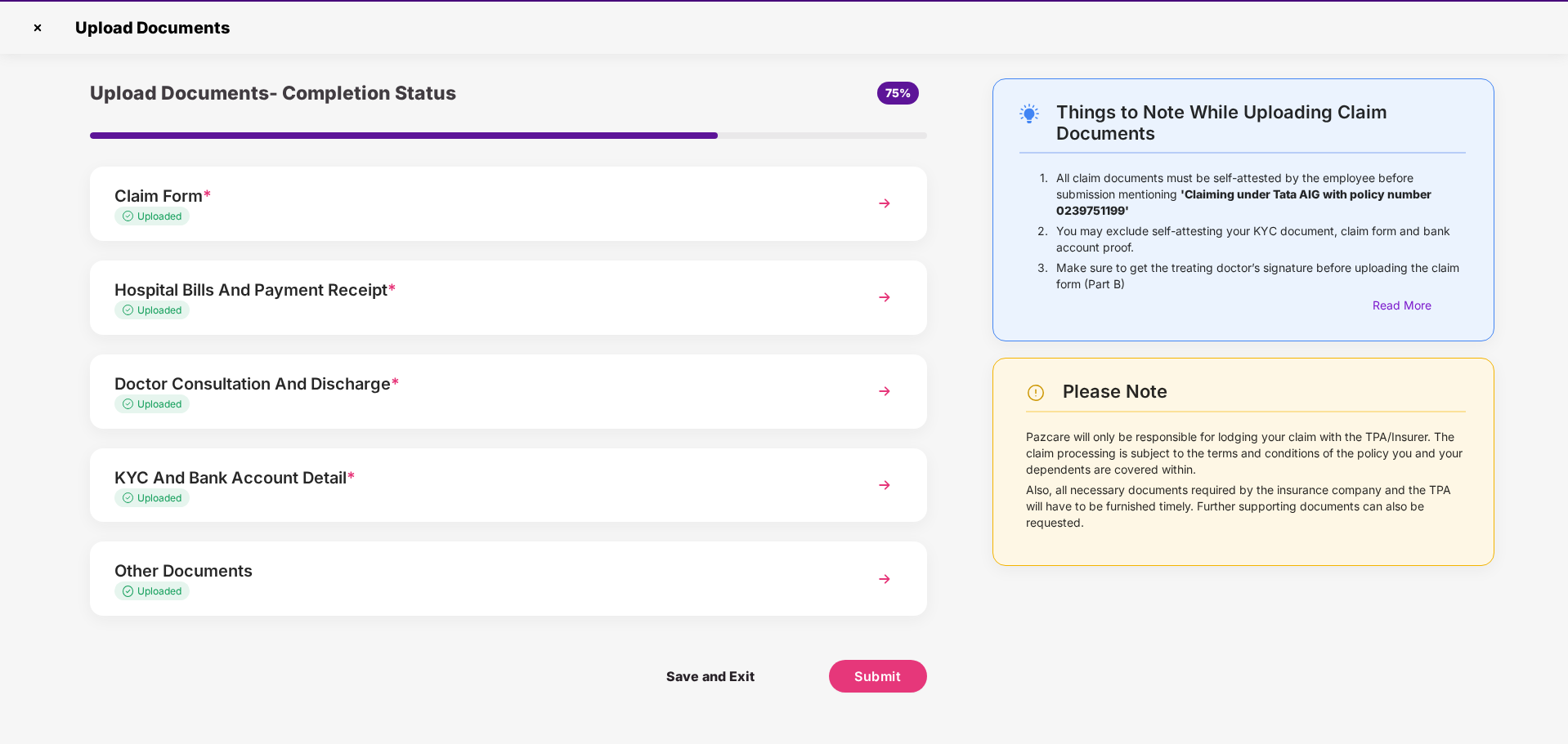
scroll to position [39, 0]
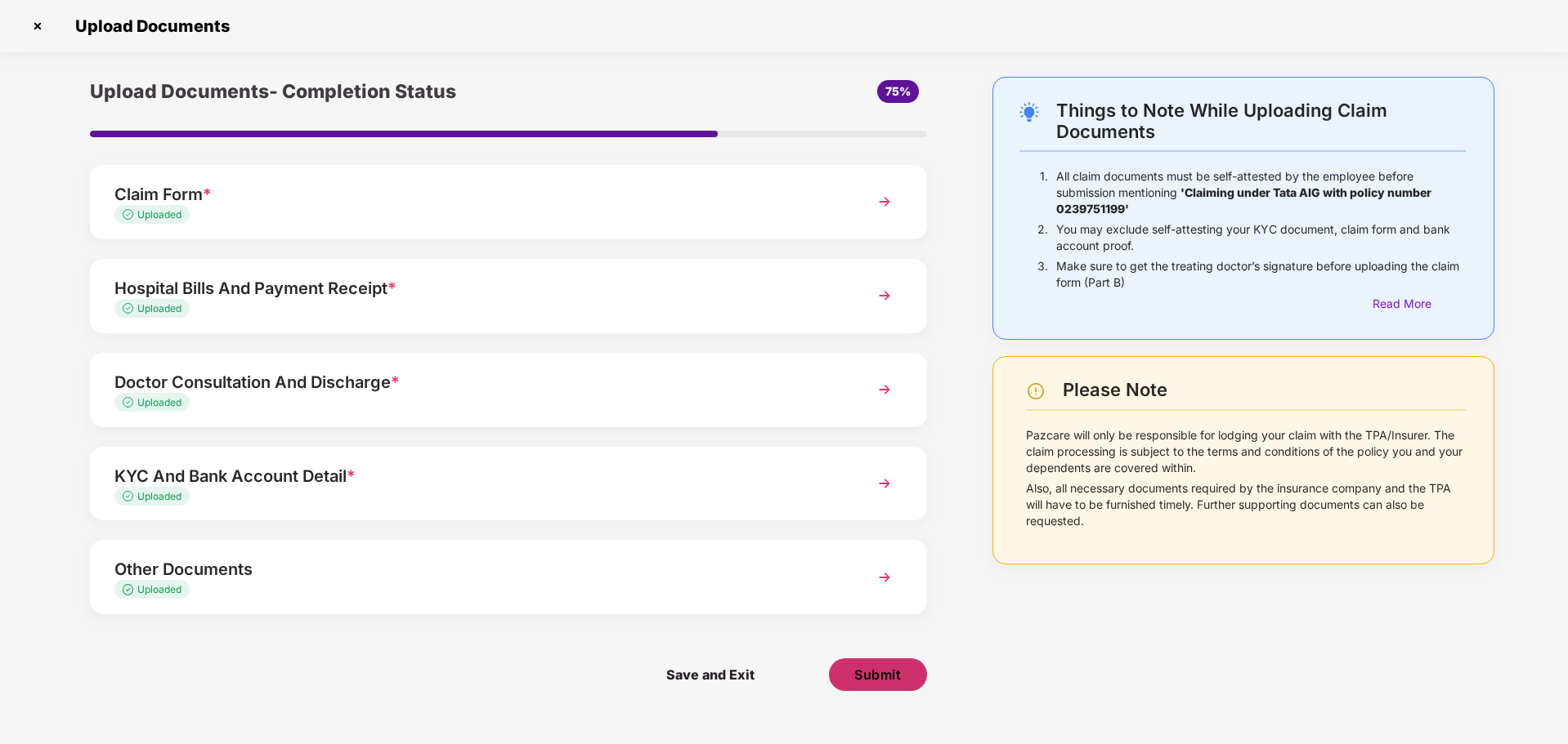
click at [873, 677] on span "Submit" at bounding box center [877, 675] width 46 height 18
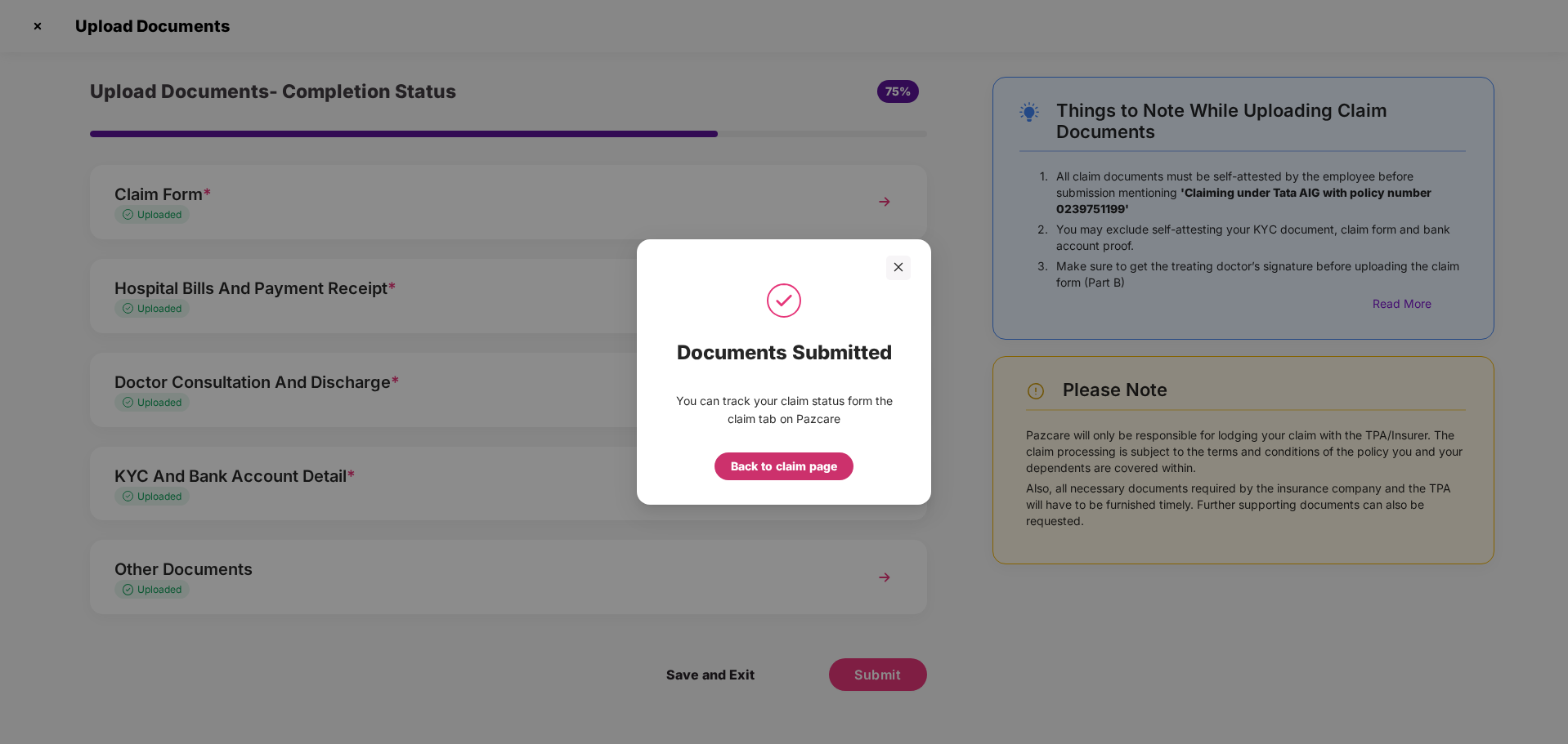
click at [801, 472] on div "Back to claim page" at bounding box center [784, 466] width 106 height 18
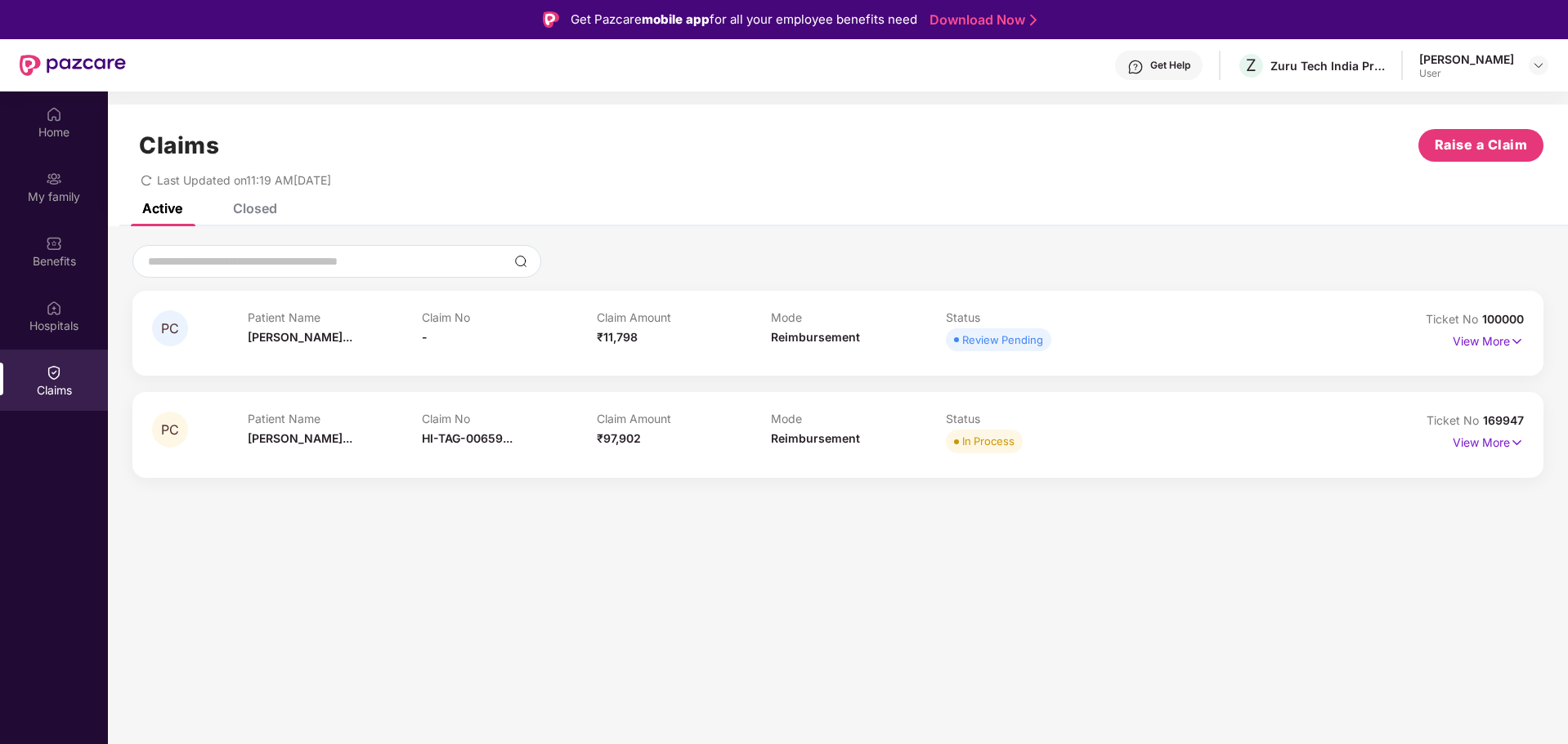
click at [283, 213] on div "Active Closed" at bounding box center [837, 215] width 1459 height 23
click at [264, 214] on div "Closed" at bounding box center [256, 208] width 45 height 16
click at [153, 198] on div "Claims Raise a Claim Last Updated on 11:19 AM[DATE]" at bounding box center [837, 153] width 1459 height 99
click at [172, 209] on div "Active" at bounding box center [162, 208] width 40 height 16
click at [1473, 346] on p "View More" at bounding box center [1488, 339] width 71 height 22
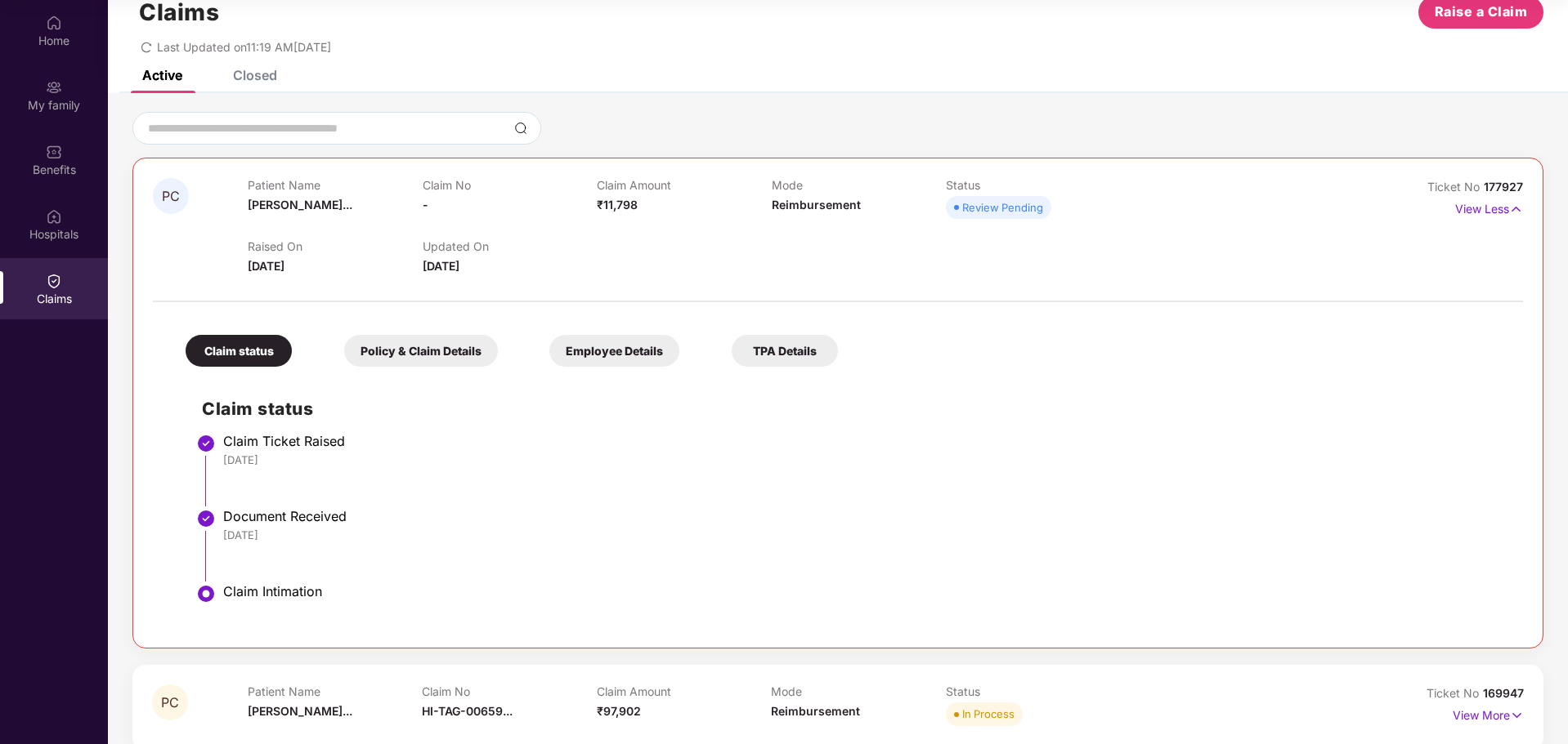
scroll to position [65, 0]
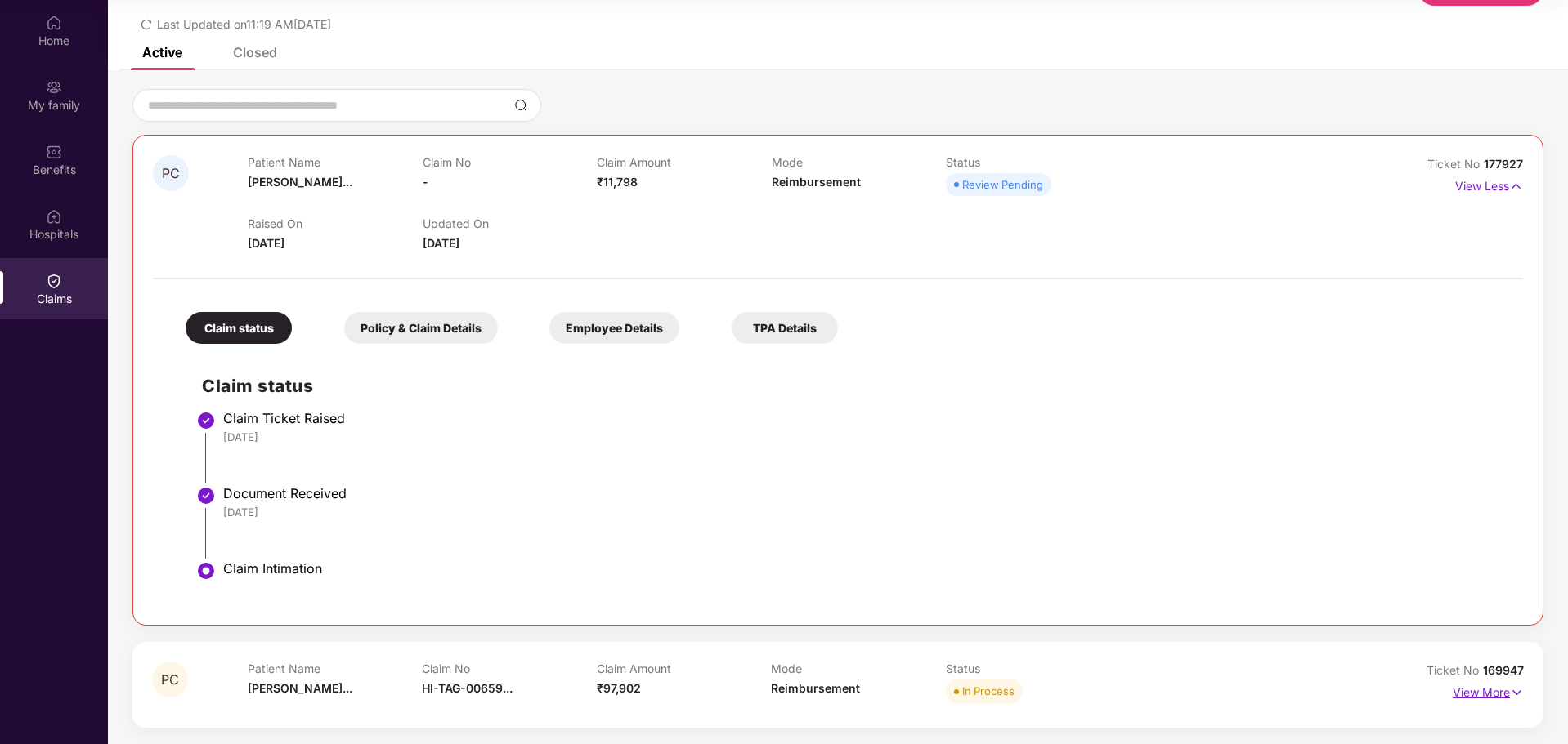
click at [1483, 697] on p "View More" at bounding box center [1488, 691] width 71 height 22
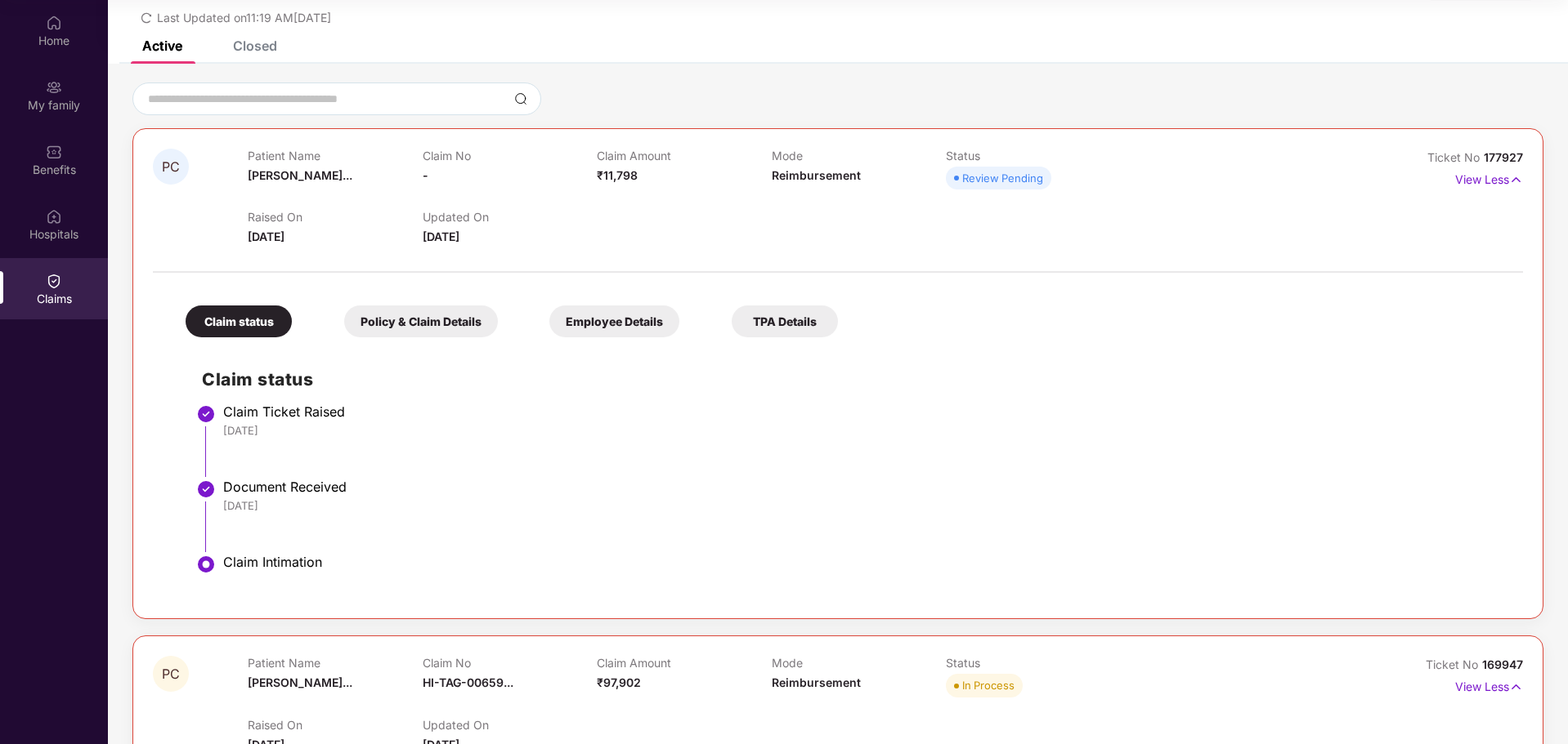
scroll to position [0, 0]
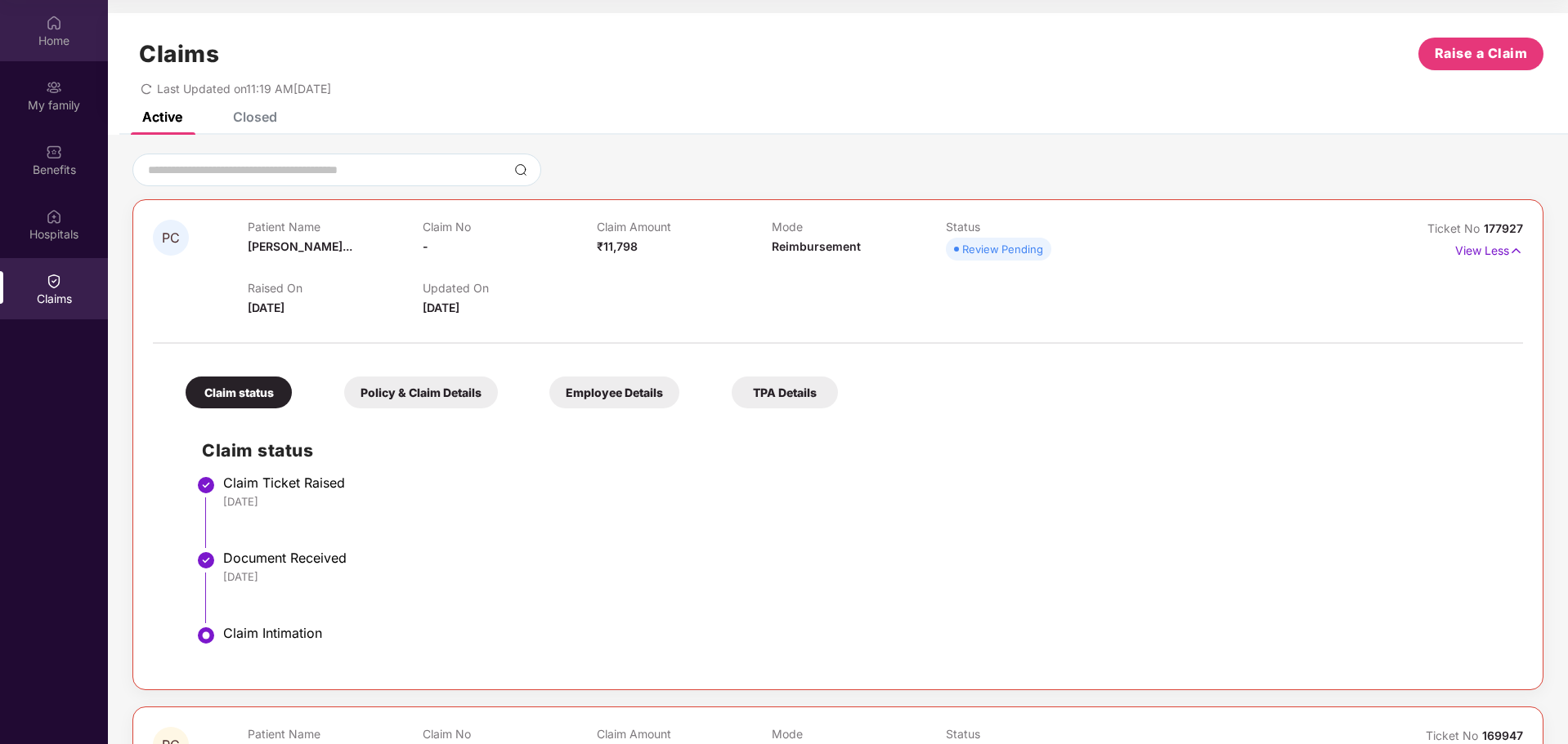
click at [56, 35] on div "Home" at bounding box center [53, 41] width 108 height 16
